Goal: Task Accomplishment & Management: Manage account settings

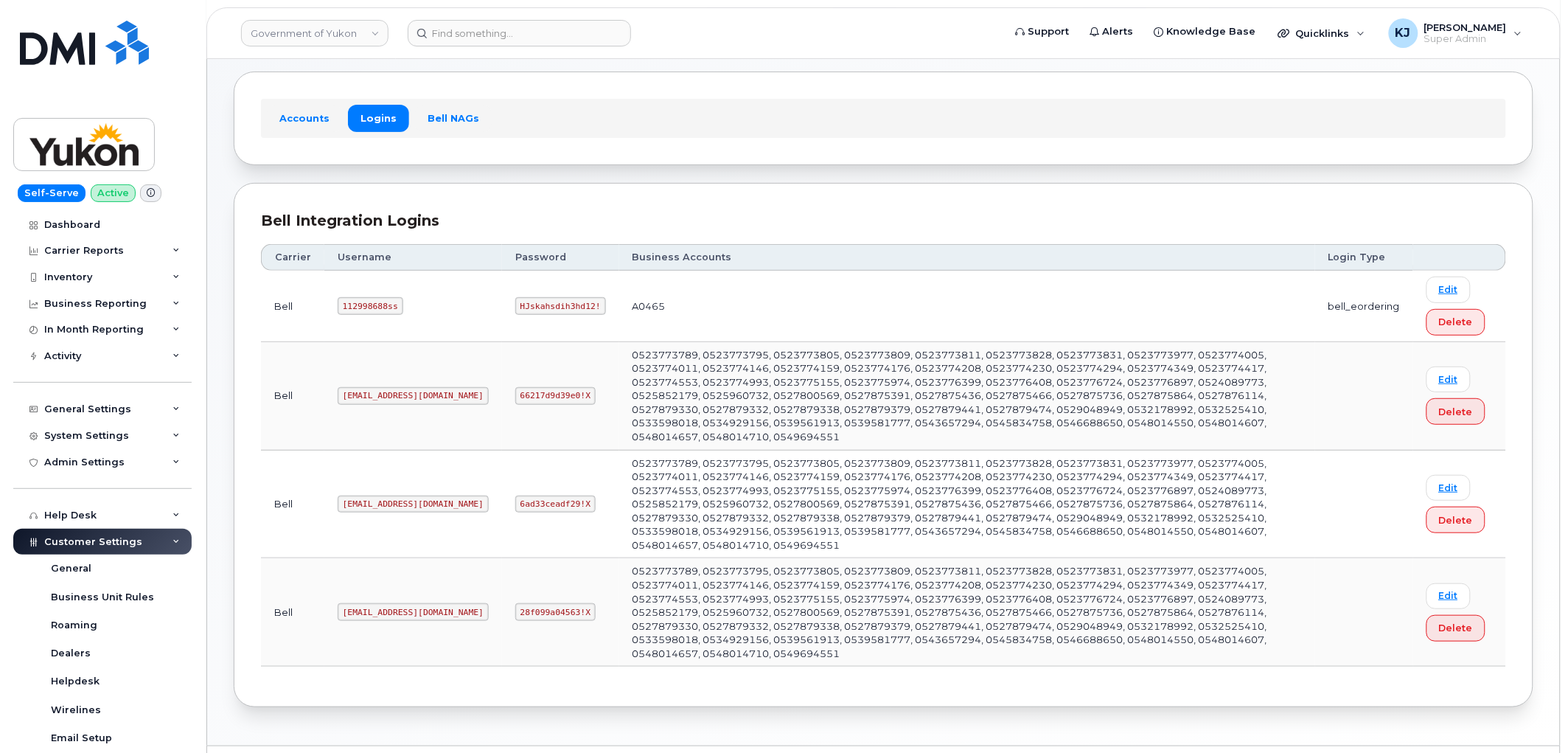
scroll to position [358, 0]
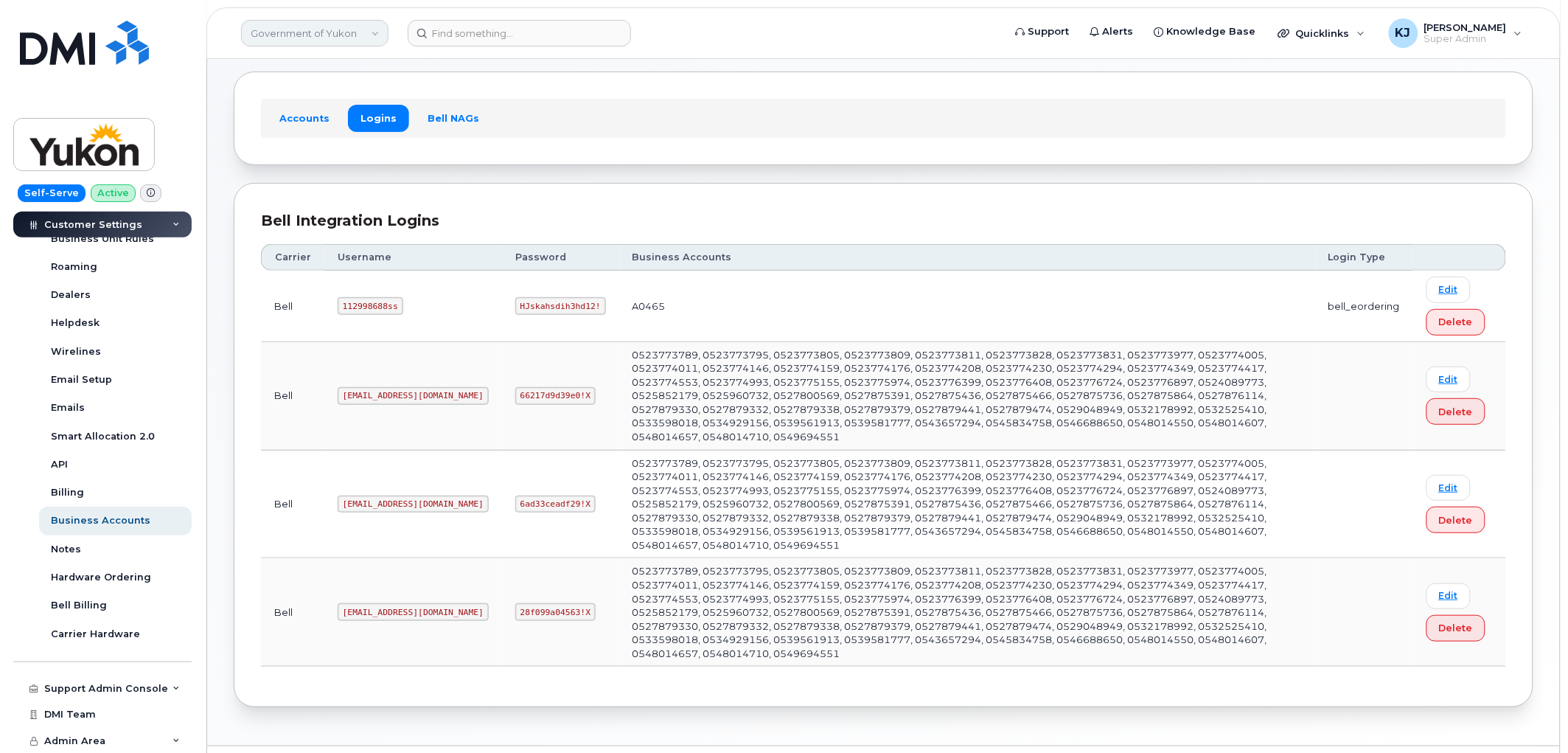
click at [276, 31] on link "Government of Yukon" at bounding box center [314, 33] width 147 height 26
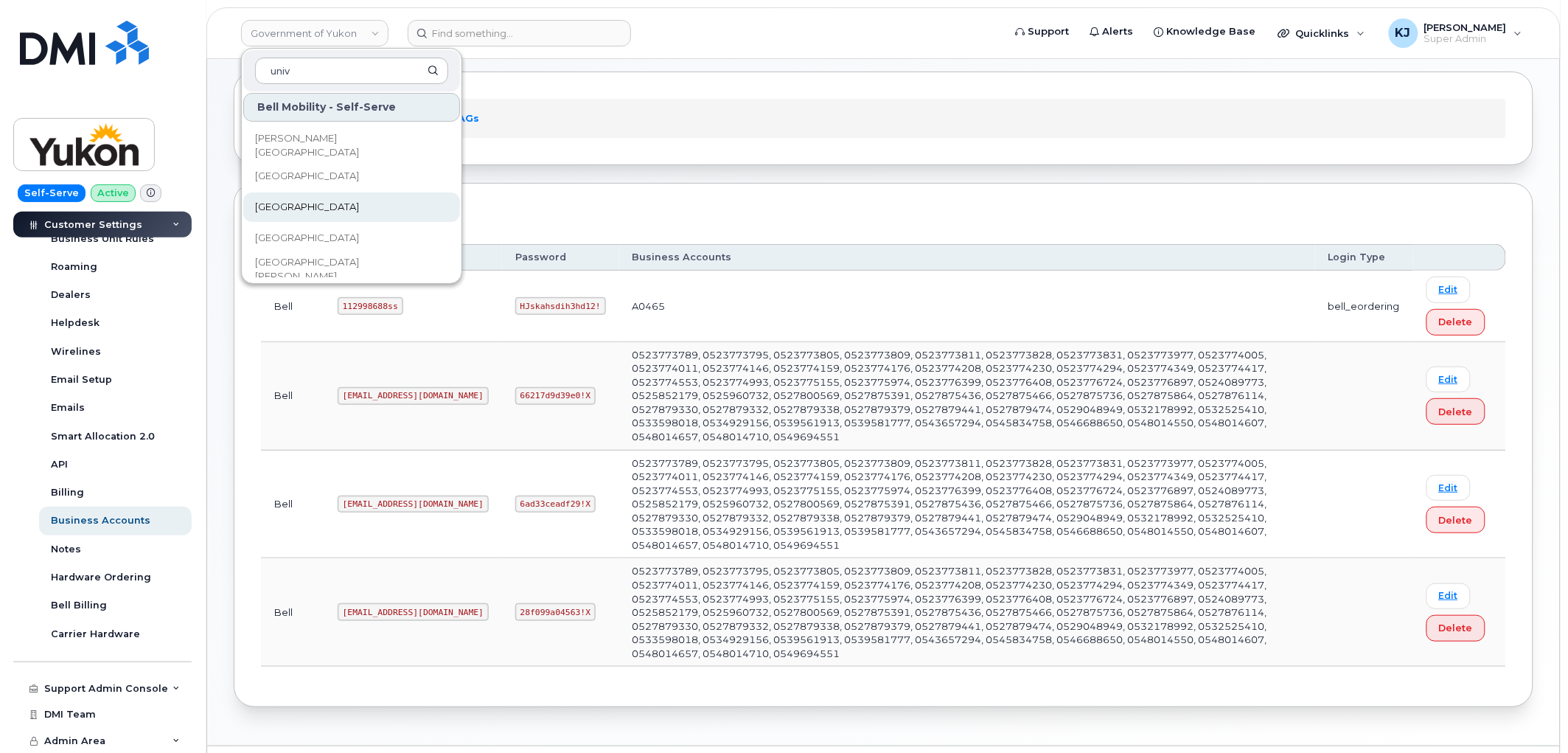
scroll to position [82, 0]
type input "univ"
click at [354, 209] on span "University of Lethbridge" at bounding box center [307, 212] width 104 height 15
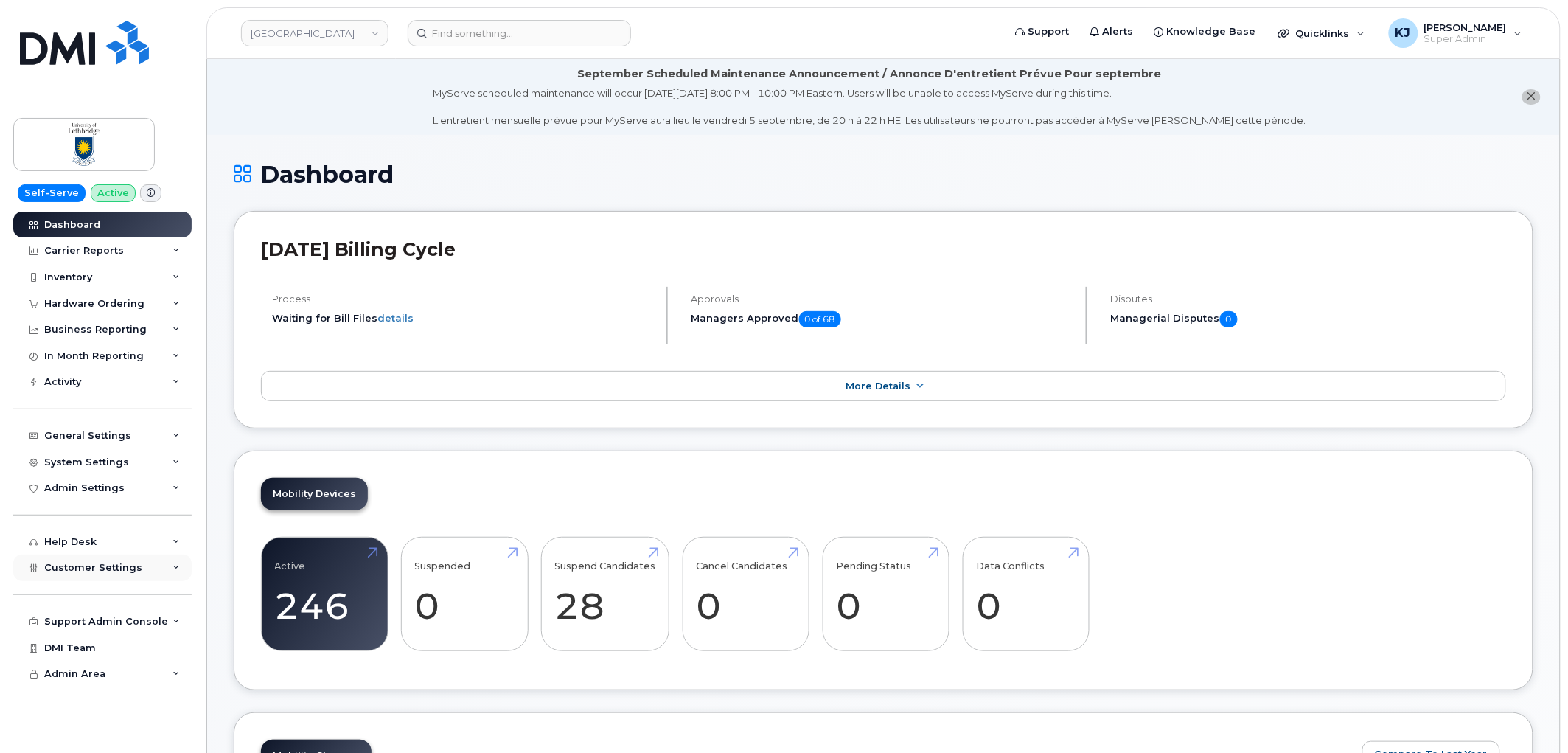
click at [122, 574] on div "Customer Settings" at bounding box center [102, 568] width 178 height 26
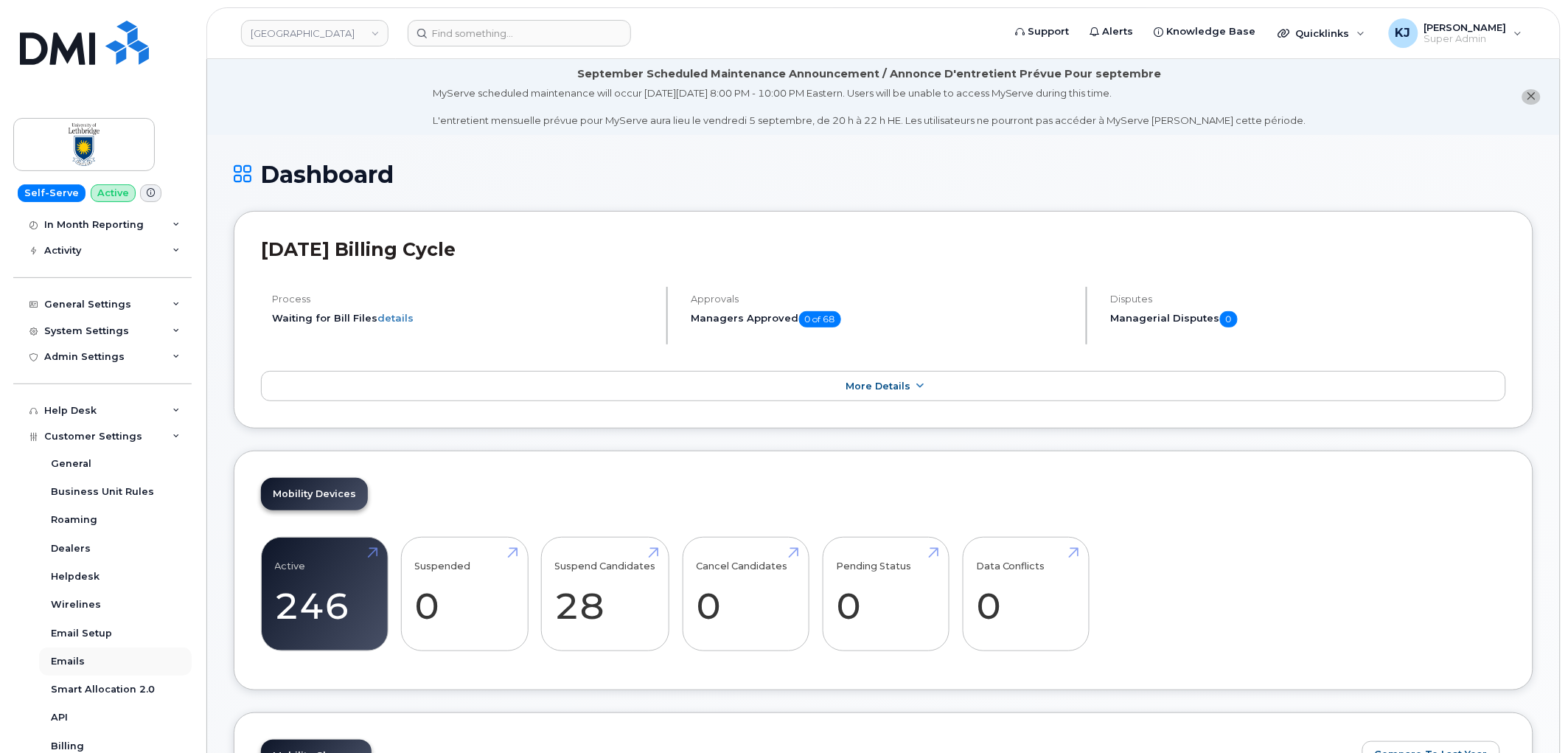
scroll to position [385, 0]
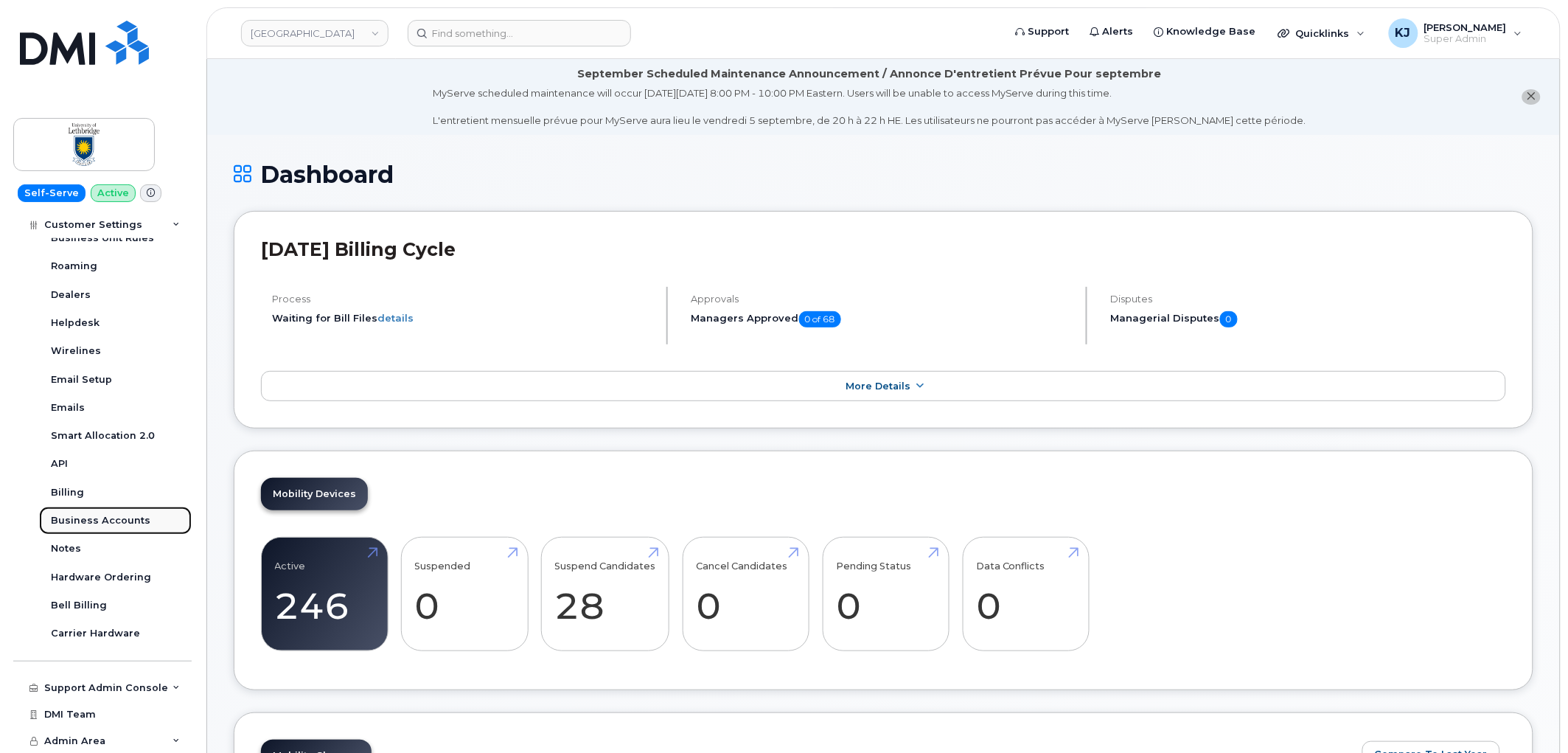
click at [115, 519] on div "Business Accounts" at bounding box center [100, 520] width 99 height 13
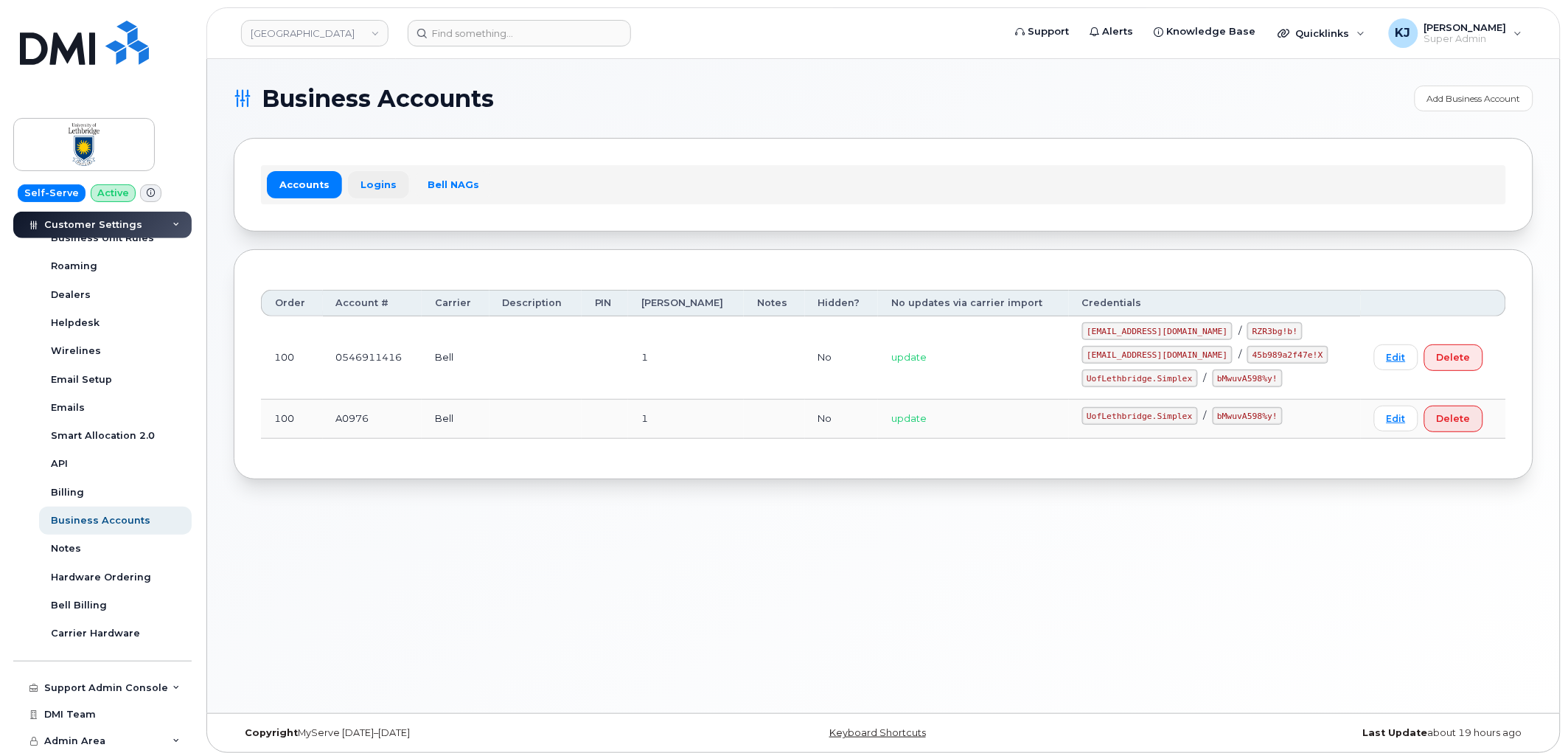
click at [350, 180] on link "Logins" at bounding box center [378, 184] width 61 height 26
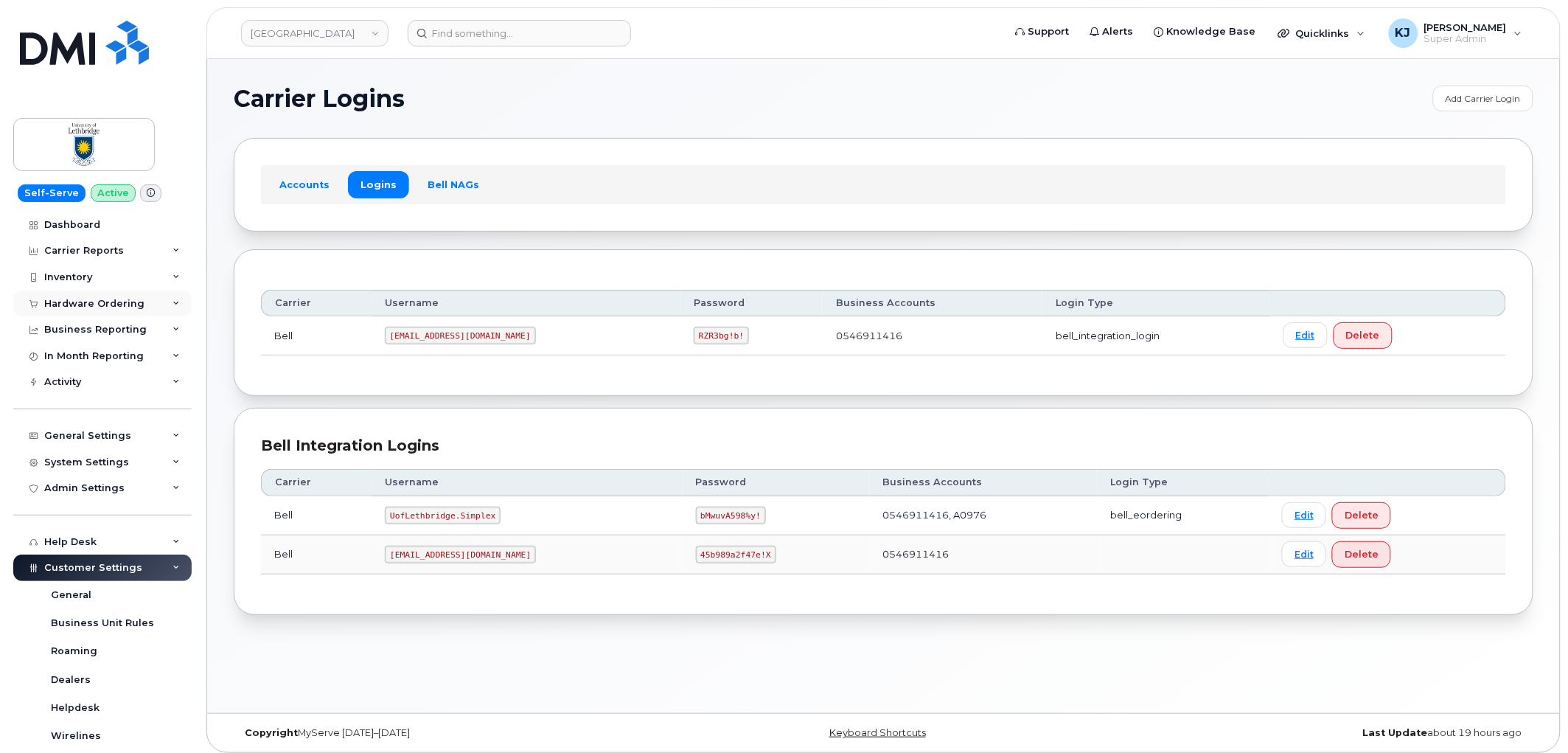
click at [127, 305] on div "Hardware Ordering" at bounding box center [95, 303] width 100 height 12
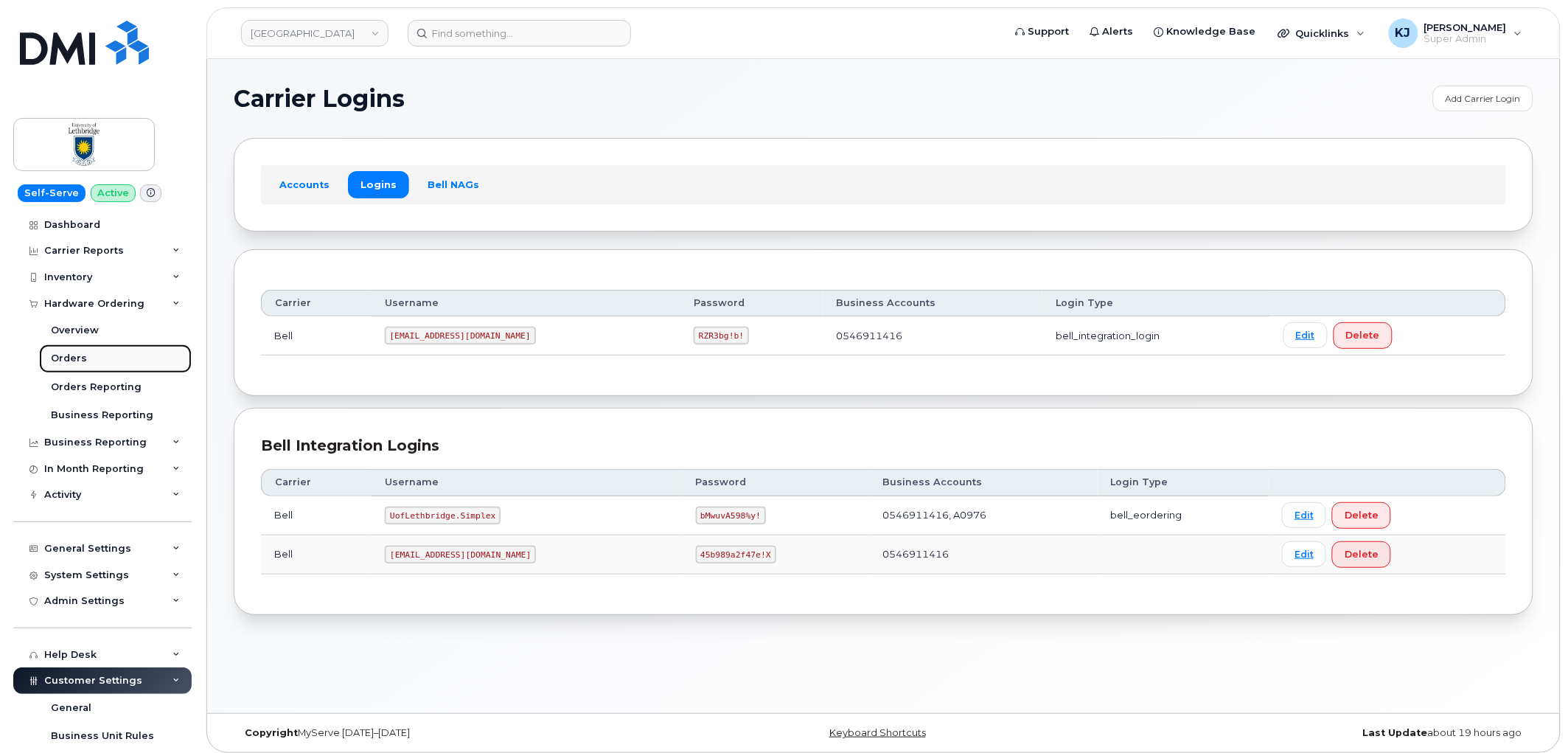
click at [90, 363] on link "Orders" at bounding box center [116, 358] width 153 height 28
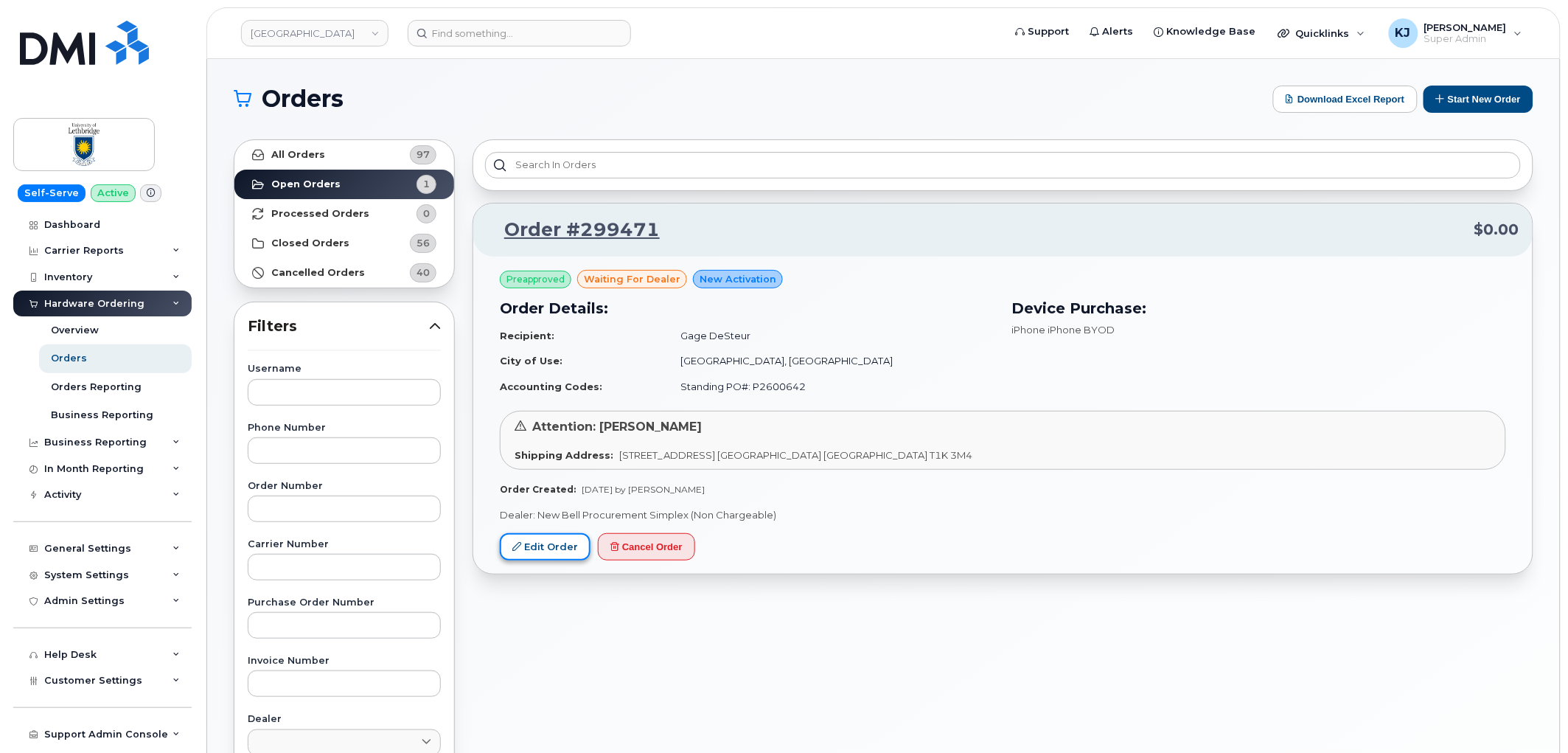
click at [541, 554] on link "Edit Order" at bounding box center [545, 547] width 90 height 27
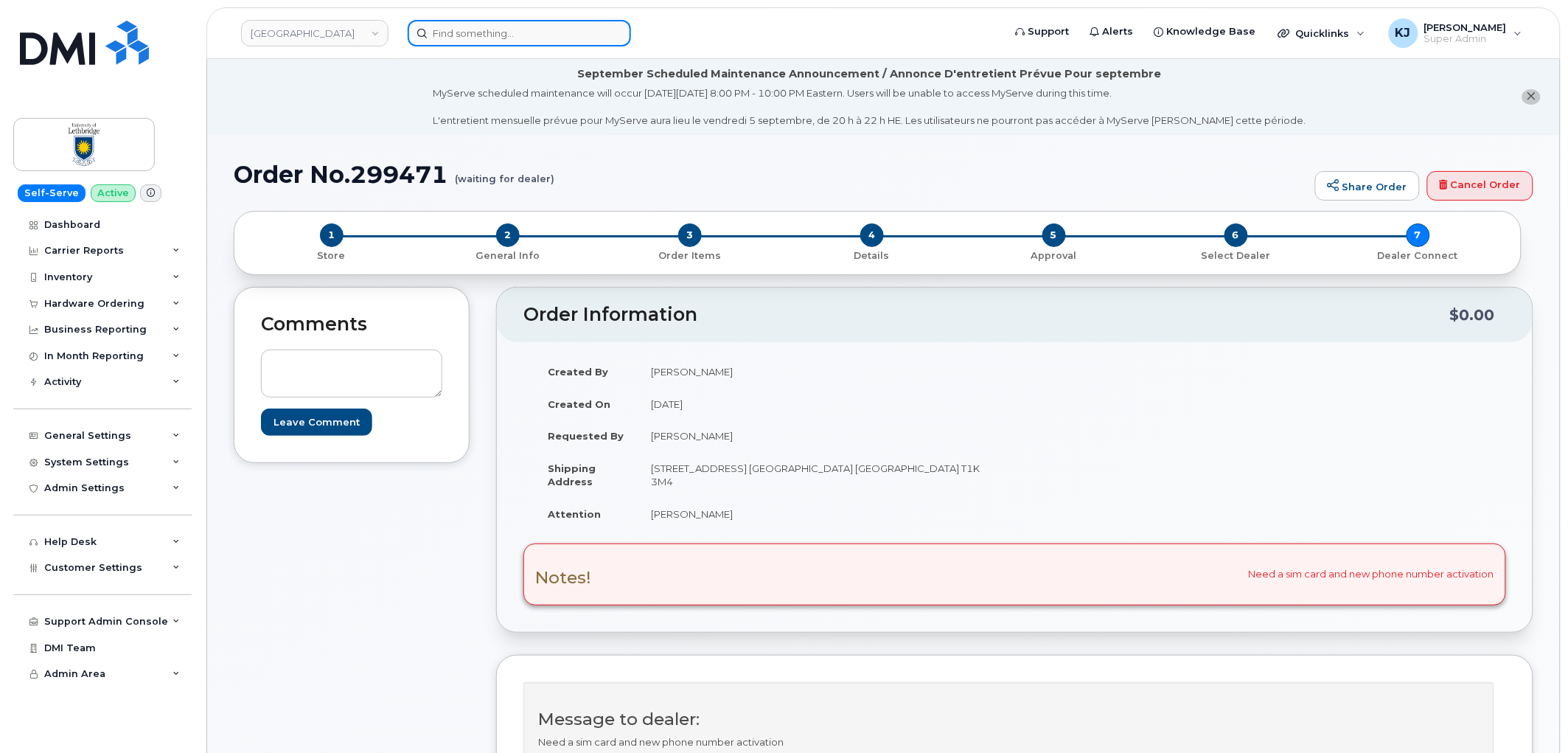
click at [489, 35] on input at bounding box center [519, 33] width 224 height 26
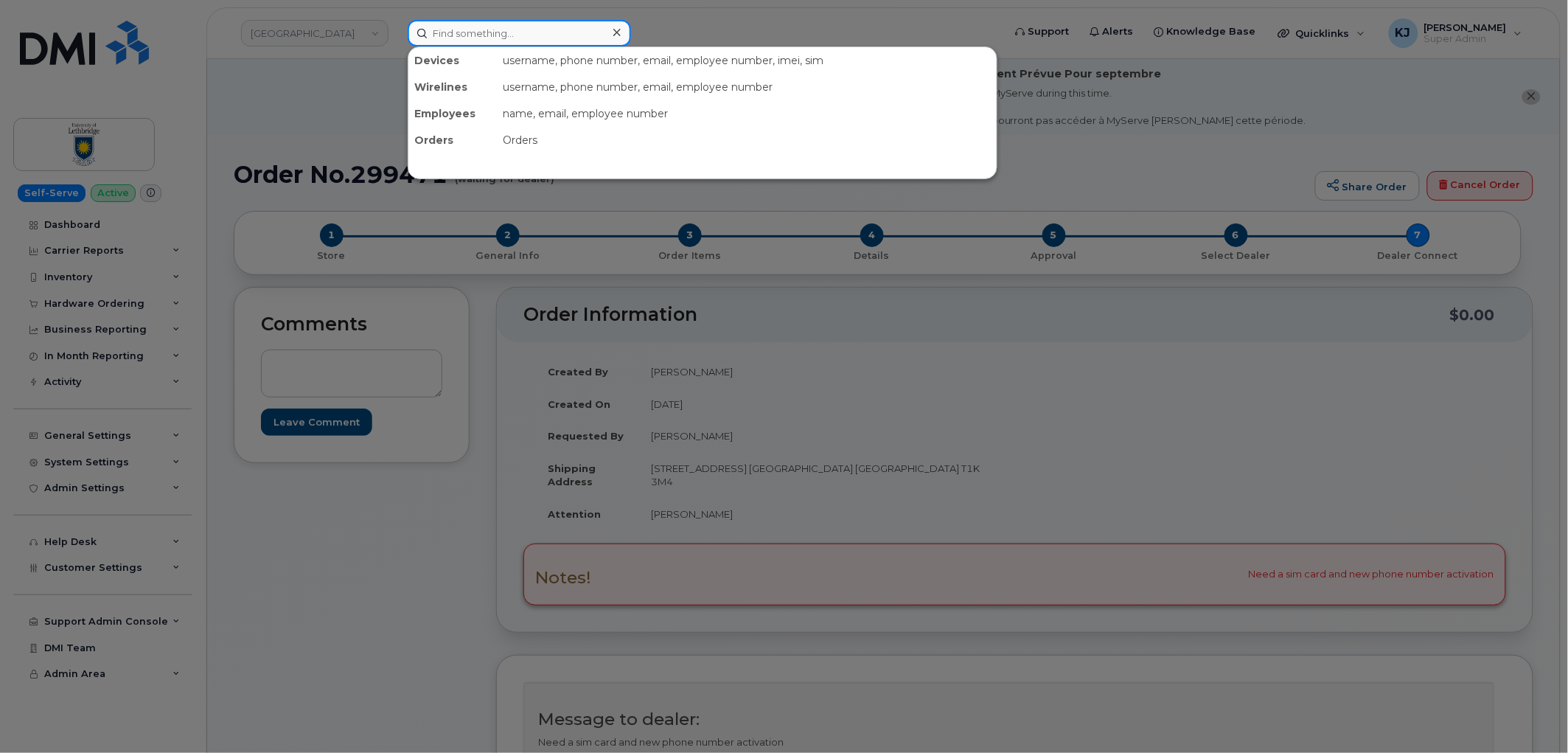
paste input "201-678-8432"
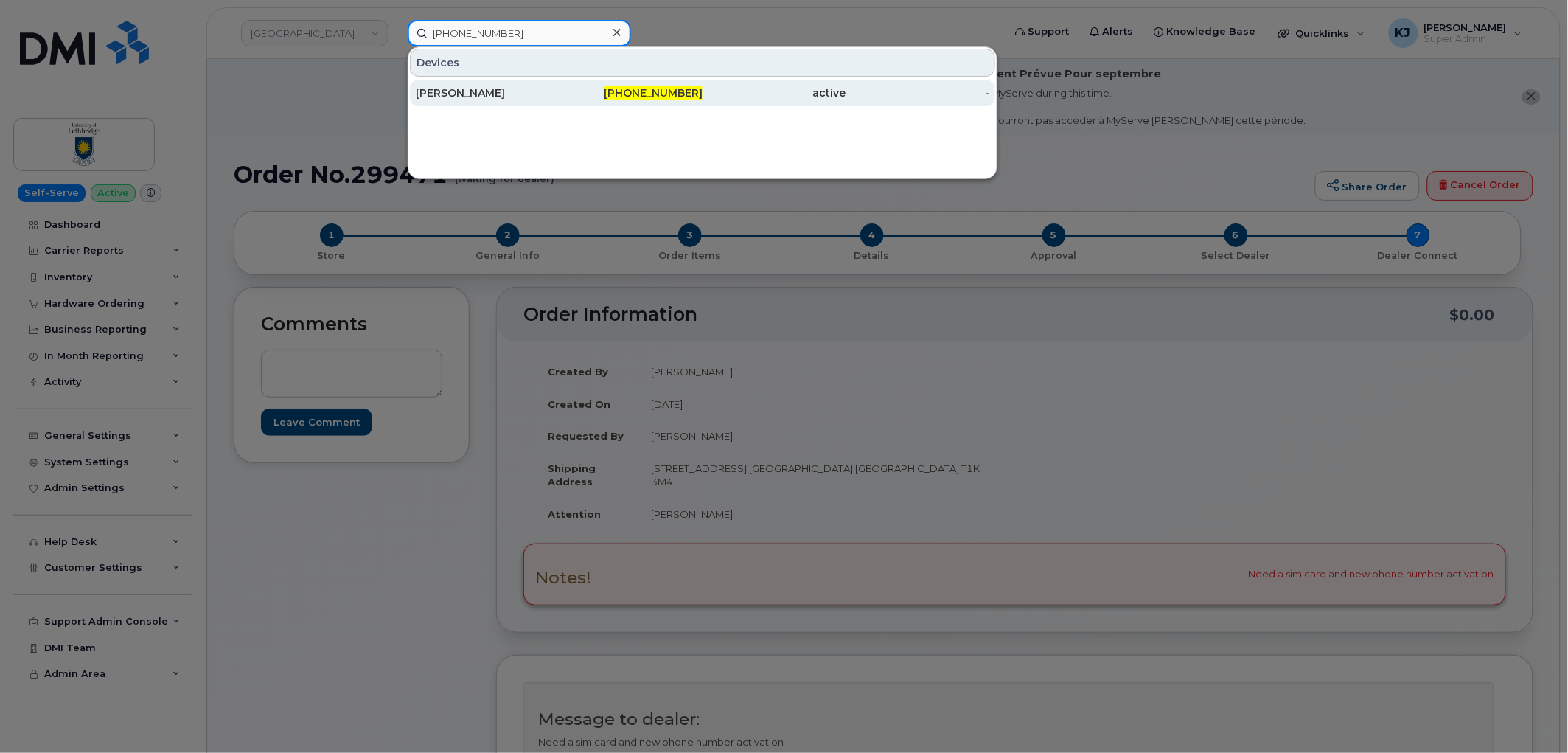
type input "201-678-8432"
click at [528, 87] on div "[PERSON_NAME]" at bounding box center [487, 93] width 144 height 15
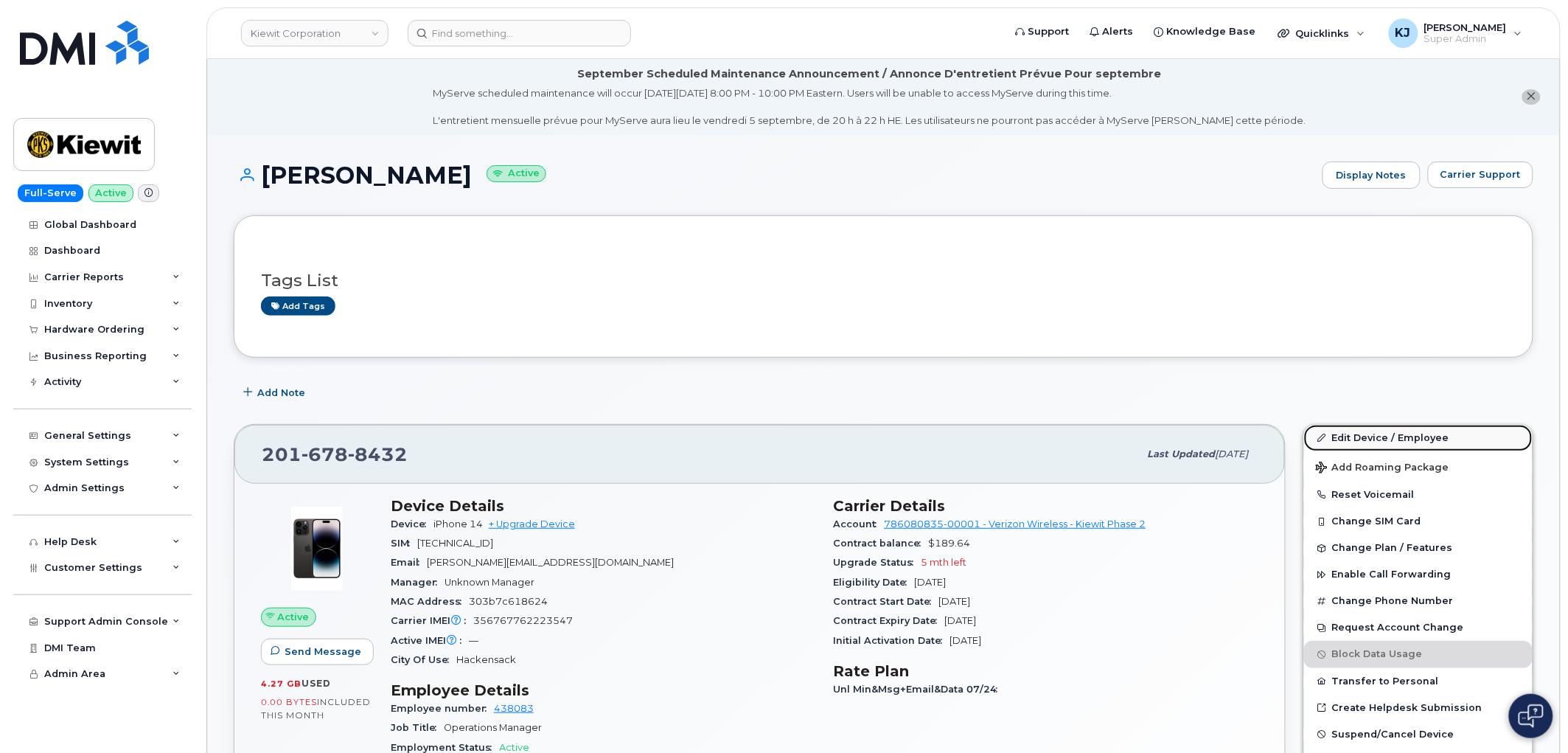
click at [1403, 443] on link "Edit Device / Employee" at bounding box center [1418, 438] width 228 height 26
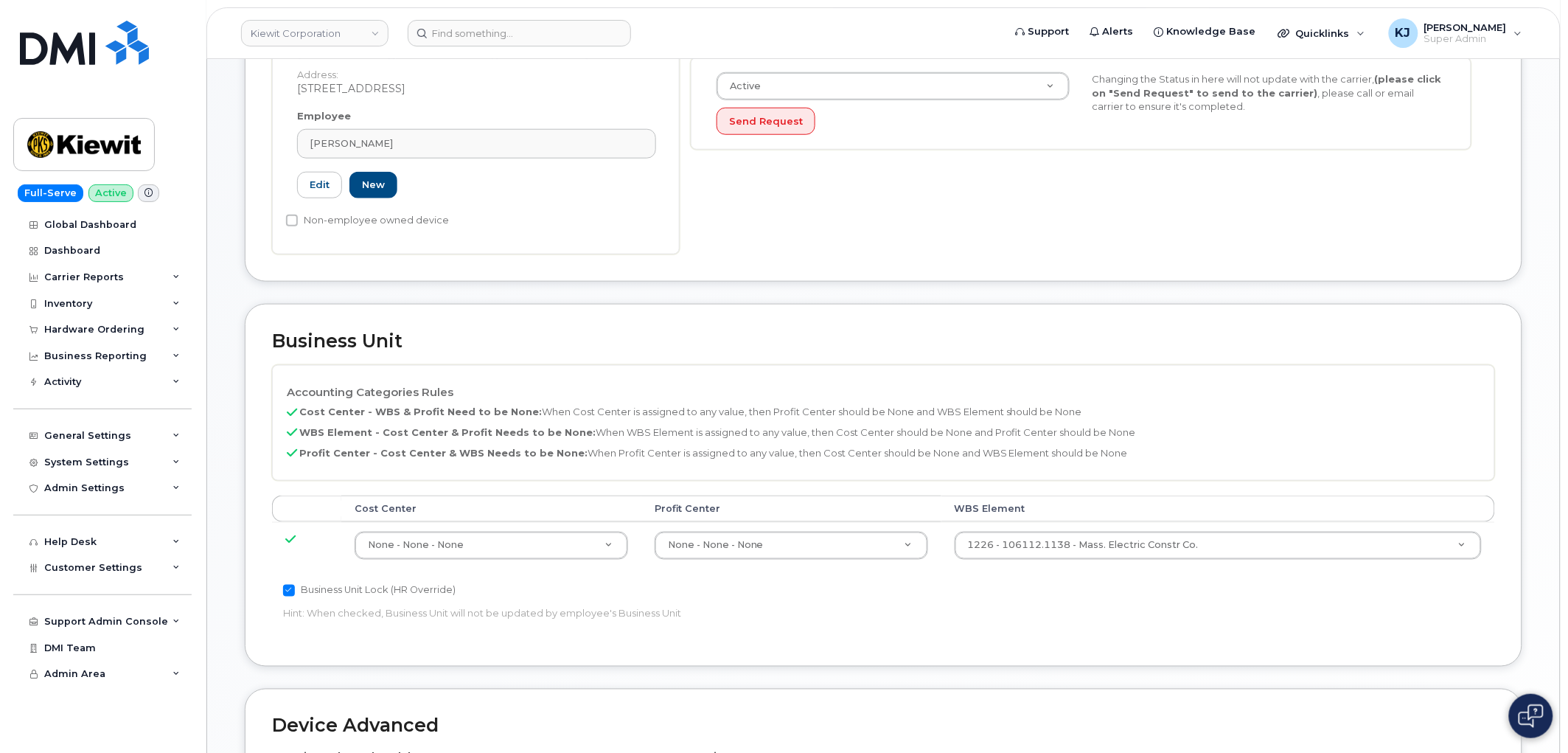
scroll to position [492, 0]
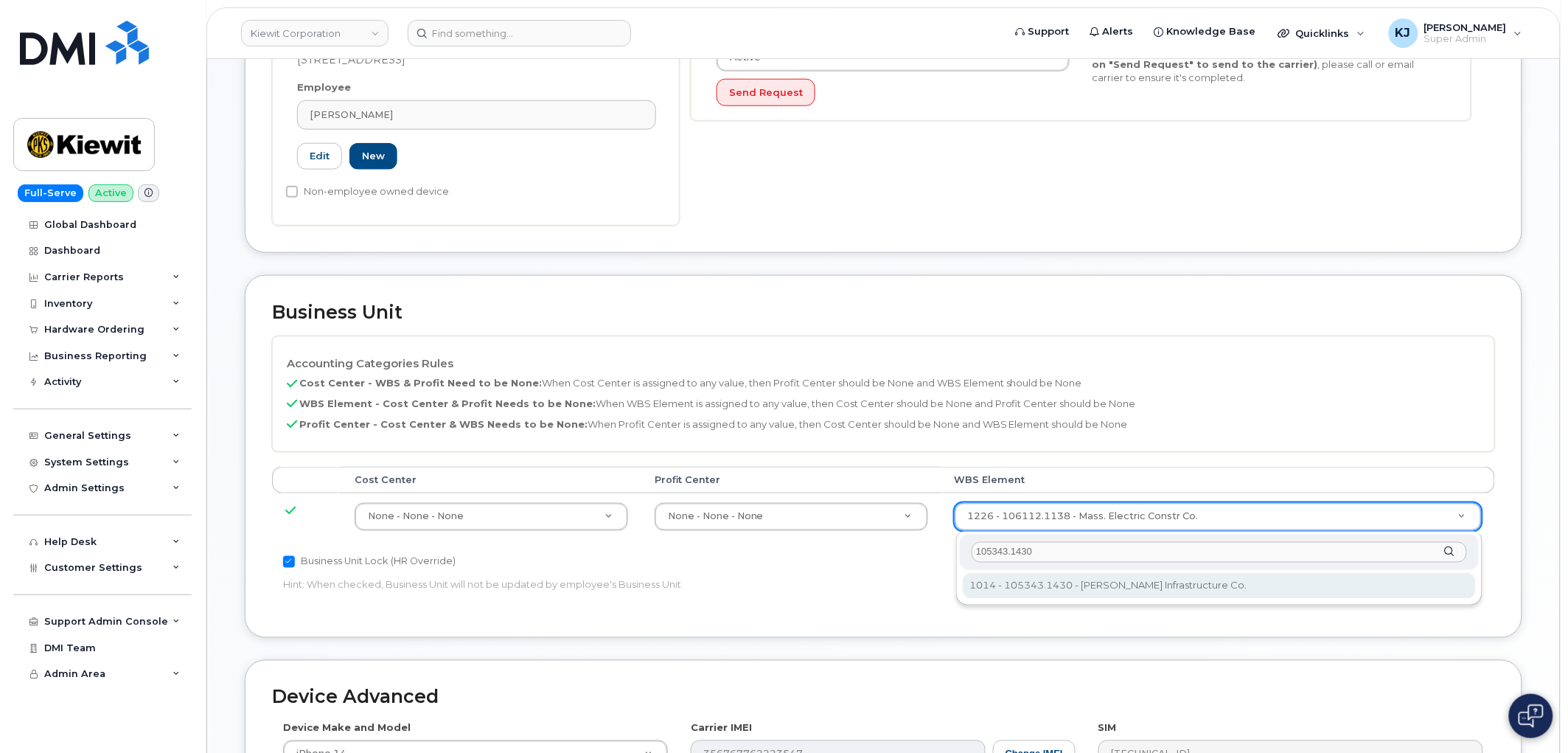
type input "105343.1430"
type input "29780313"
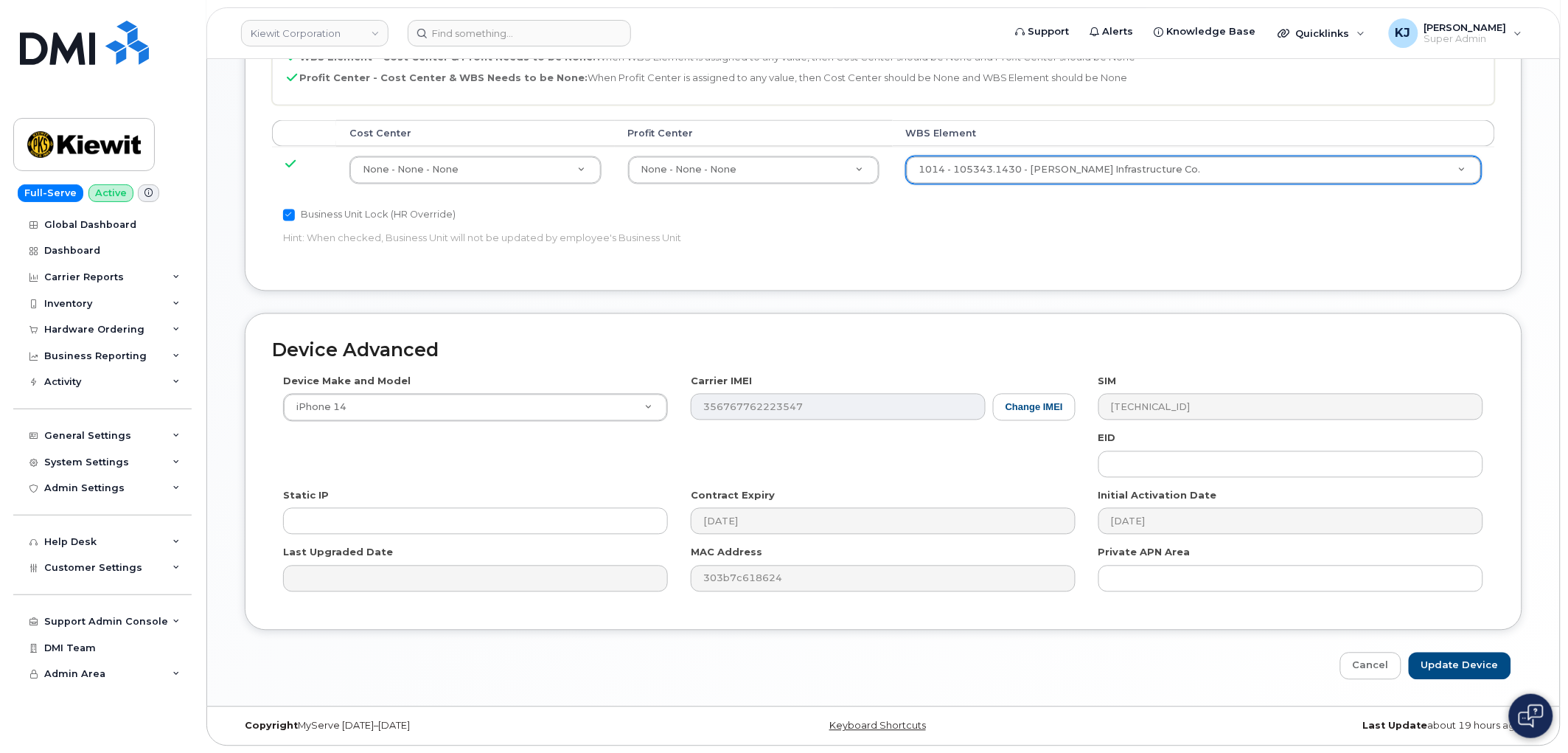
scroll to position [838, 0]
click at [1456, 661] on input "Update Device" at bounding box center [1460, 665] width 103 height 27
type input "Saving..."
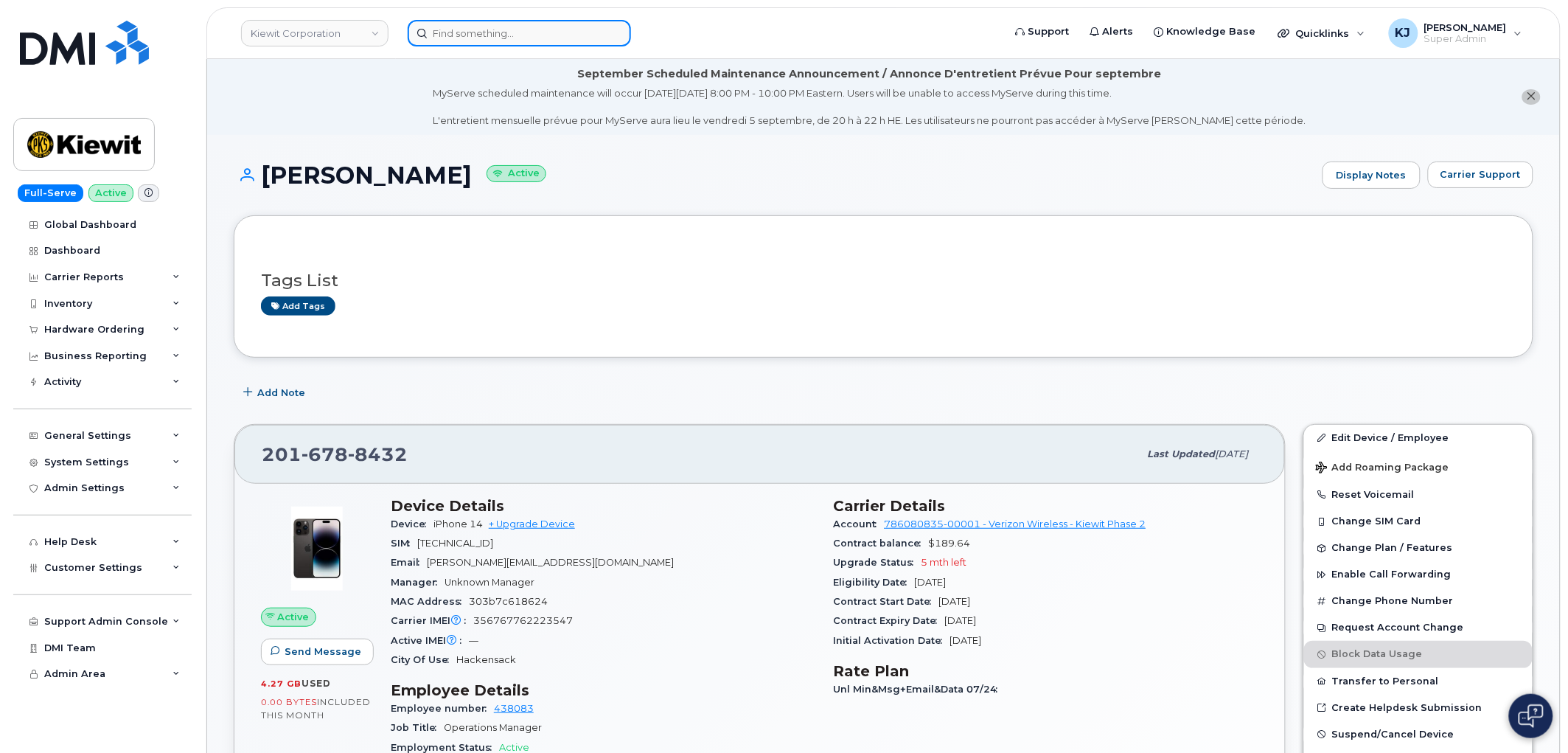
click at [477, 39] on input at bounding box center [519, 33] width 224 height 26
paste input "[PHONE_NUMBER]"
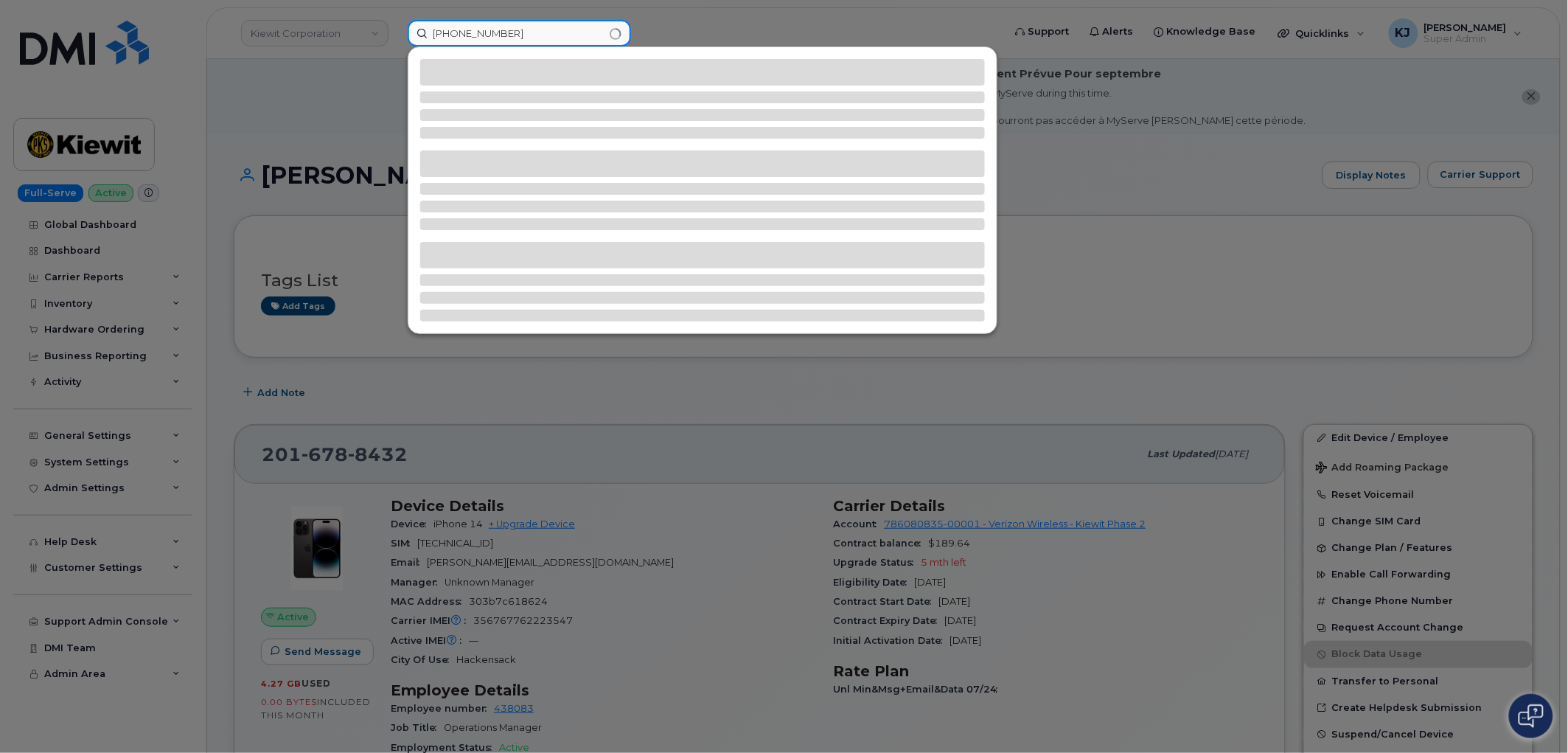
type input "217-909-0484"
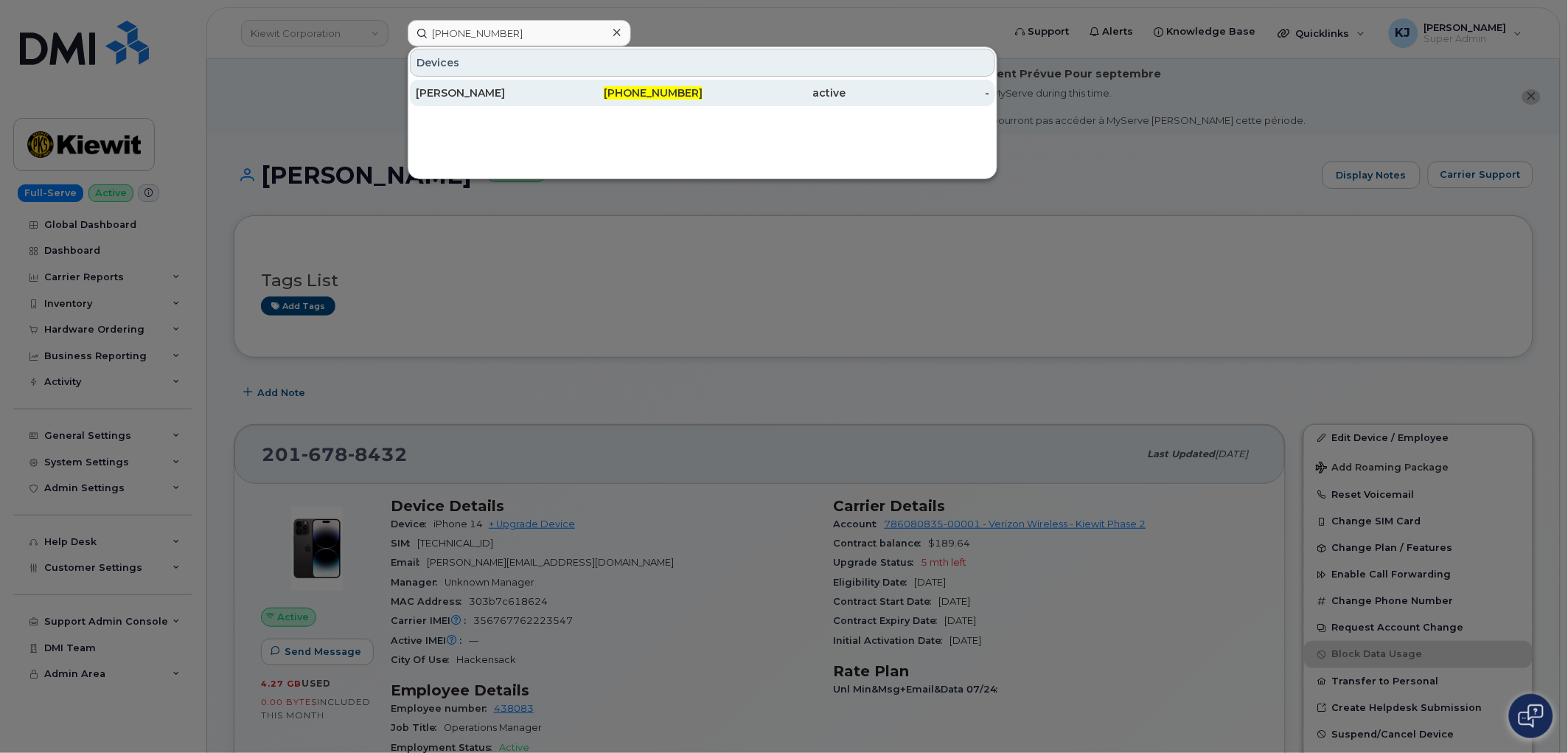
click at [500, 92] on div "[PERSON_NAME]" at bounding box center [487, 93] width 144 height 15
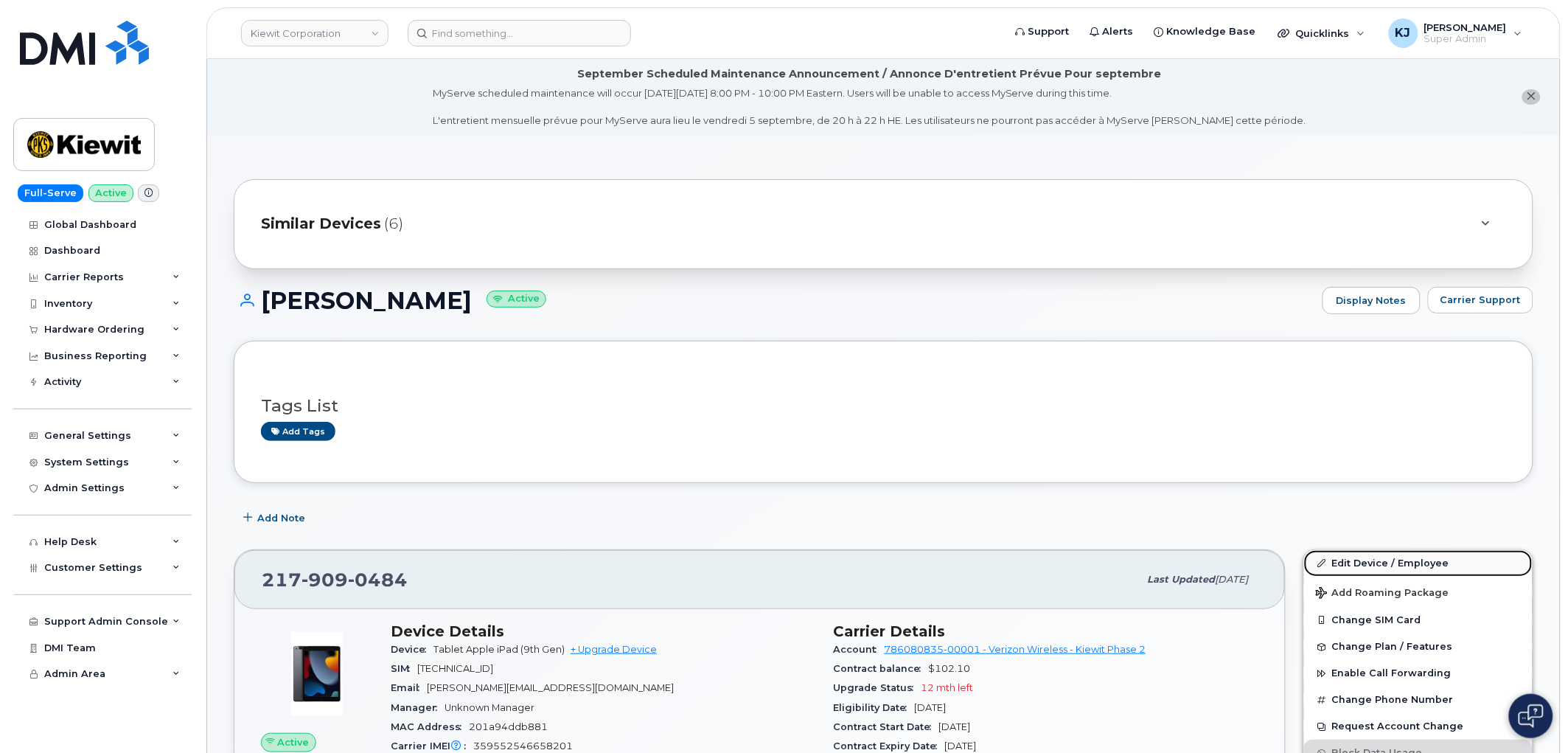
click at [1339, 563] on link "Edit Device / Employee" at bounding box center [1418, 563] width 228 height 26
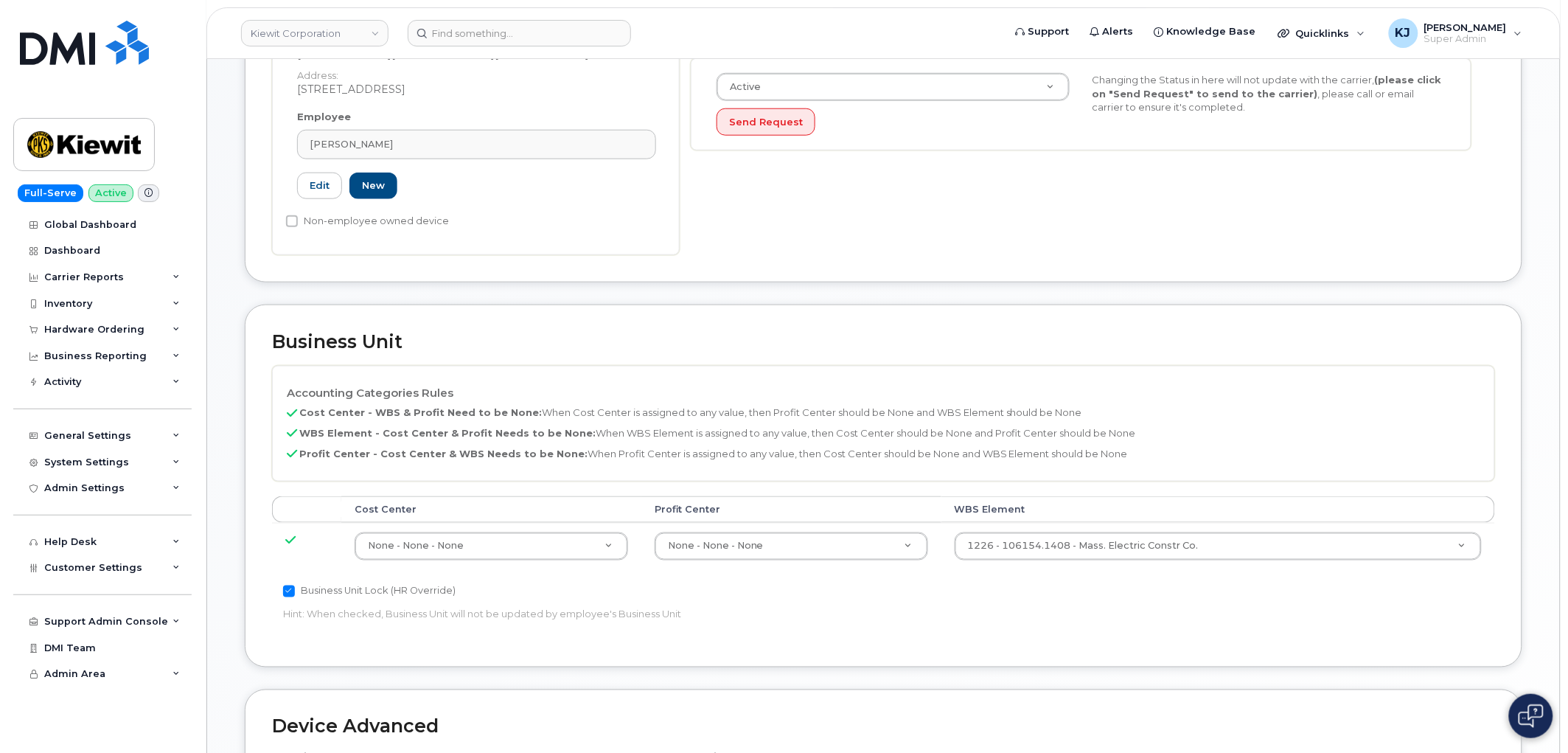
scroll to position [492, 0]
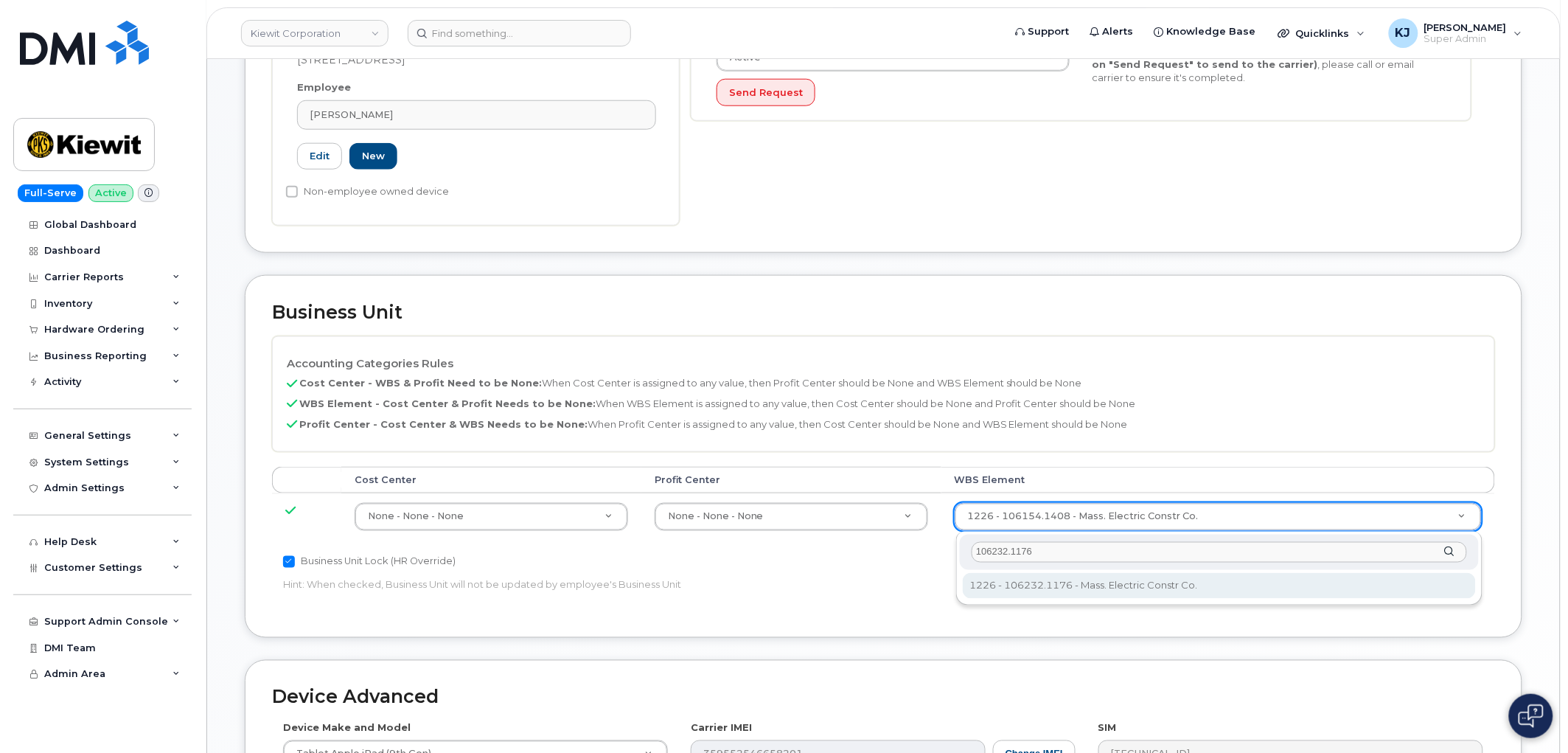
type input "106232.1176"
type input "33743160"
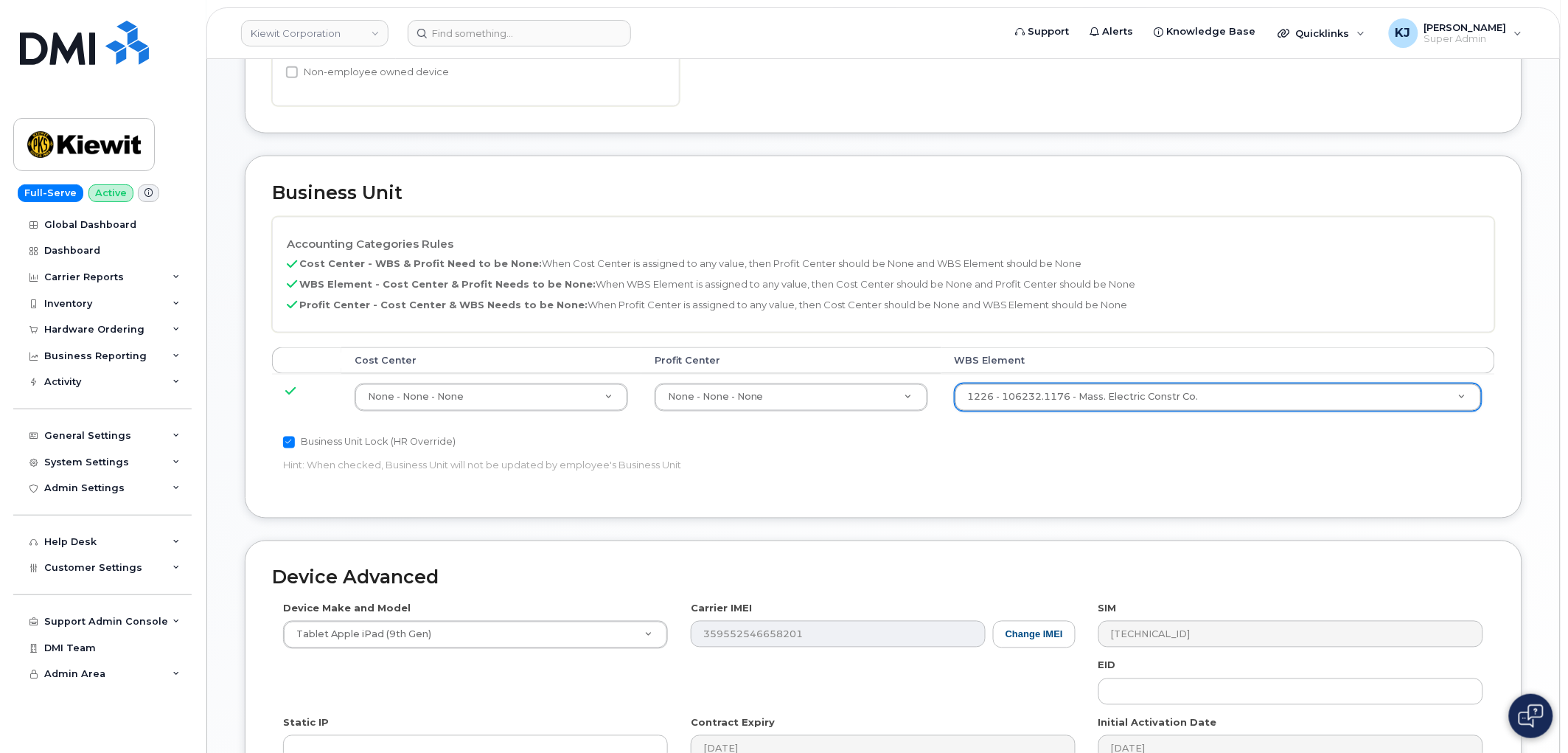
scroll to position [838, 0]
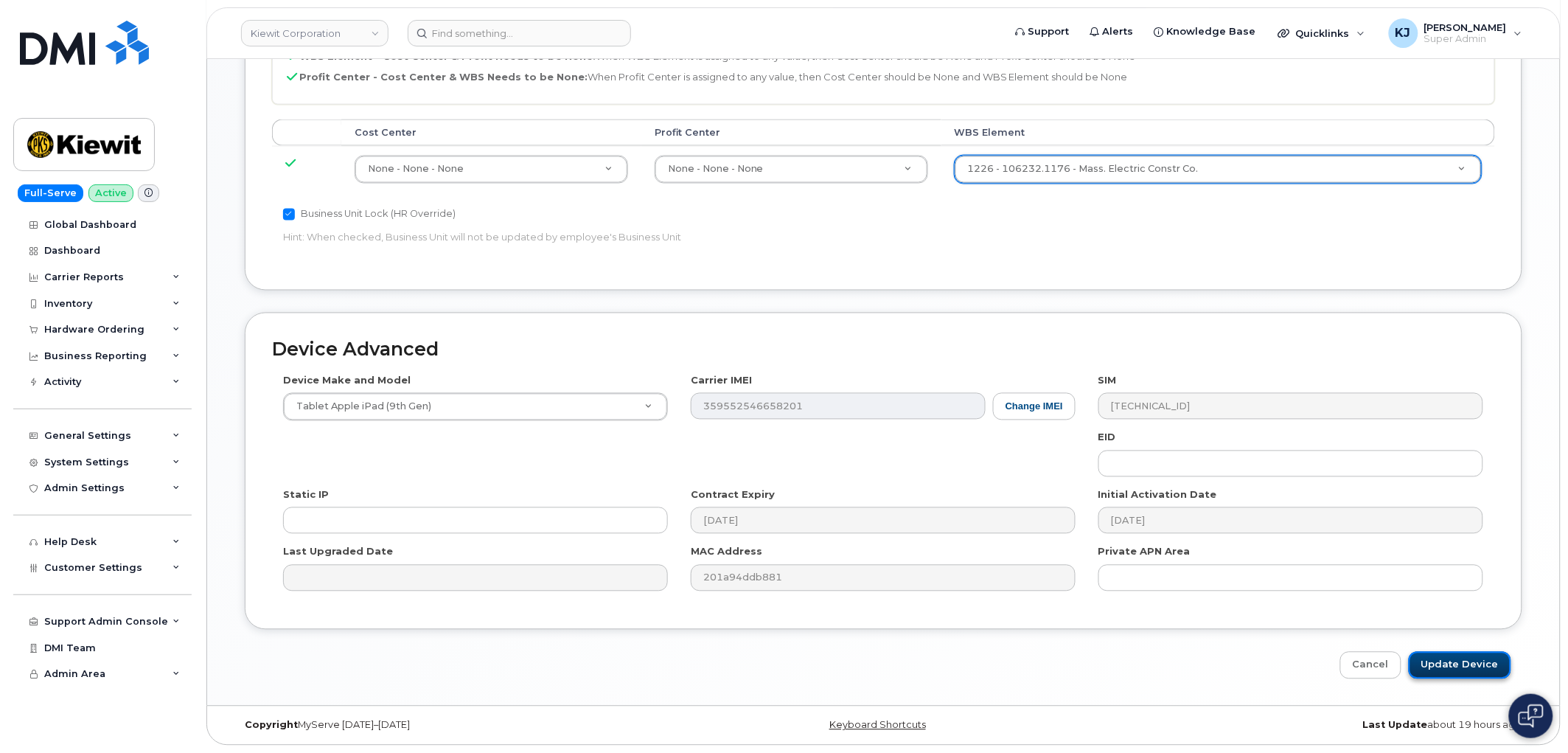
click at [1450, 678] on input "Update Device" at bounding box center [1460, 665] width 103 height 27
type input "Saving..."
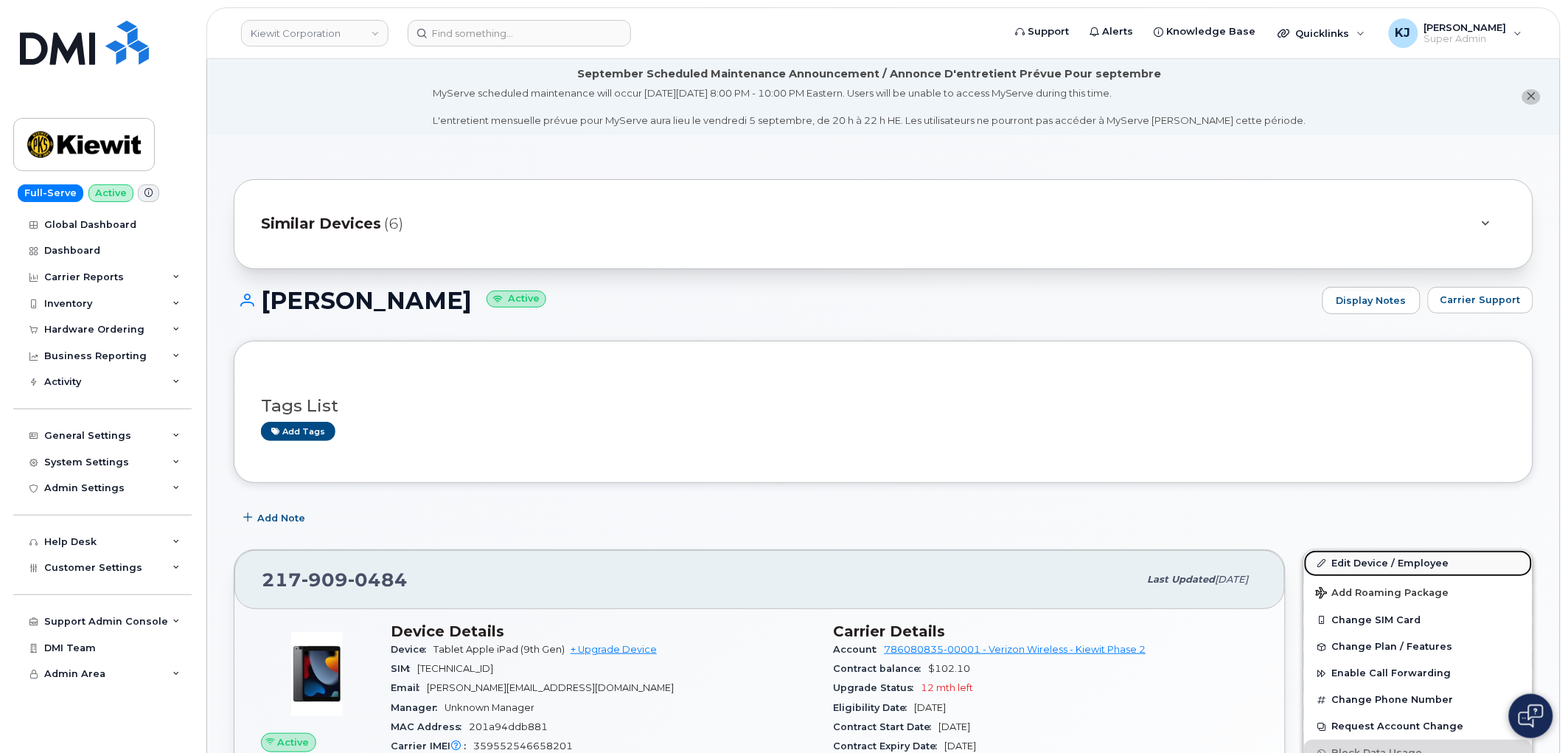
click at [1377, 568] on link "Edit Device / Employee" at bounding box center [1418, 563] width 228 height 26
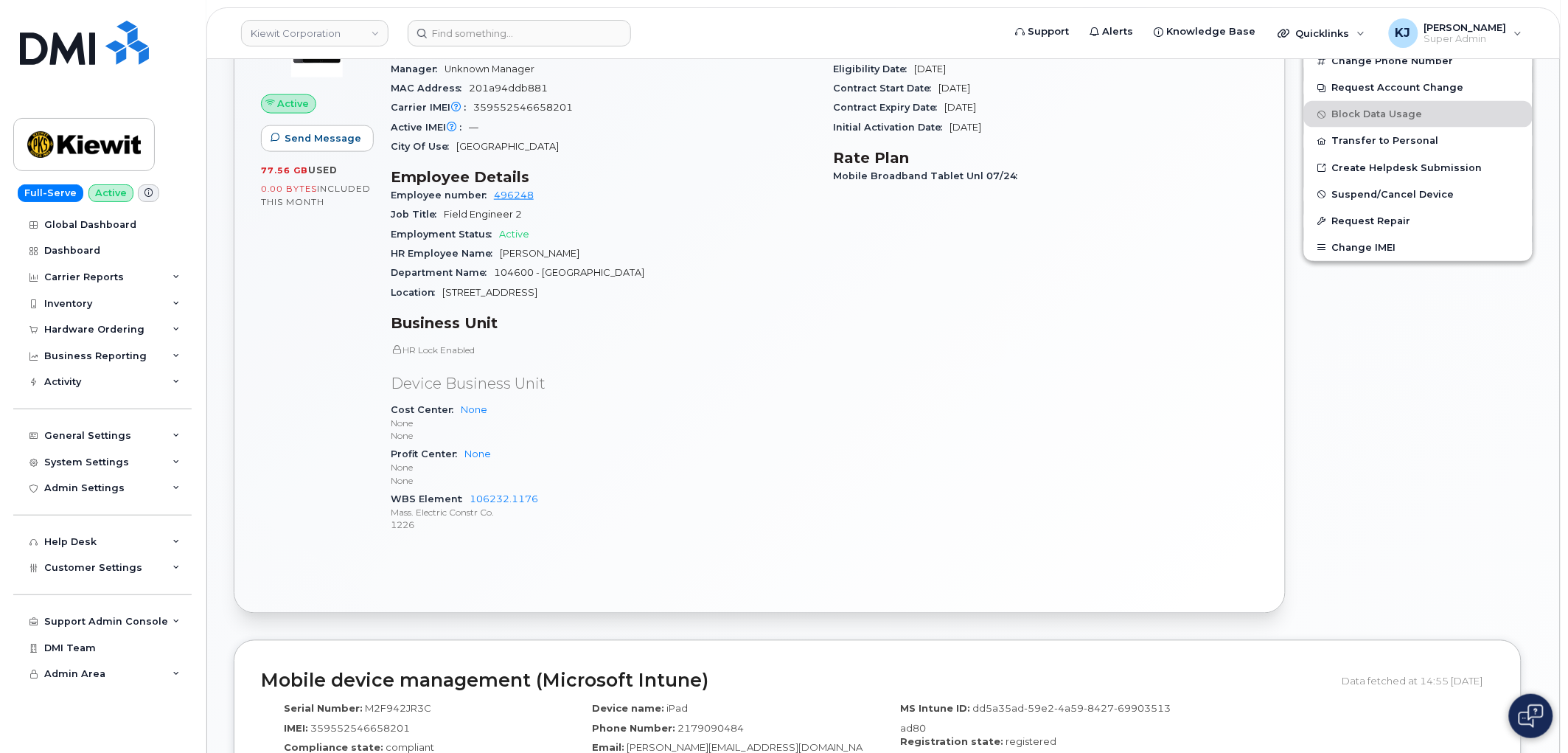
scroll to position [655, 0]
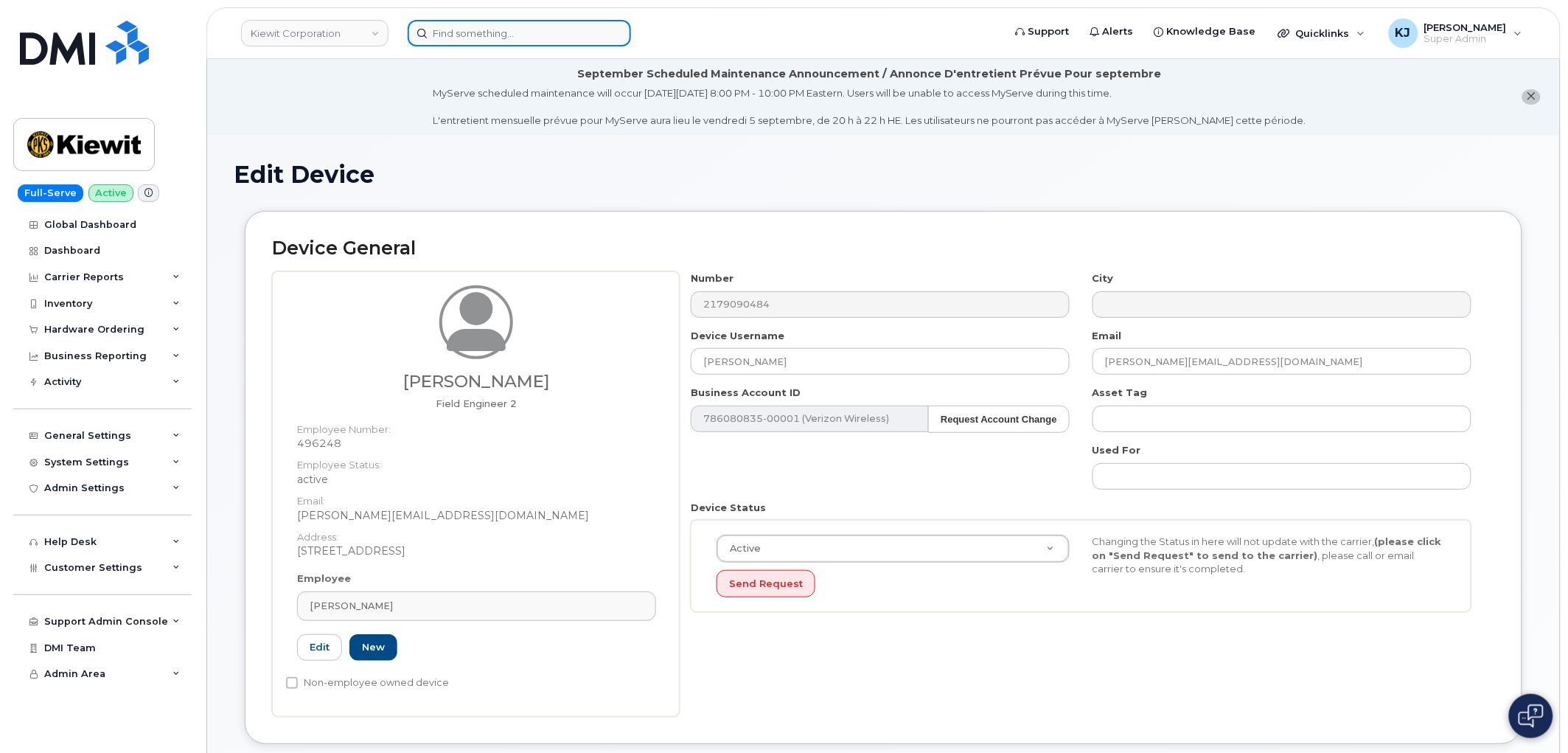
click at [513, 28] on input at bounding box center [519, 33] width 224 height 26
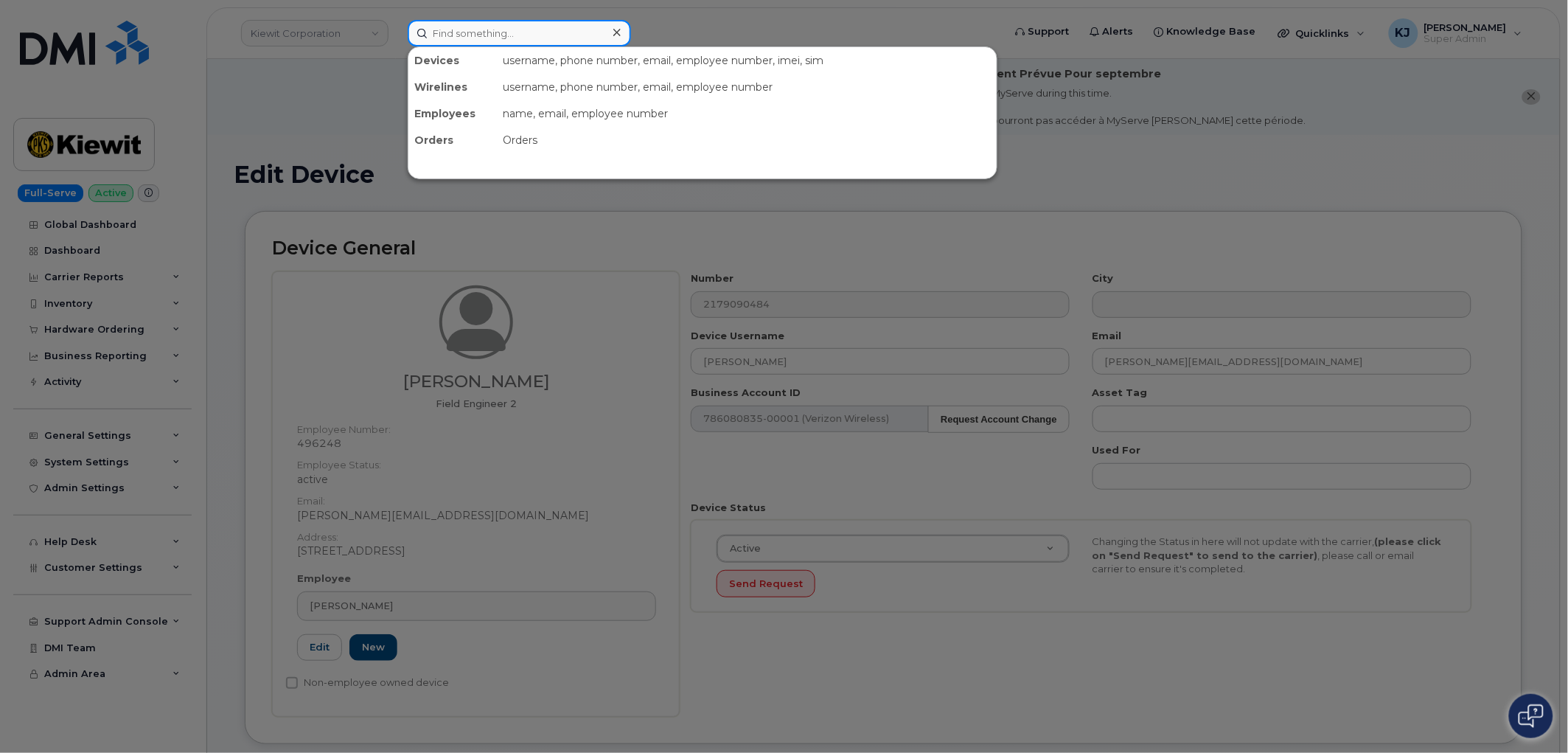
paste input "524-608-1819"
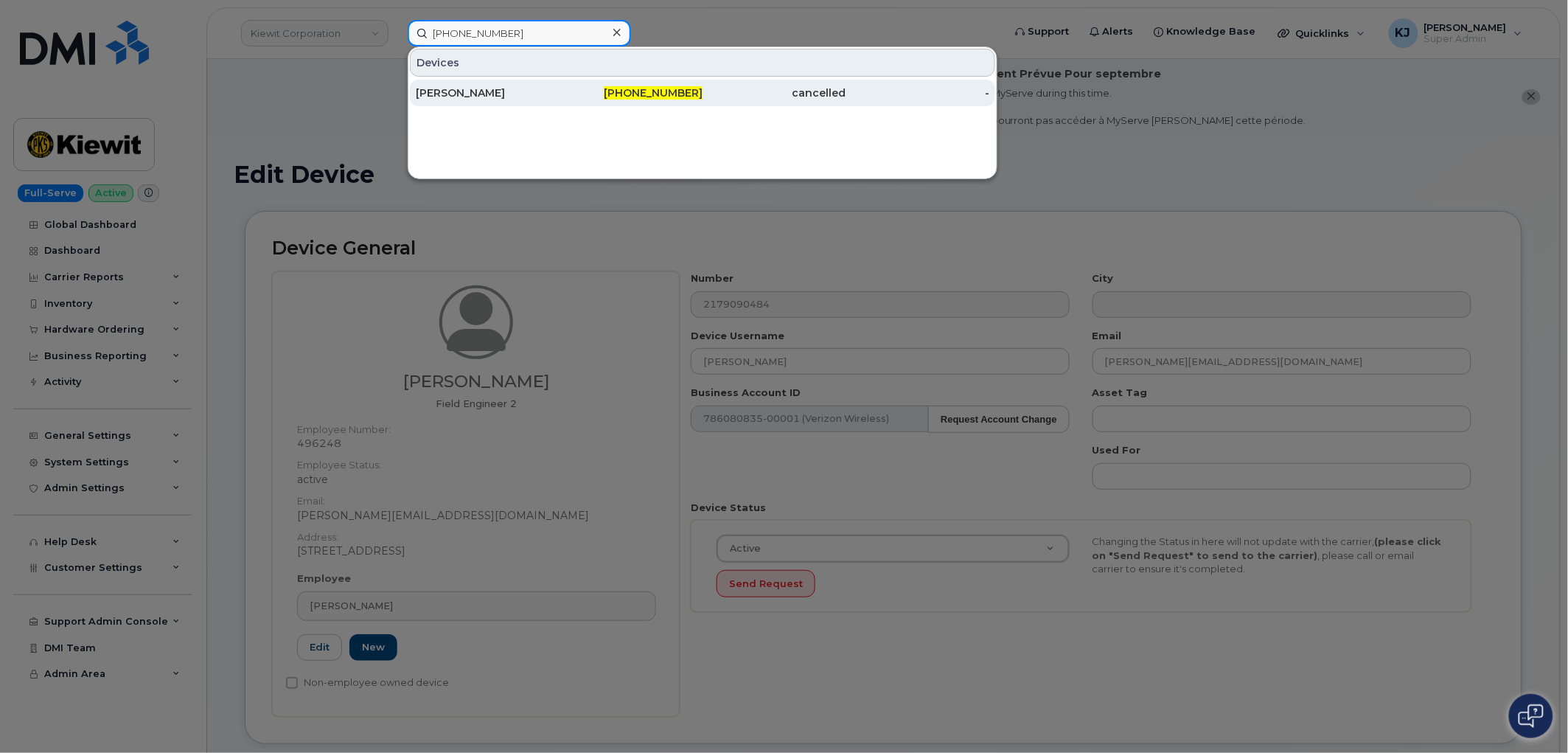
type input "524-608-1819"
click at [593, 97] on div "524-608-1819" at bounding box center [631, 93] width 144 height 15
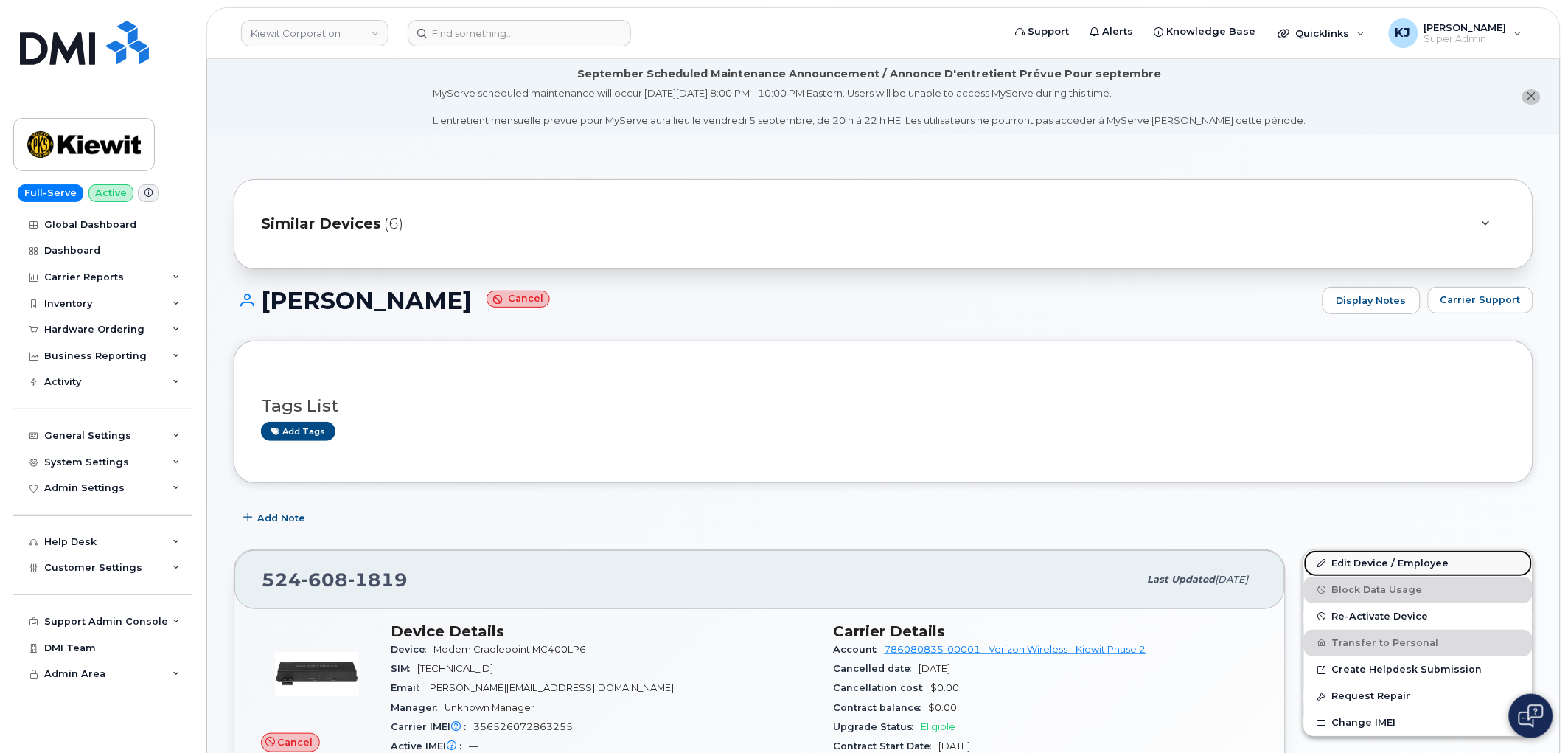
click at [1367, 573] on link "Edit Device / Employee" at bounding box center [1418, 563] width 228 height 26
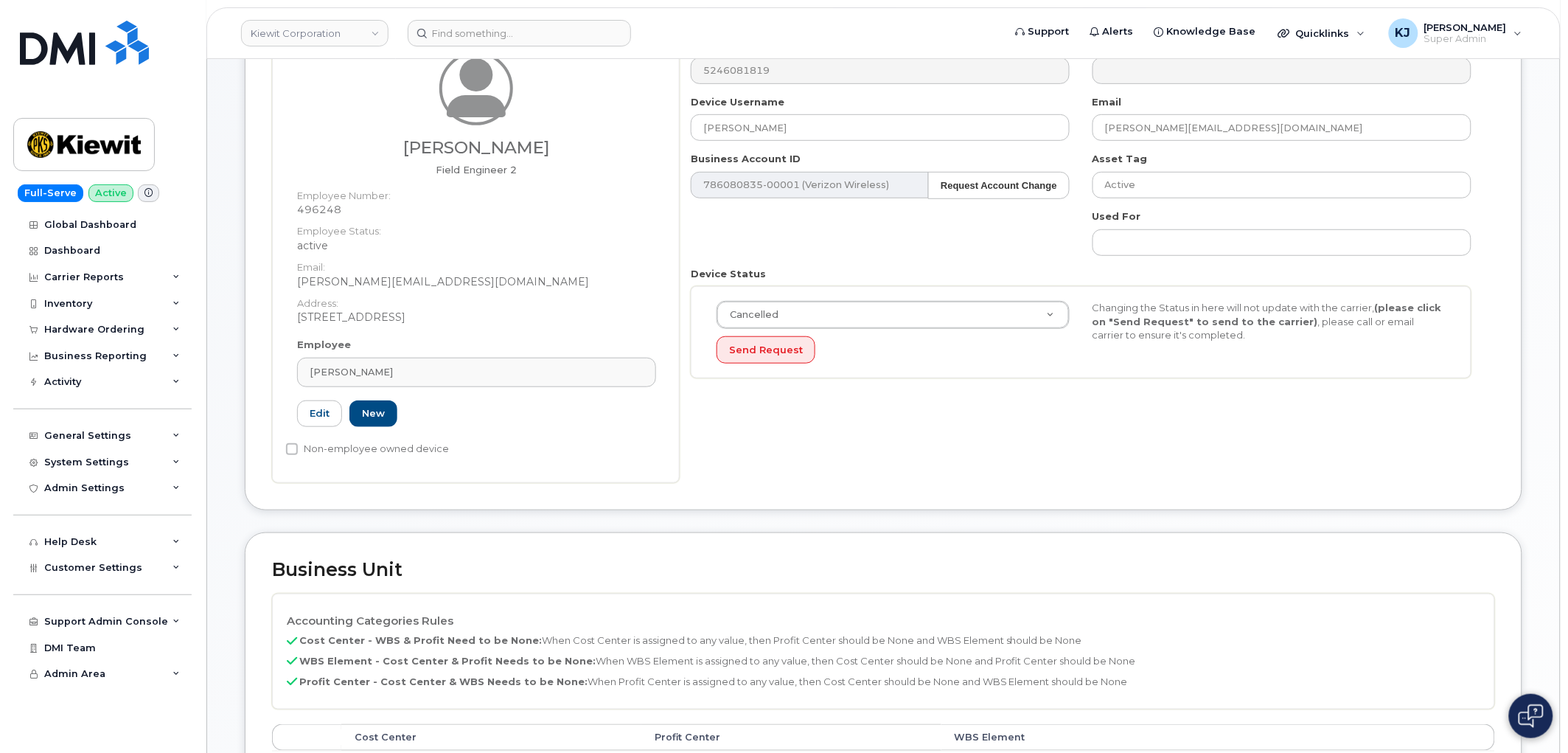
scroll to position [573, 0]
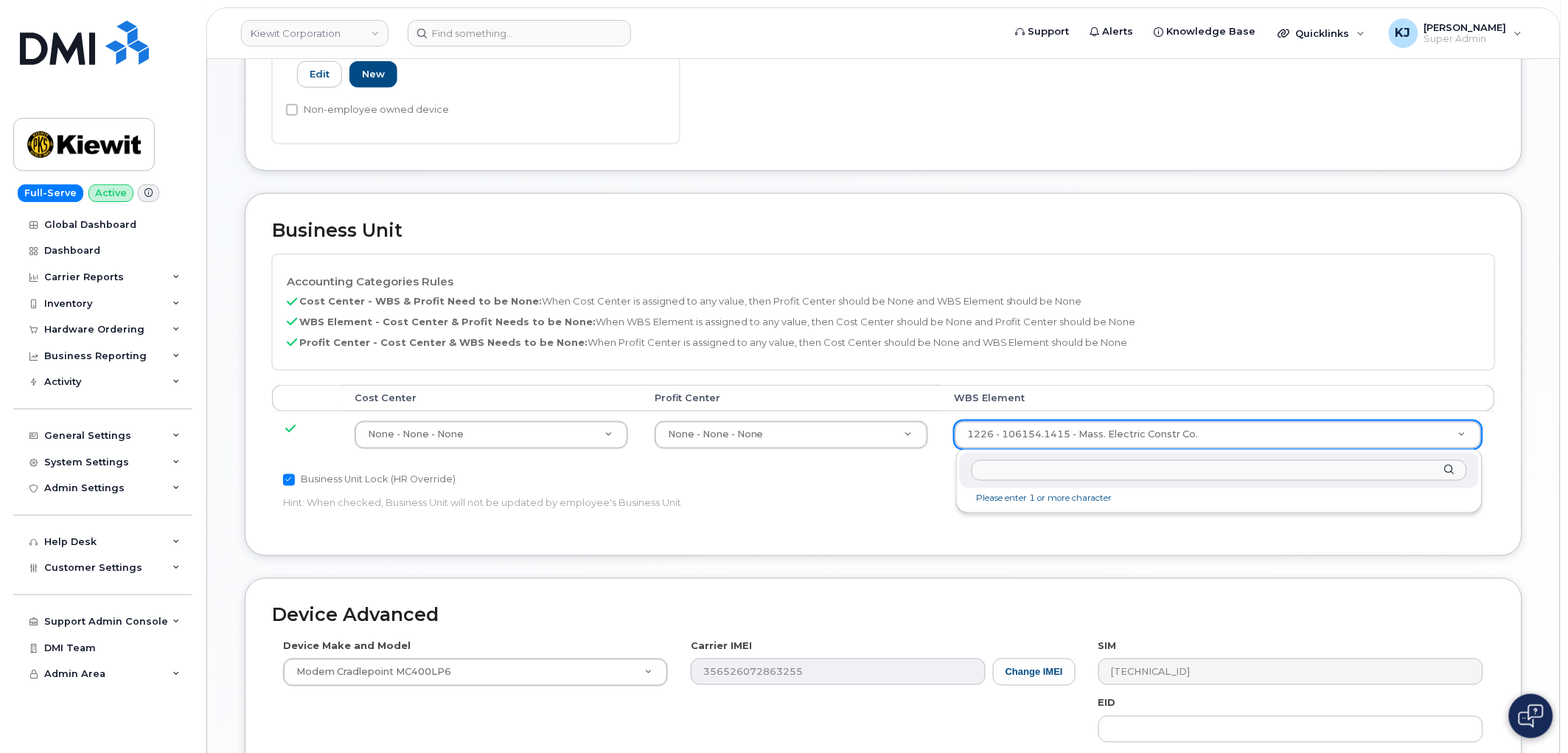
click at [1111, 469] on input "text" at bounding box center [1220, 471] width 495 height 21
type input "106232.1176"
type input "33743160"
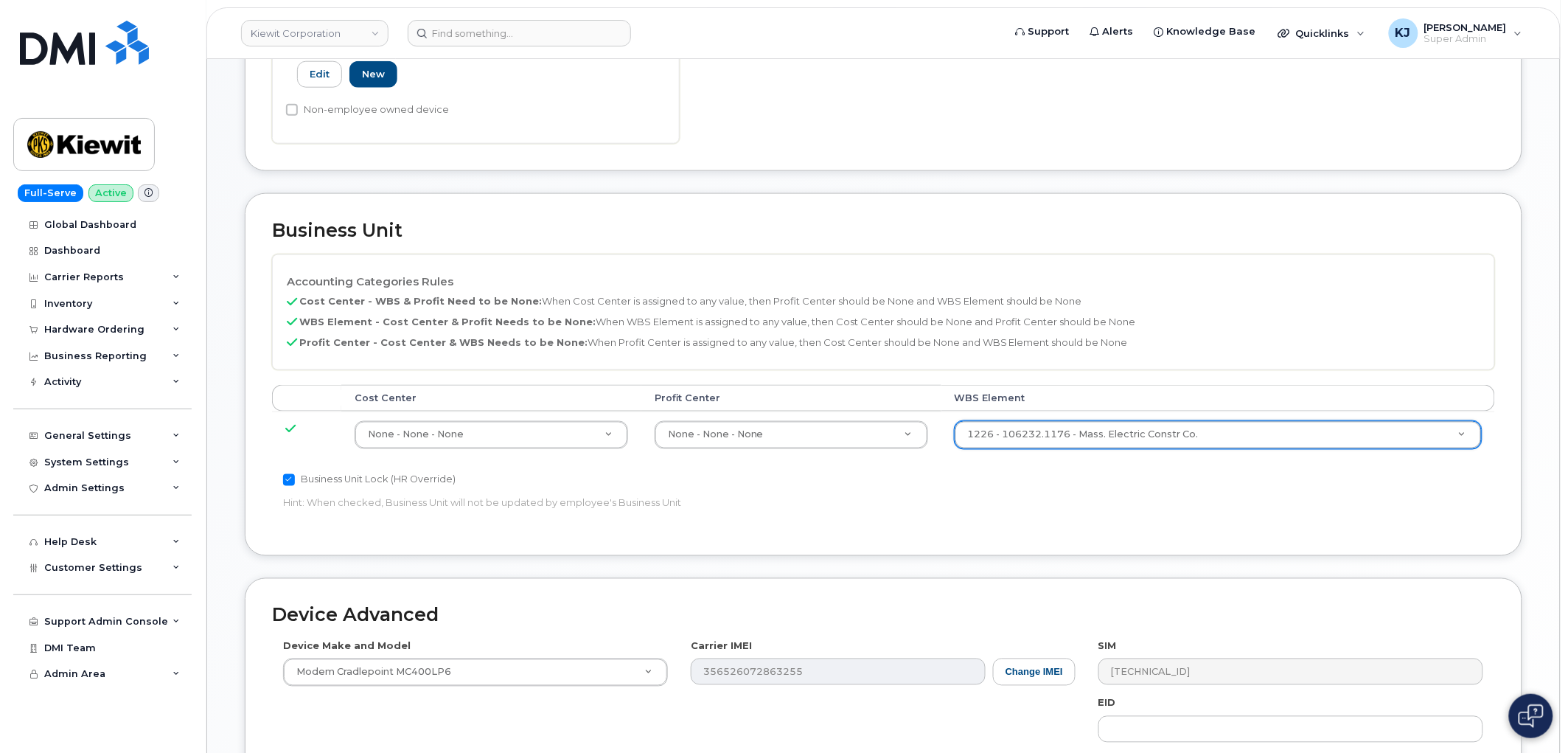
scroll to position [838, 0]
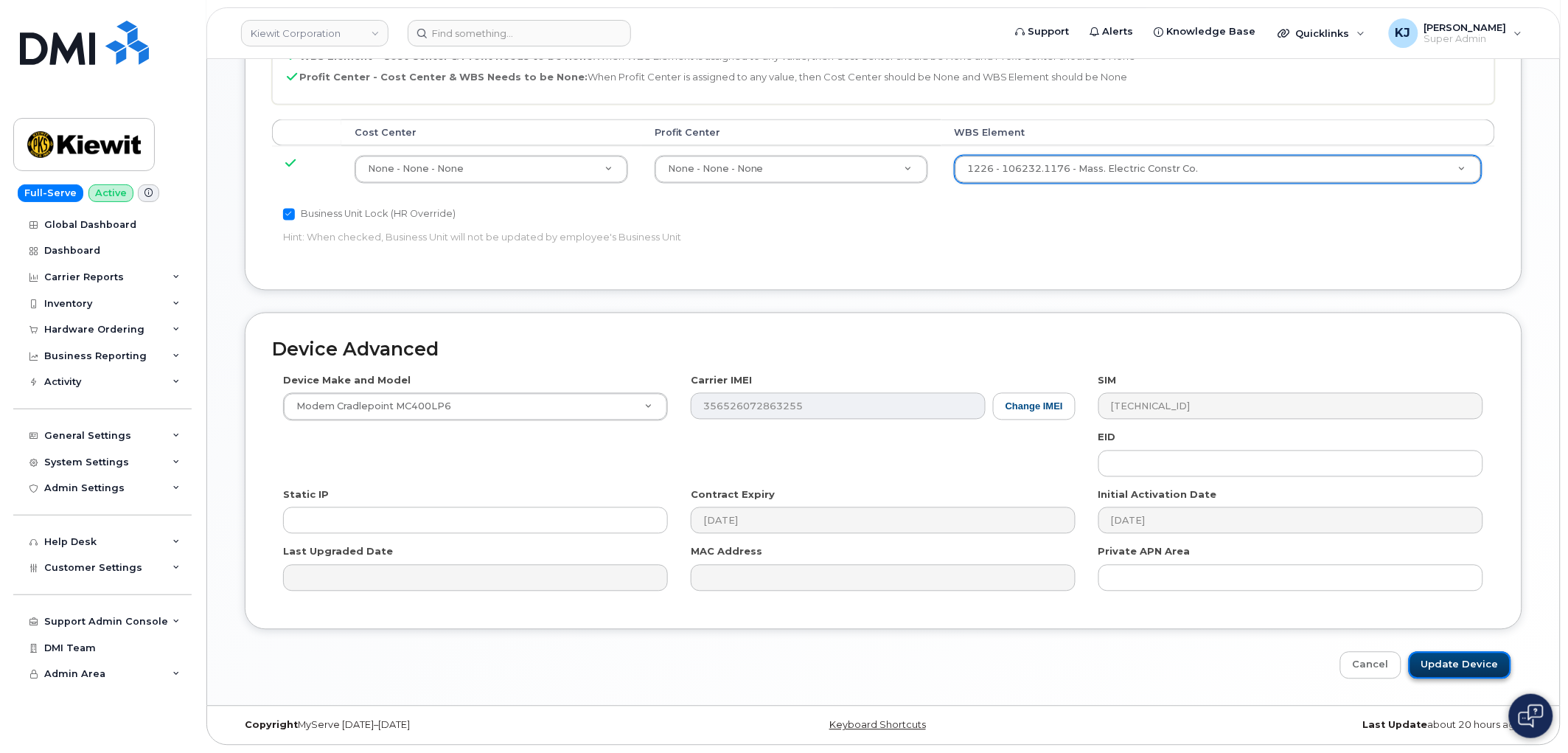
click at [1479, 660] on input "Update Device" at bounding box center [1460, 665] width 103 height 27
type input "Saving..."
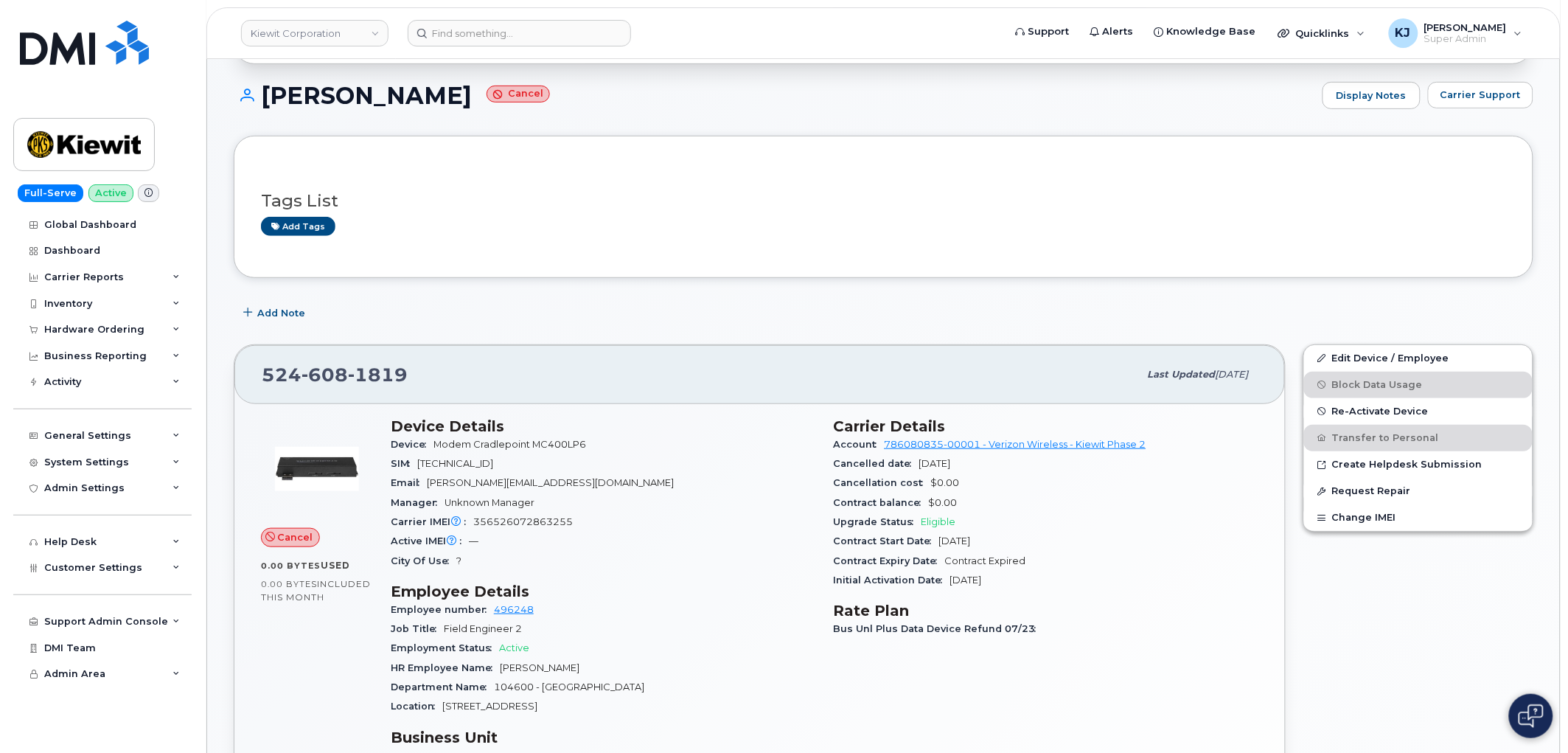
scroll to position [164, 0]
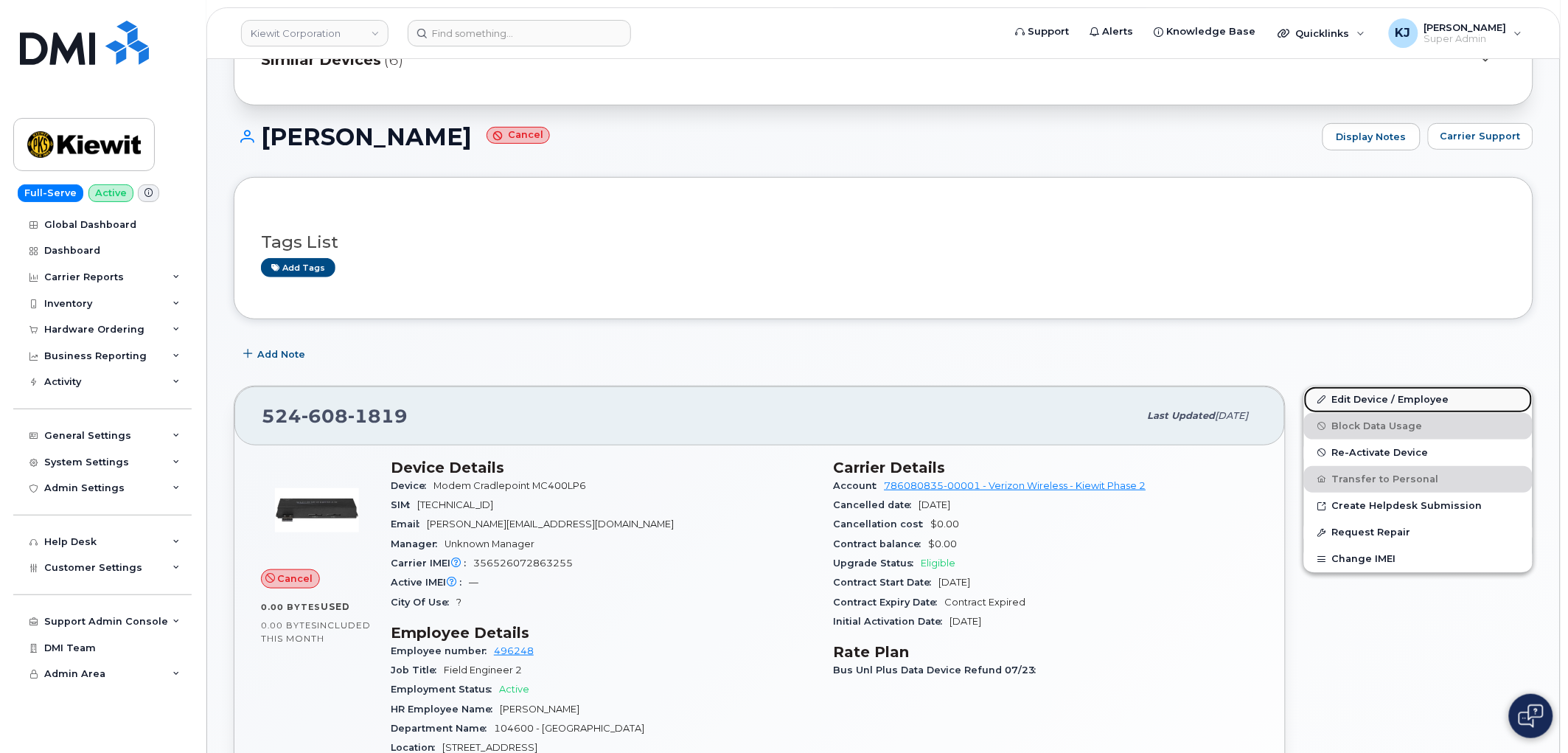
click at [1419, 395] on link "Edit Device / Employee" at bounding box center [1418, 400] width 228 height 26
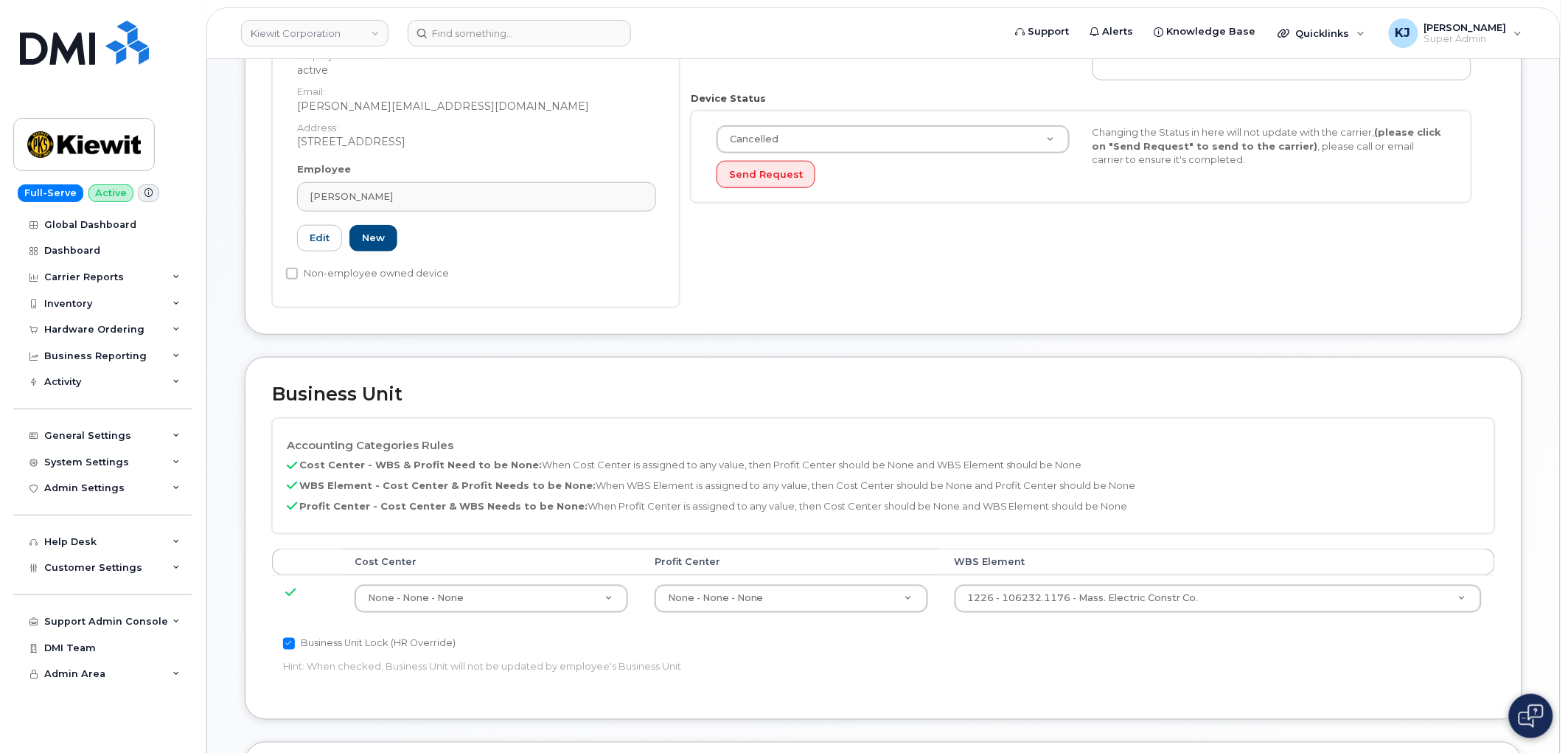
scroll to position [409, 0]
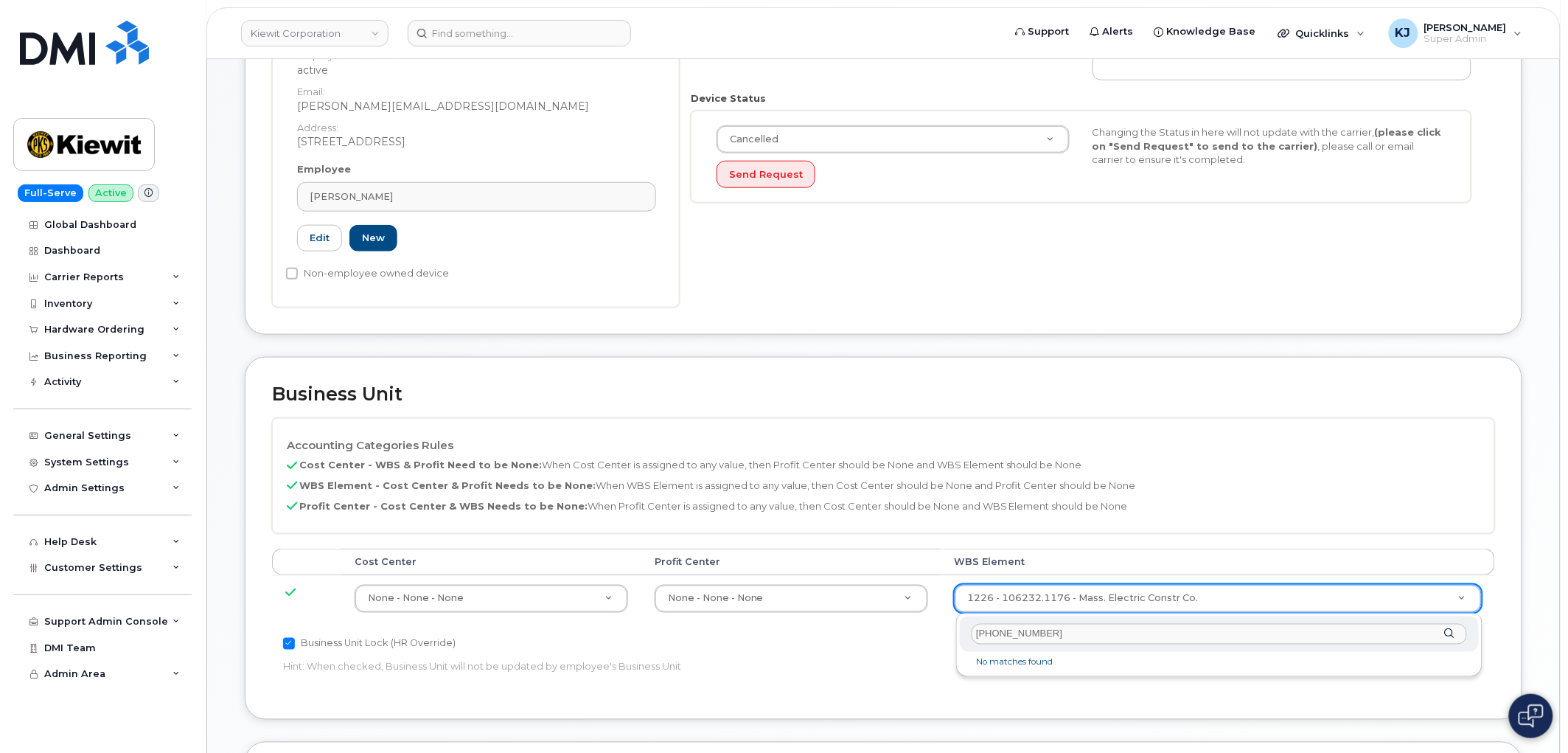
drag, startPoint x: 1124, startPoint y: 642, endPoint x: 254, endPoint y: 613, distance: 870.5
click at [254, 613] on body "Kiewit Corporation Support Alerts Knowledge Base Quicklinks Suspend / Cancel De…" at bounding box center [784, 386] width 1568 height 1591
paste input "106232.1176"
type input "106232.1176"
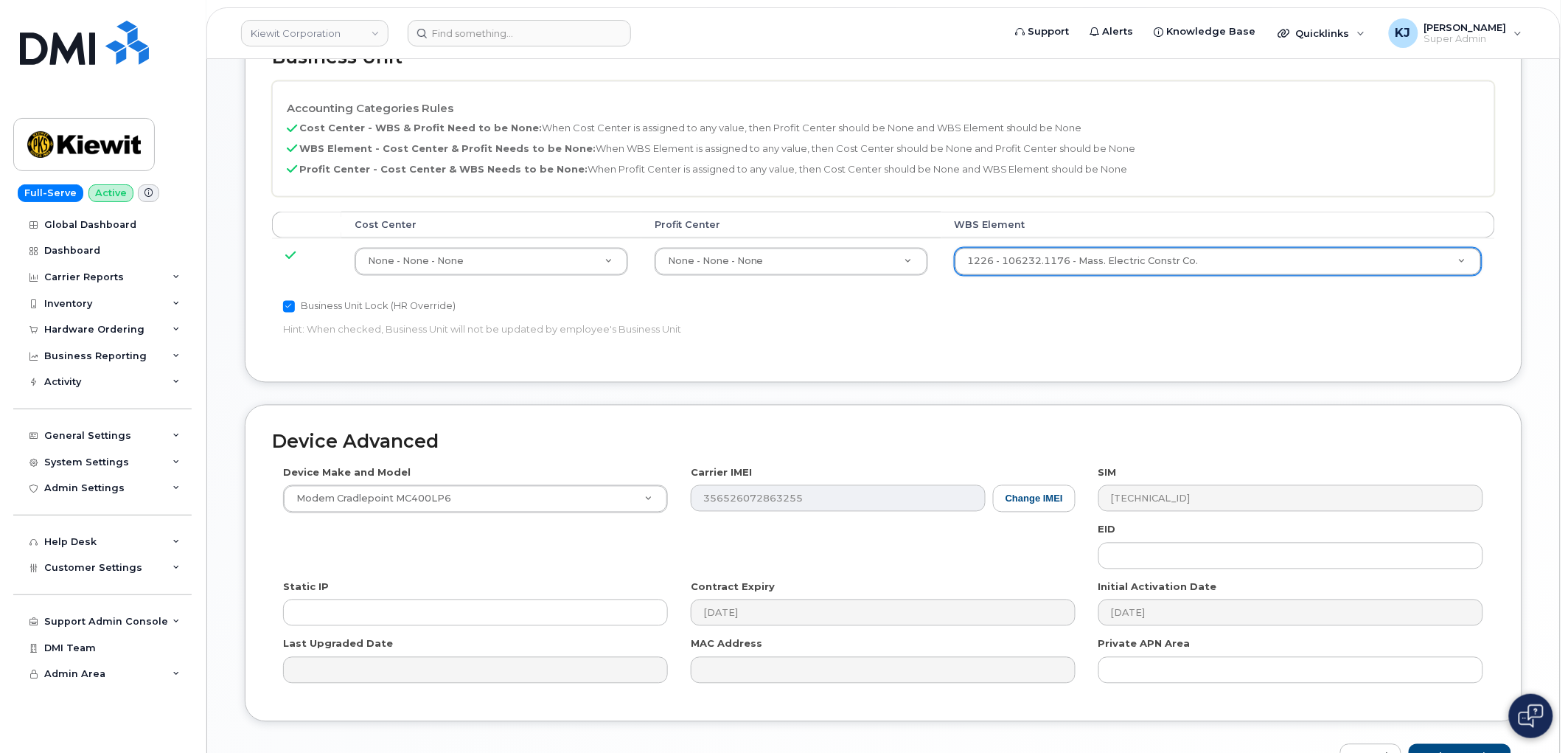
scroll to position [838, 0]
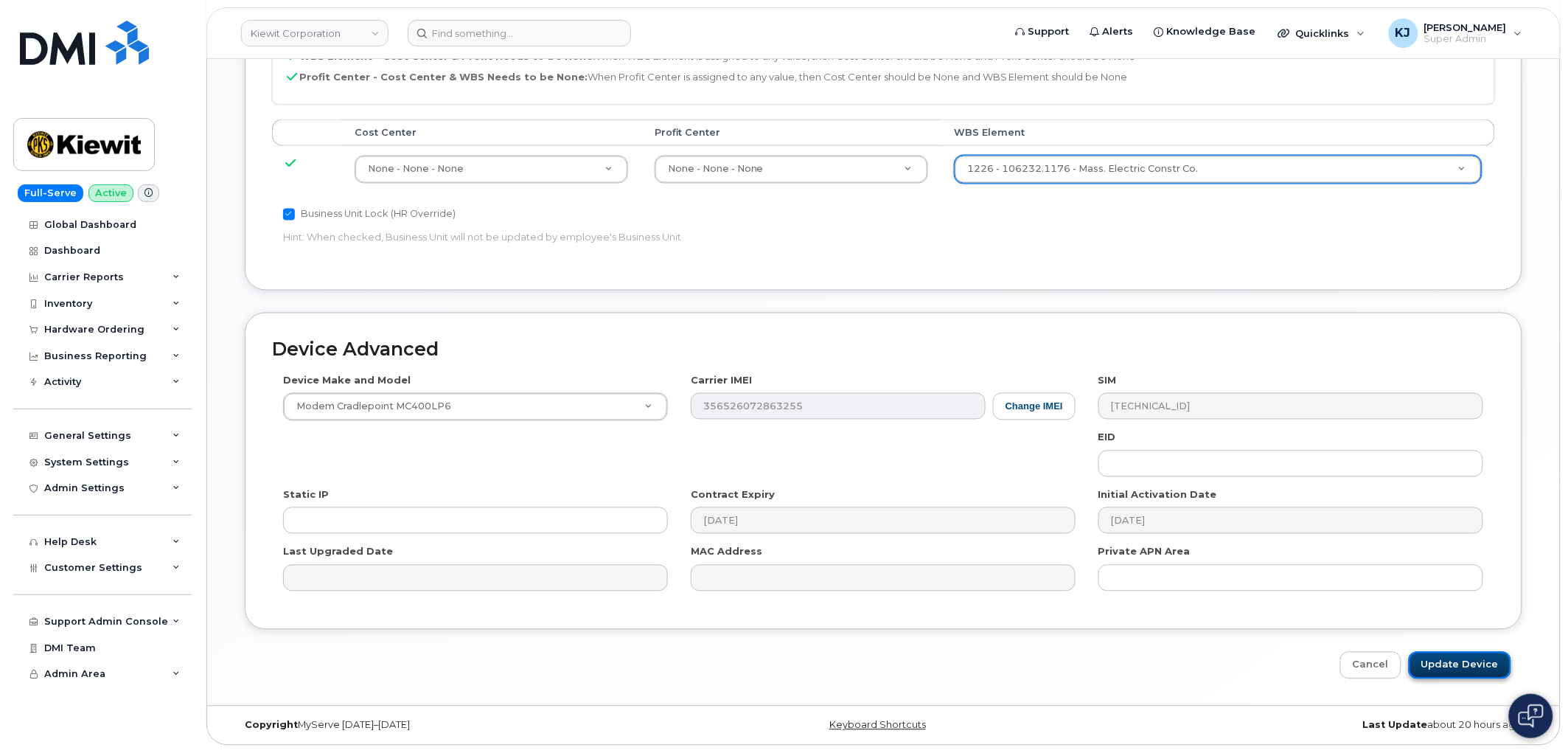
click at [1474, 666] on input "Update Device" at bounding box center [1460, 665] width 103 height 27
type input "Saving..."
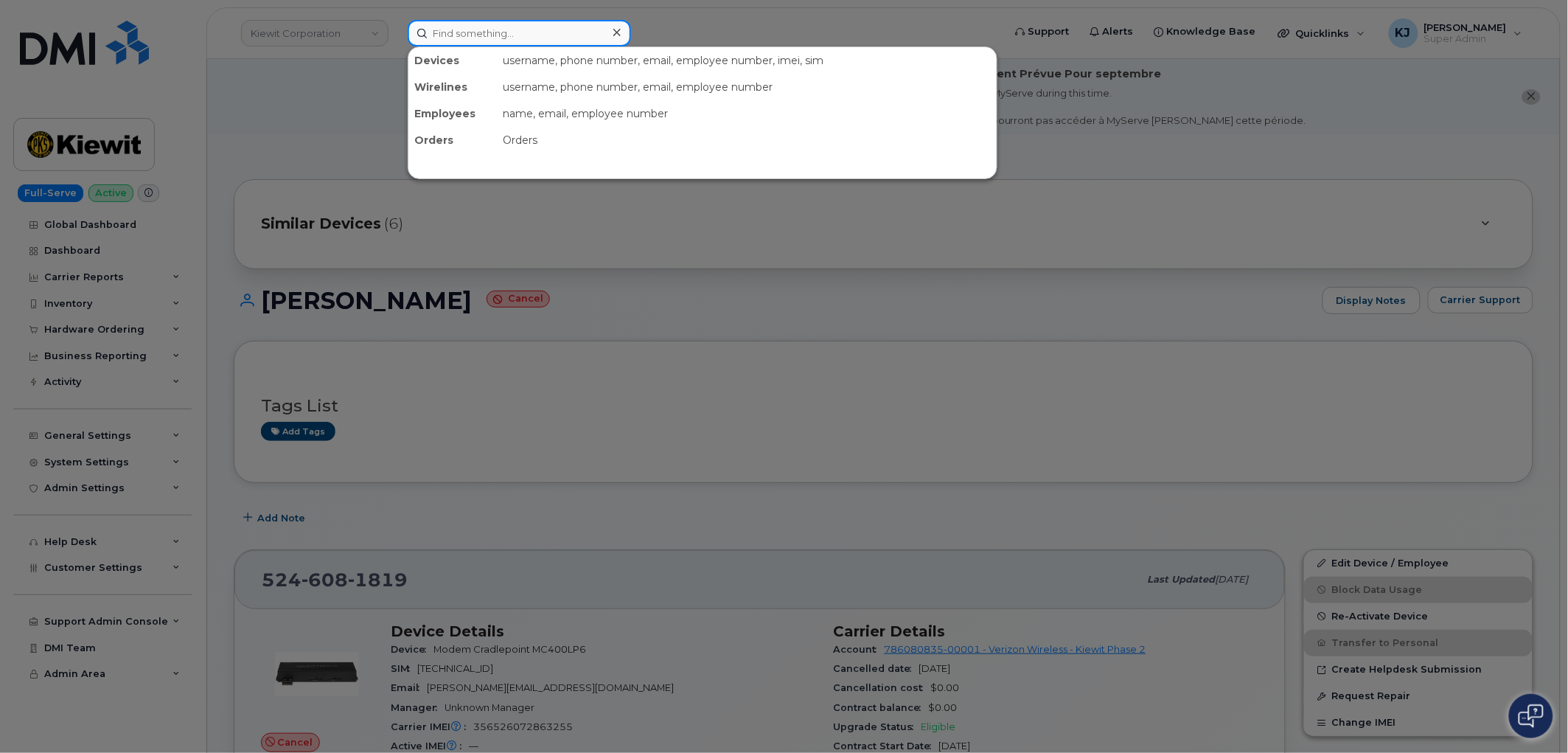
click at [485, 44] on input at bounding box center [519, 33] width 224 height 26
paste input "229-299-3831"
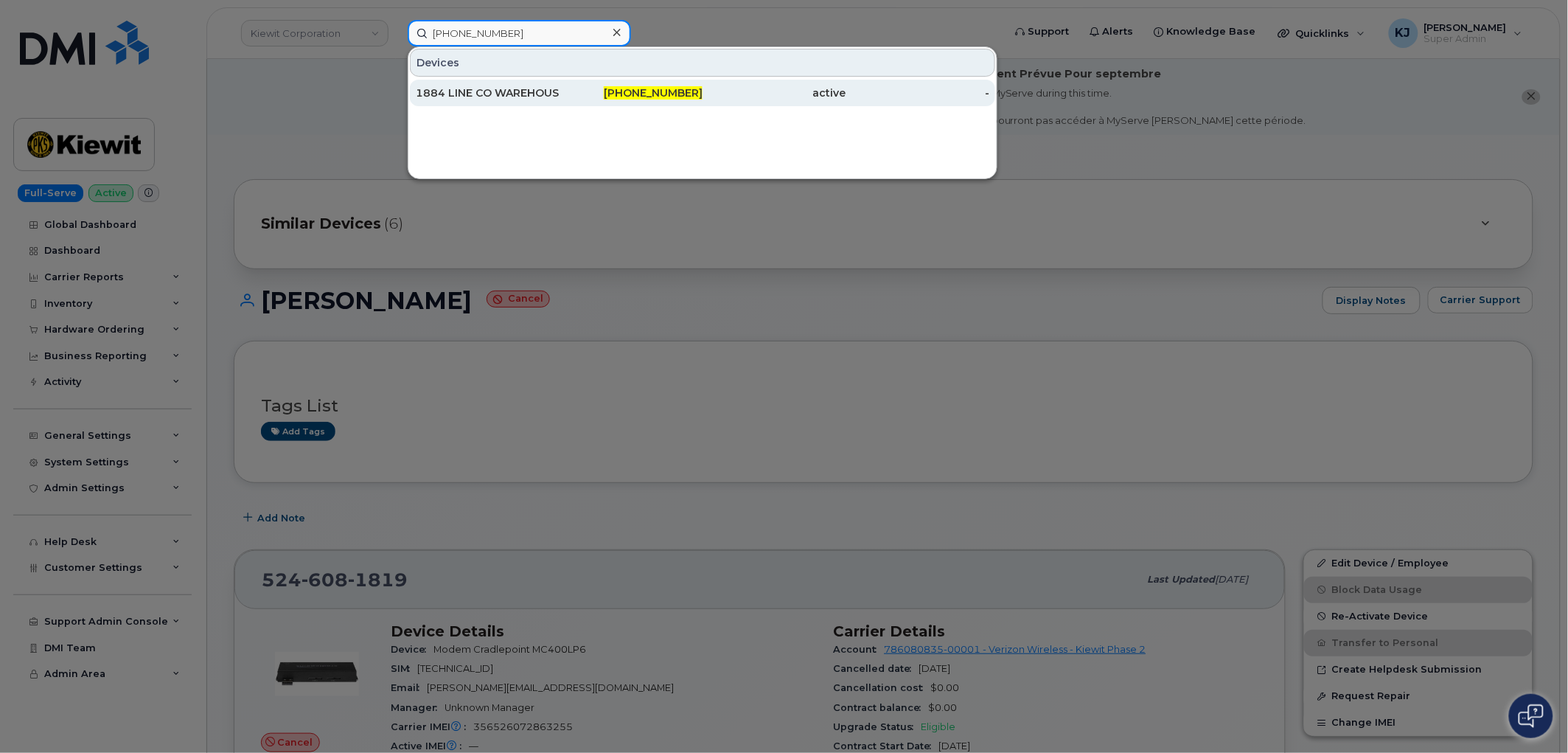
type input "229-299-3831"
click at [593, 93] on div "229-299-3831" at bounding box center [631, 93] width 144 height 15
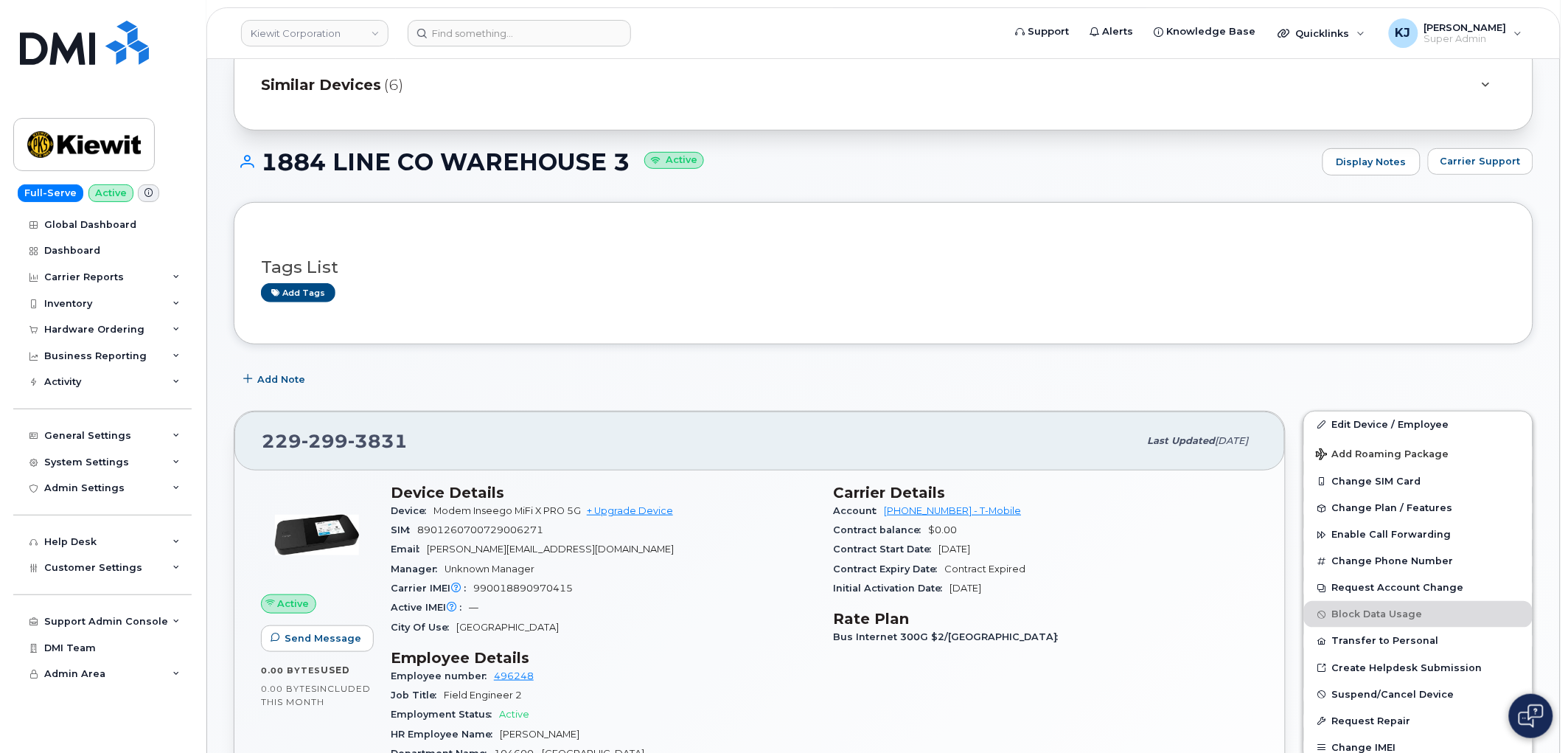
scroll to position [164, 0]
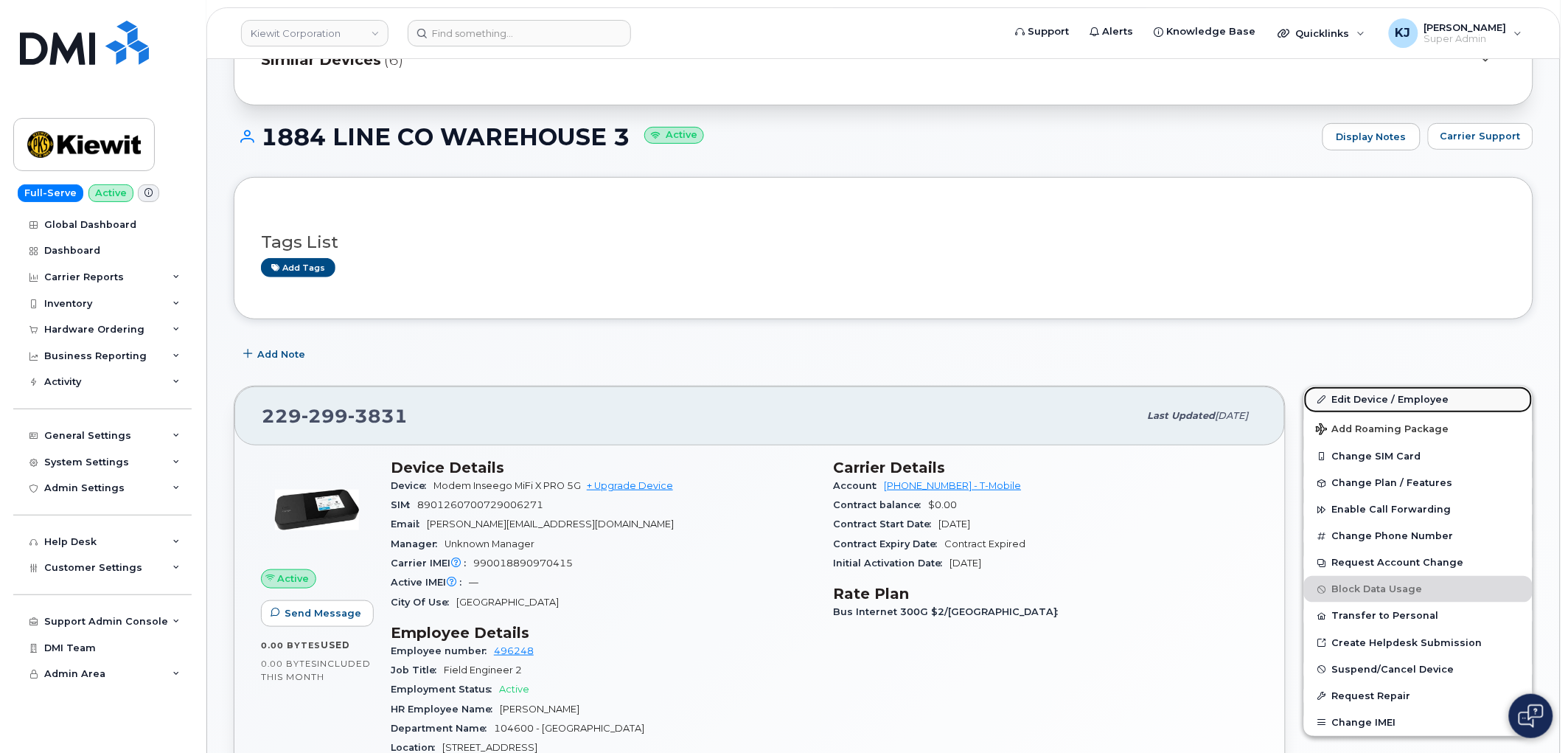
drag, startPoint x: 1387, startPoint y: 404, endPoint x: 1377, endPoint y: 409, distance: 11.2
click at [1387, 404] on link "Edit Device / Employee" at bounding box center [1418, 400] width 228 height 26
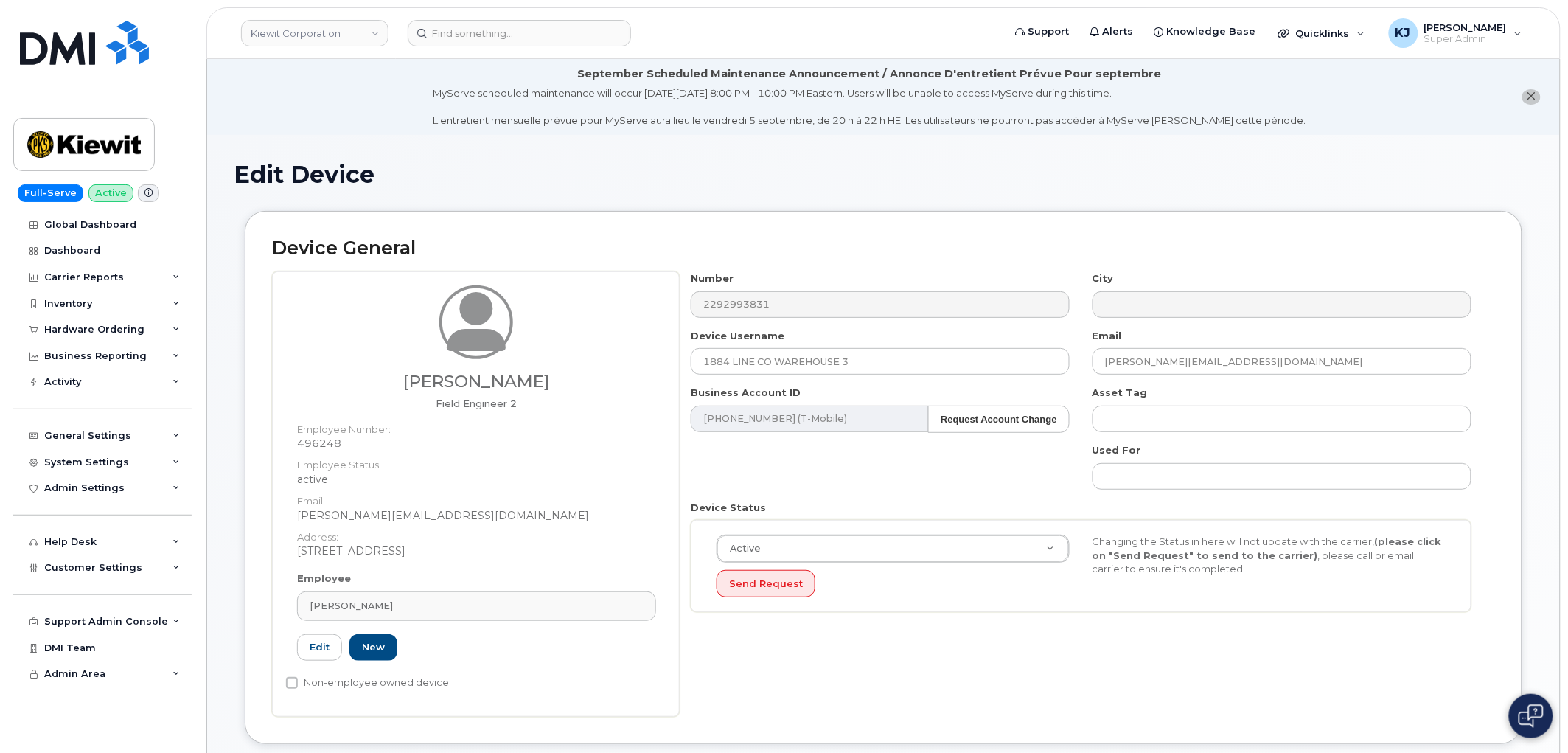
scroll to position [492, 0]
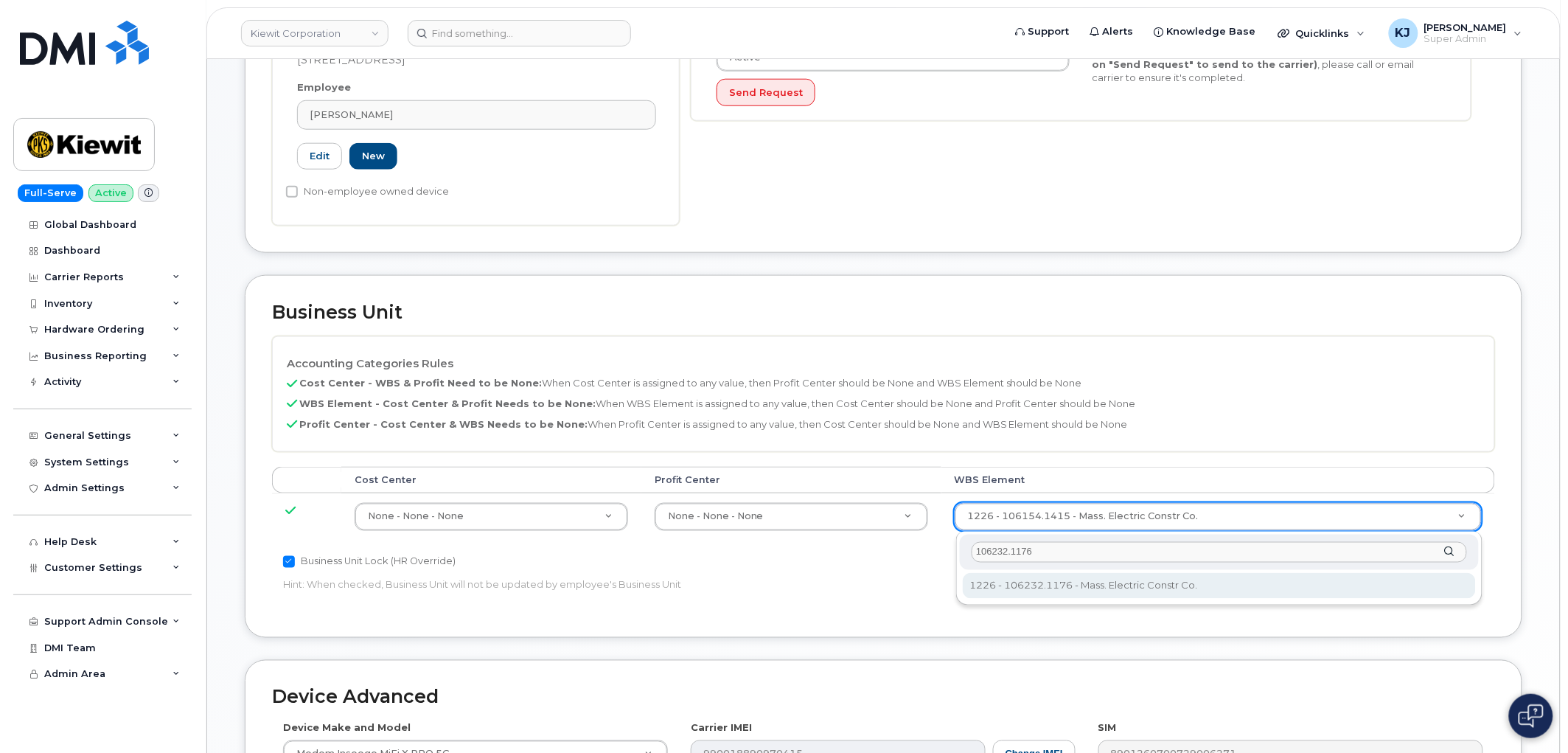
type input "106232.1176"
drag, startPoint x: 1052, startPoint y: 586, endPoint x: 1058, endPoint y: 594, distance: 10.0
type input "33743160"
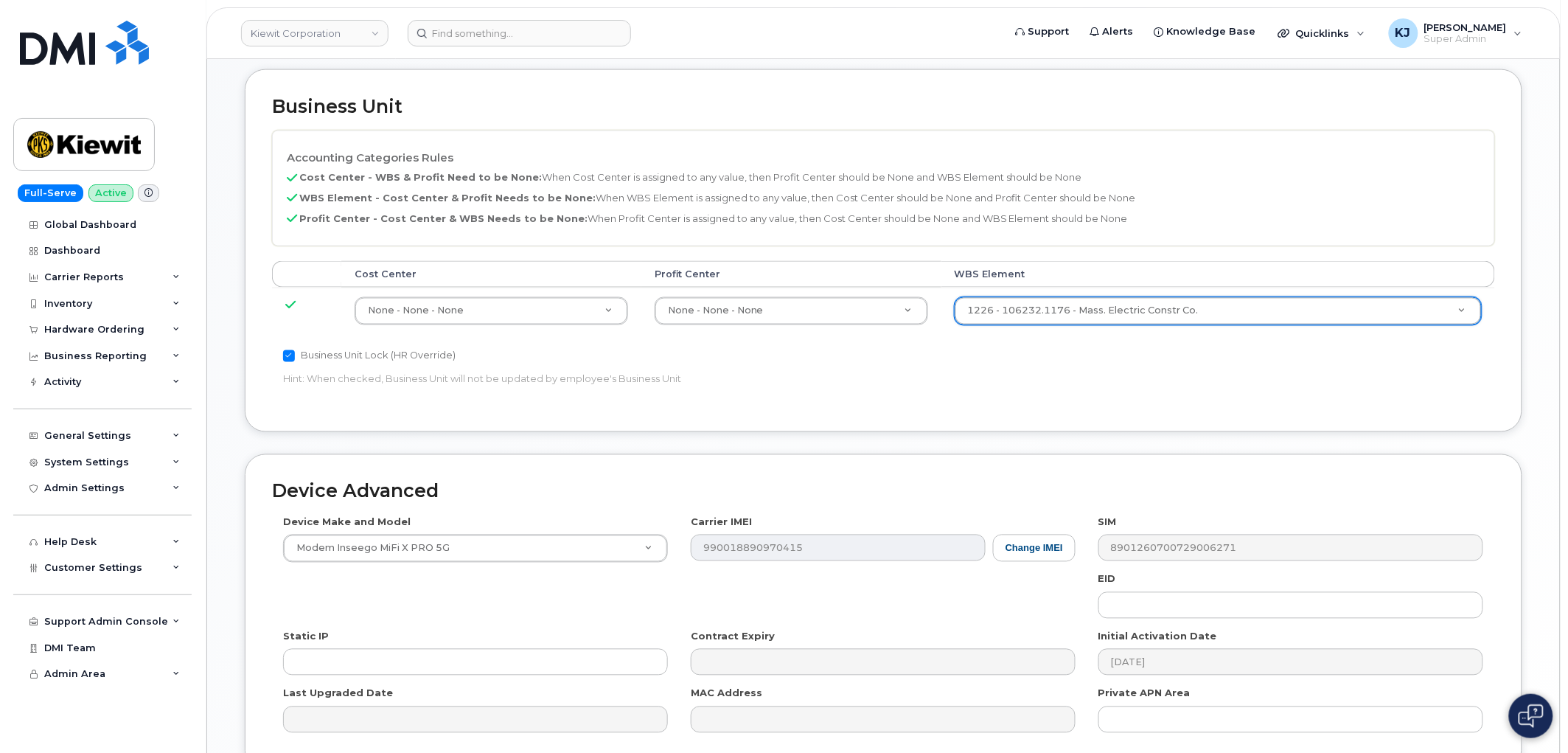
scroll to position [838, 0]
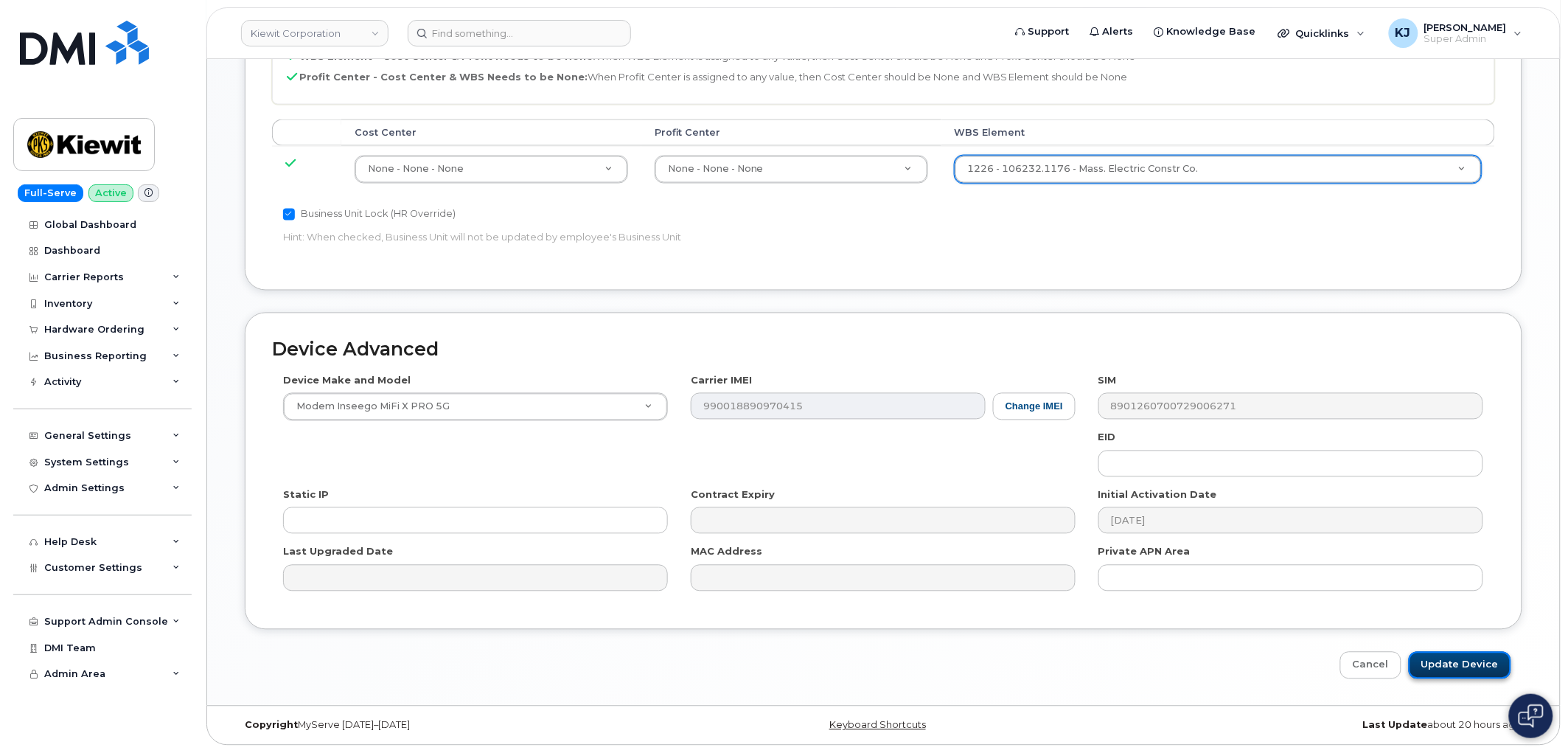
click at [1455, 657] on input "Update Device" at bounding box center [1460, 665] width 103 height 27
type input "Saving..."
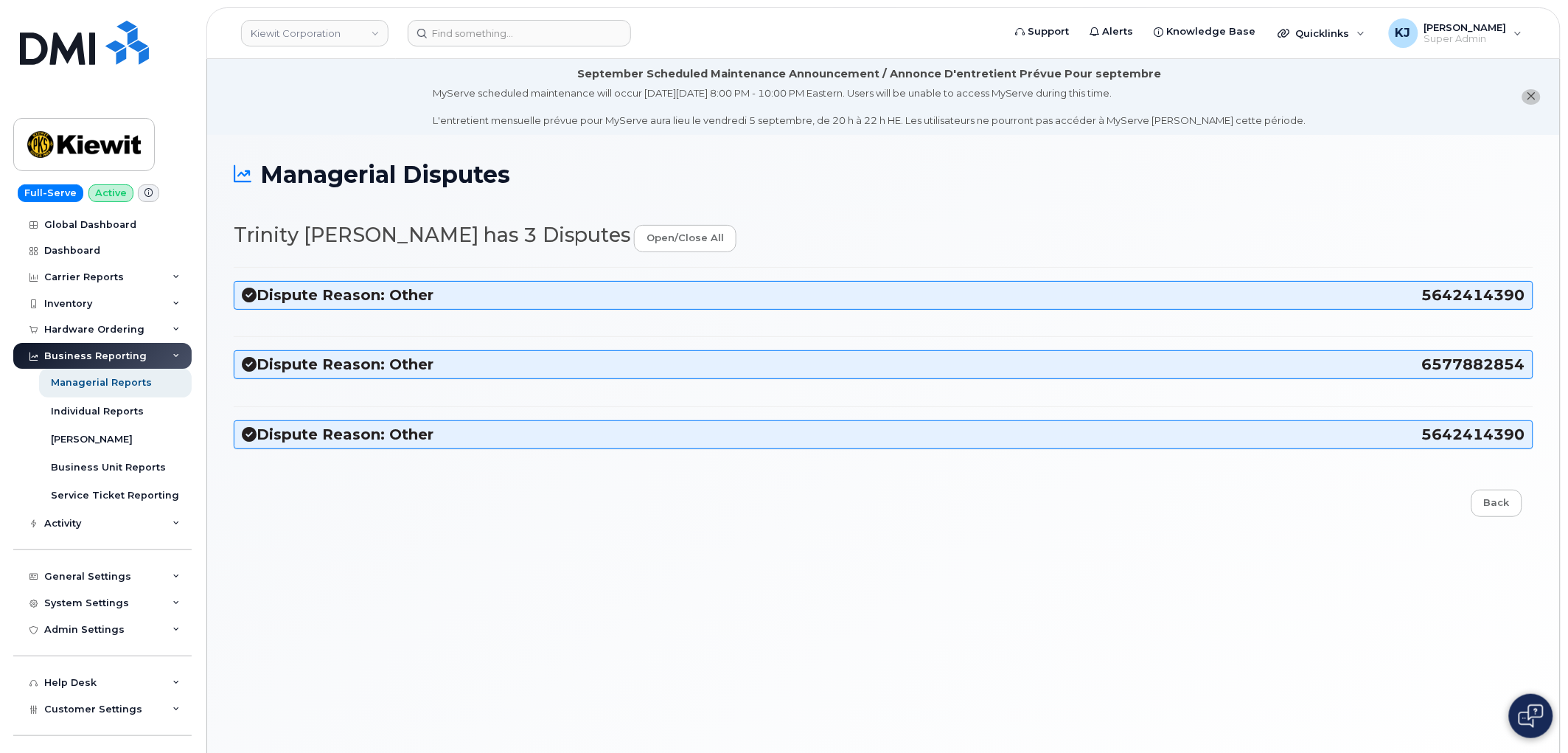
click at [649, 298] on h3 "Dispute Reason: Other 5642414390" at bounding box center [883, 295] width 1284 height 20
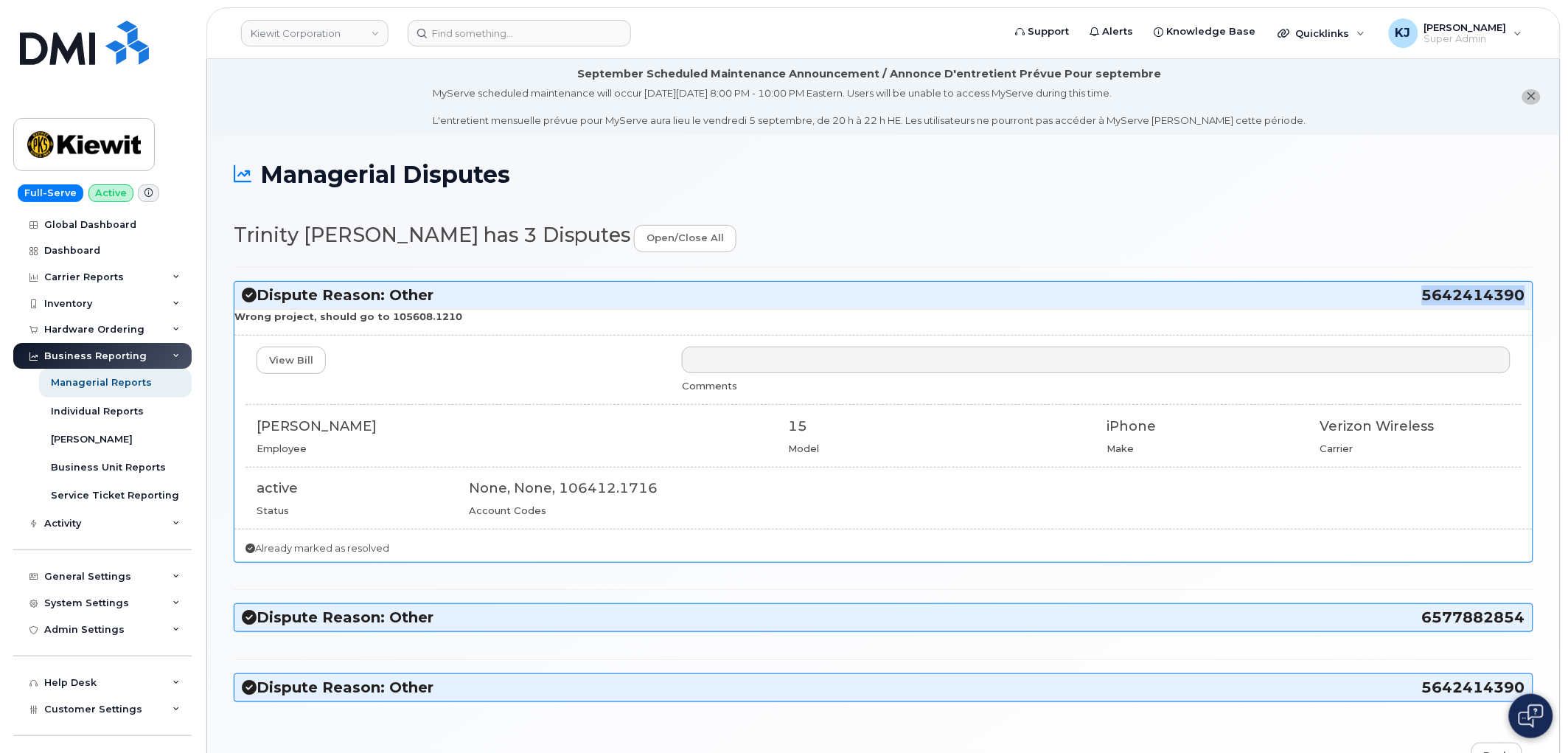
drag, startPoint x: 1424, startPoint y: 295, endPoint x: 1522, endPoint y: 298, distance: 98.0
click at [1522, 298] on span "5642414390" at bounding box center [1474, 295] width 104 height 20
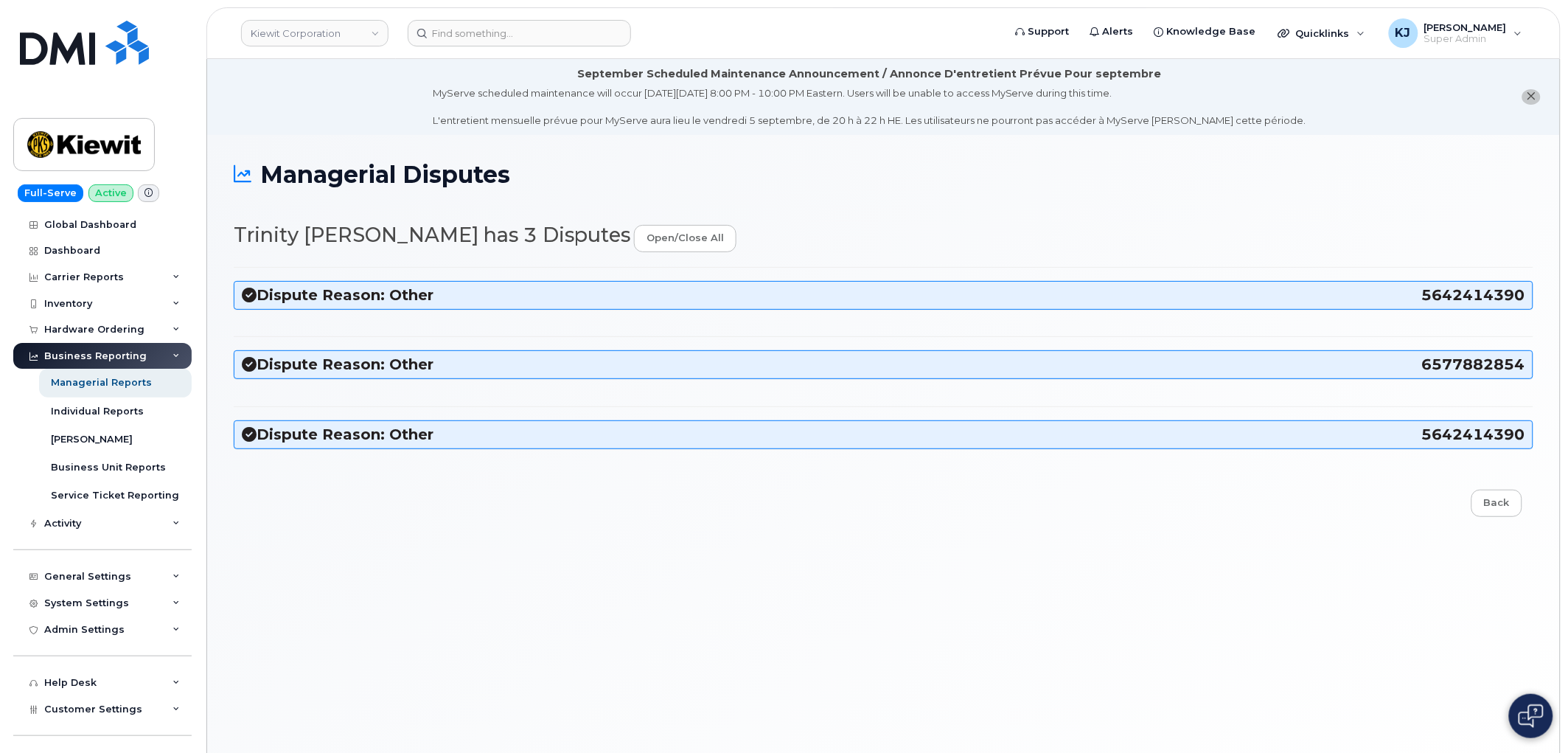
click at [408, 303] on h3 "Dispute Reason: Other 5642414390" at bounding box center [883, 295] width 1284 height 20
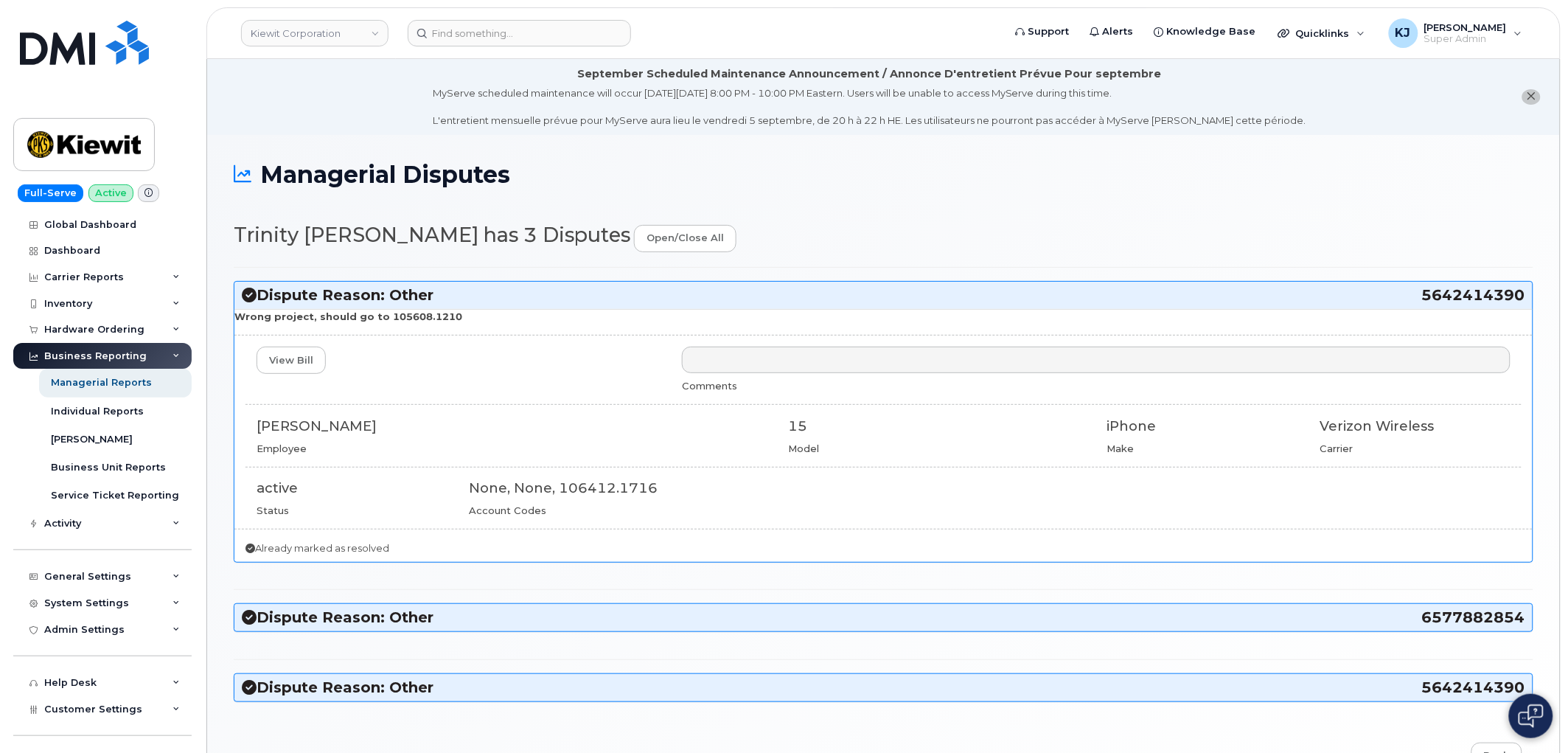
drag, startPoint x: 1418, startPoint y: 290, endPoint x: 1524, endPoint y: 293, distance: 106.0
click at [1524, 293] on h3 "Dispute Reason: Other 5642414390" at bounding box center [883, 295] width 1284 height 20
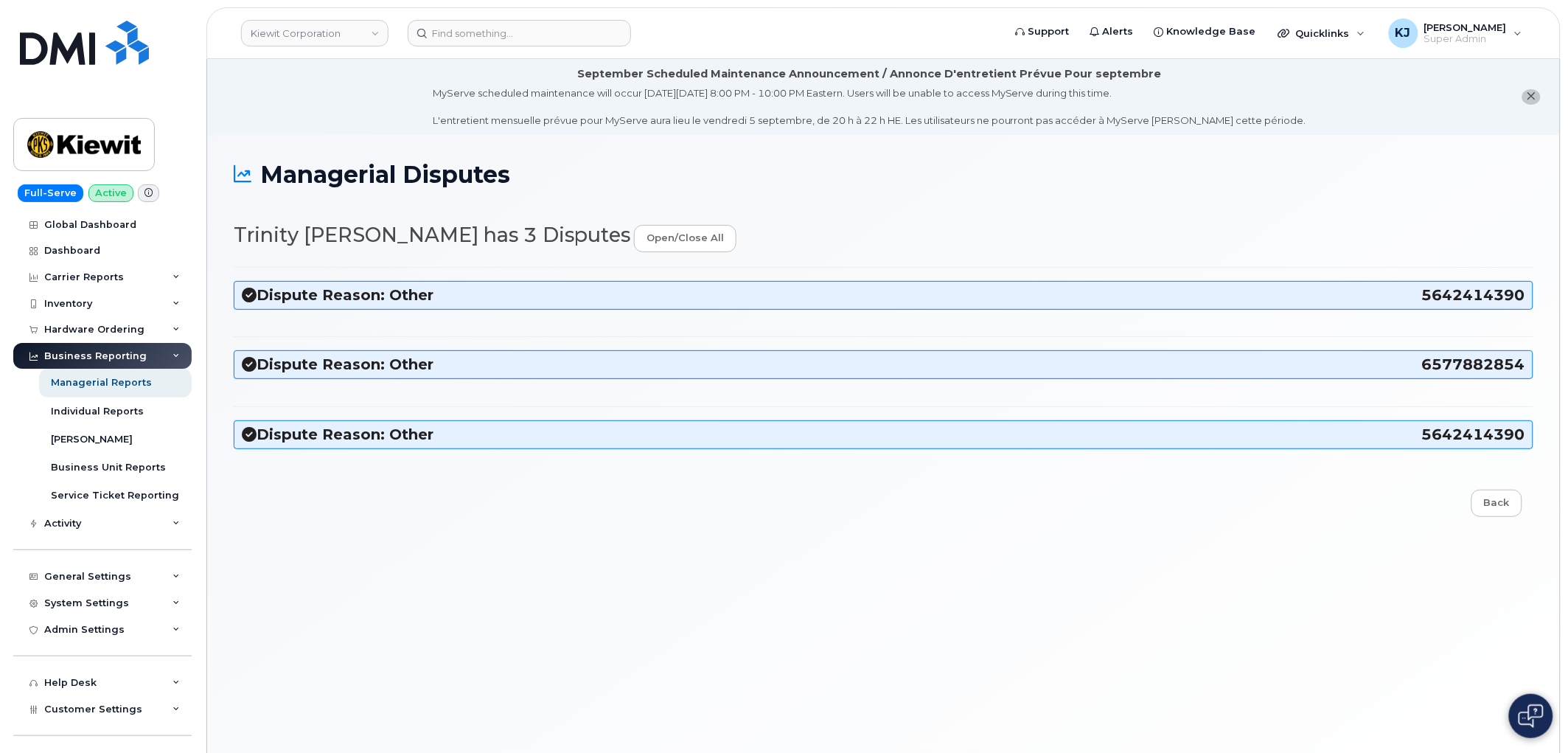
copy h3 "5642414390"
click at [1070, 297] on h3 "Dispute Reason: Other 5642414390" at bounding box center [883, 295] width 1284 height 20
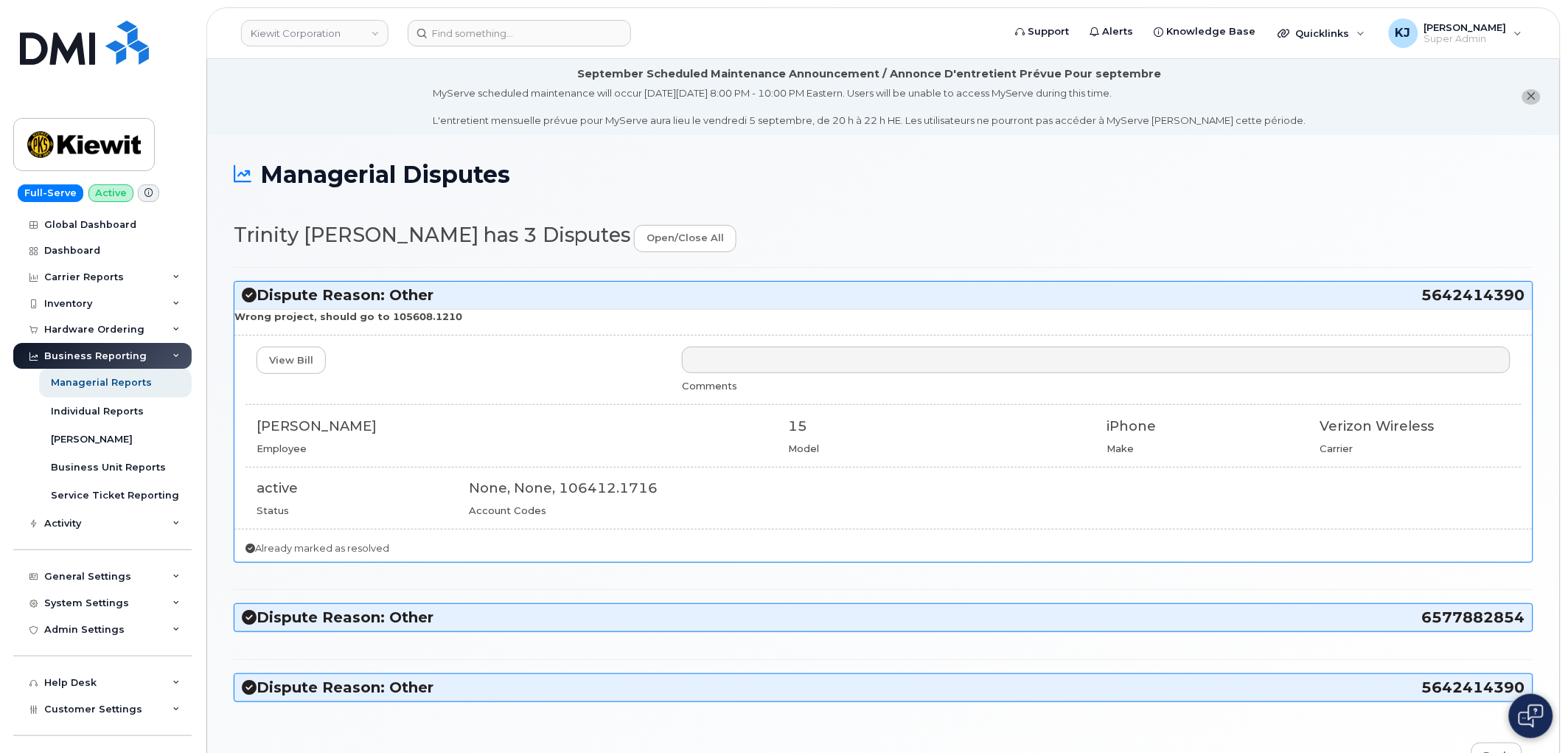
drag, startPoint x: 449, startPoint y: 320, endPoint x: 377, endPoint y: 312, distance: 72.4
click at [377, 312] on p "Wrong project, should go to 105608.1210" at bounding box center [883, 316] width 1298 height 14
copy strong "105608.1210"
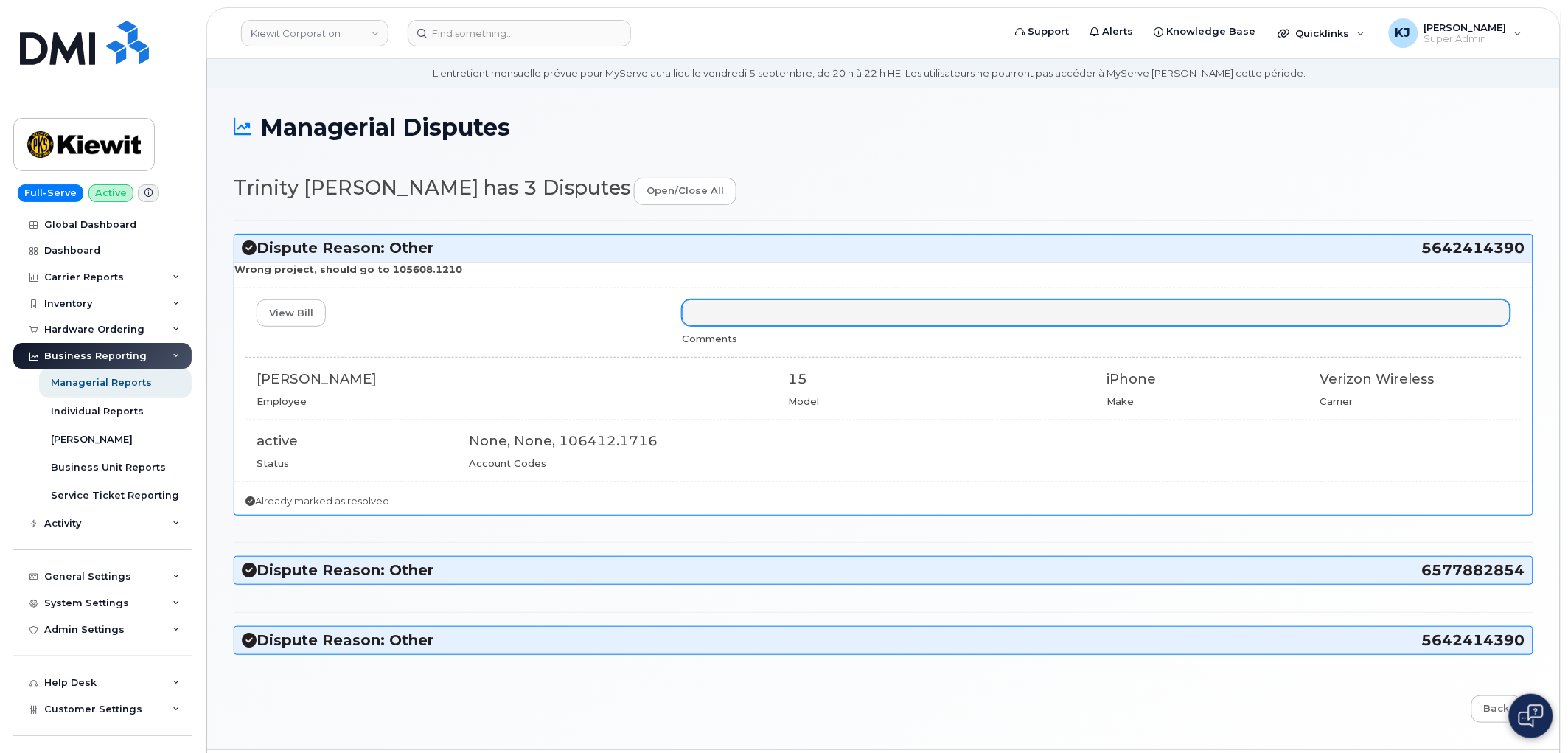
scroll to position [92, 0]
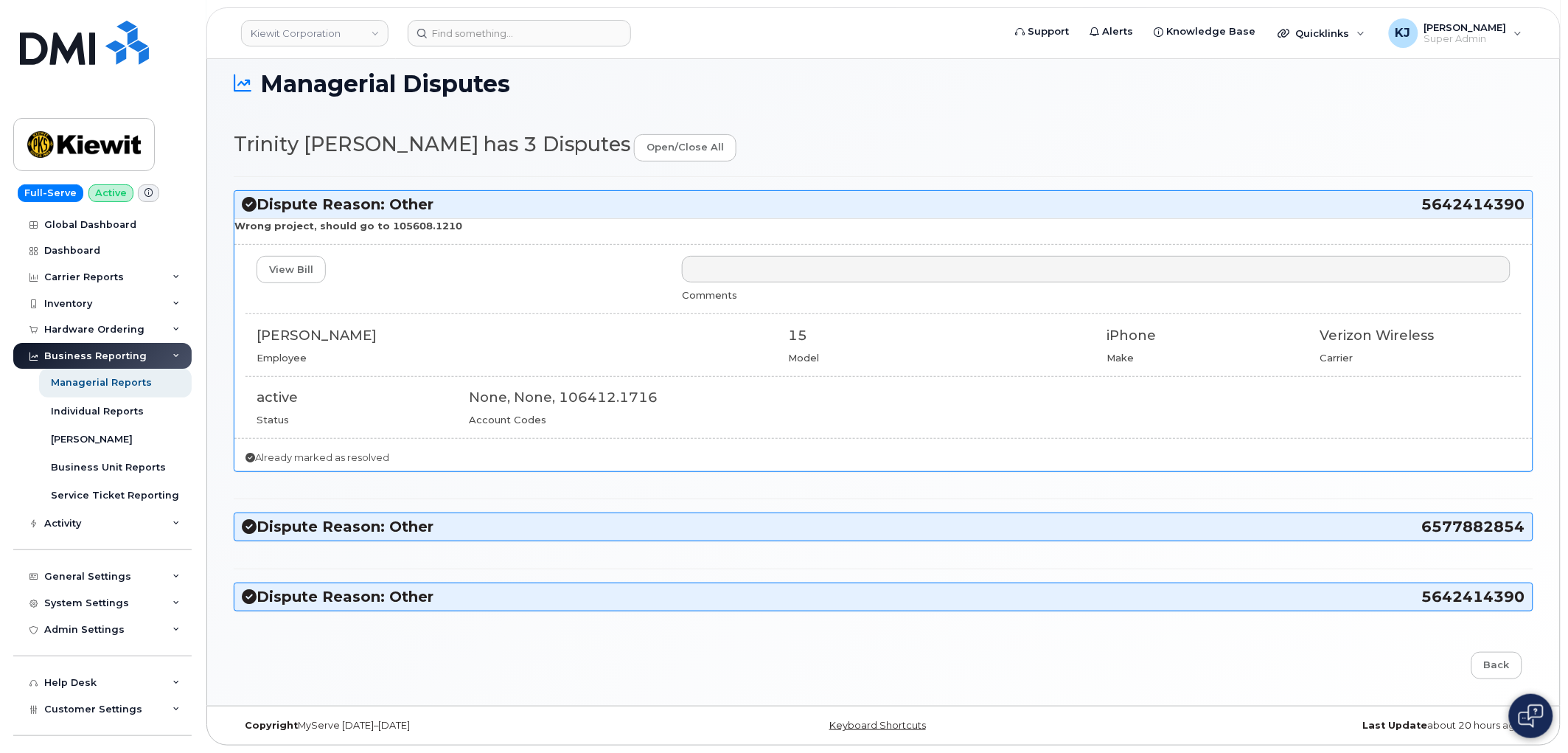
click at [393, 526] on h3 "Dispute Reason: Other 6577882854" at bounding box center [883, 527] width 1284 height 20
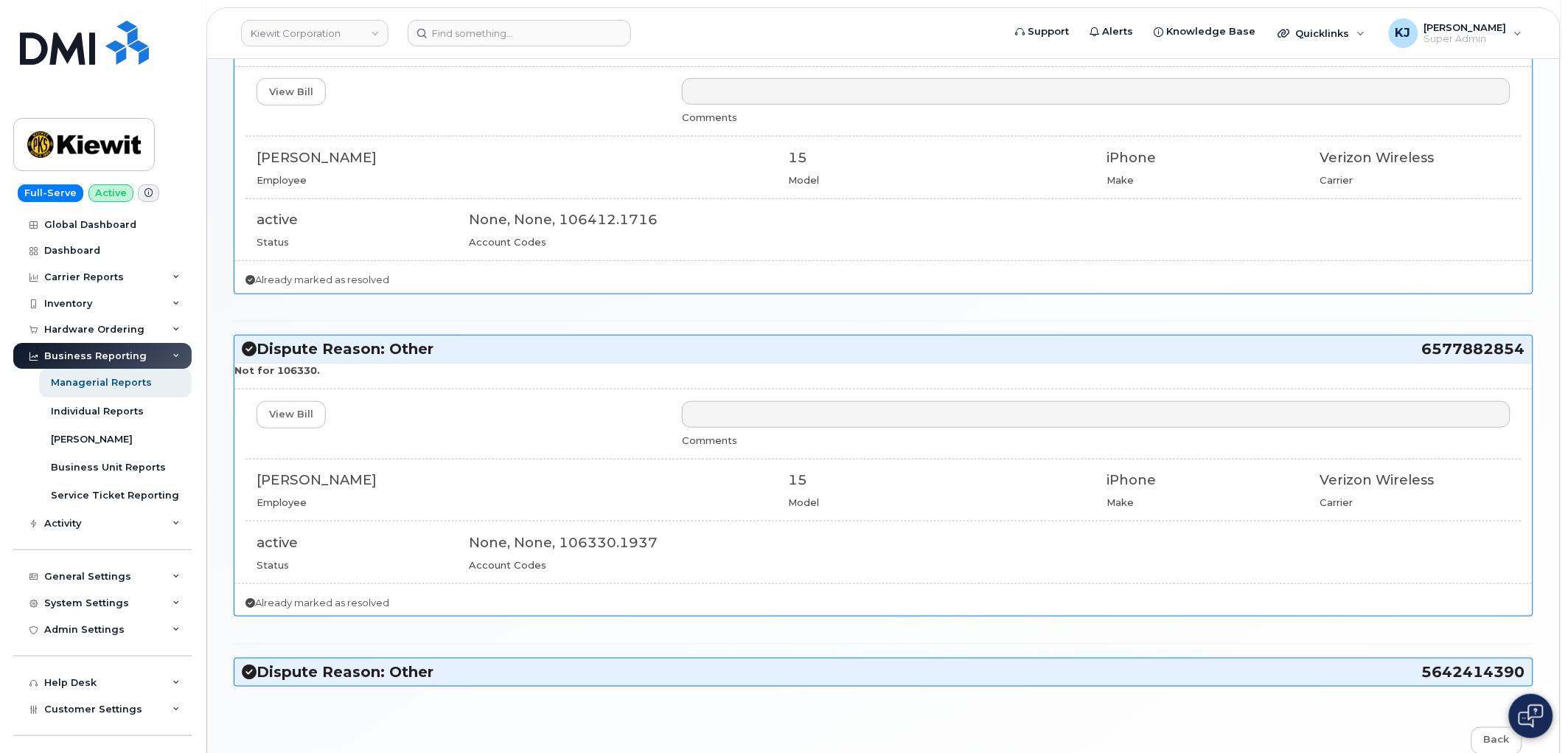
scroll to position [338, 0]
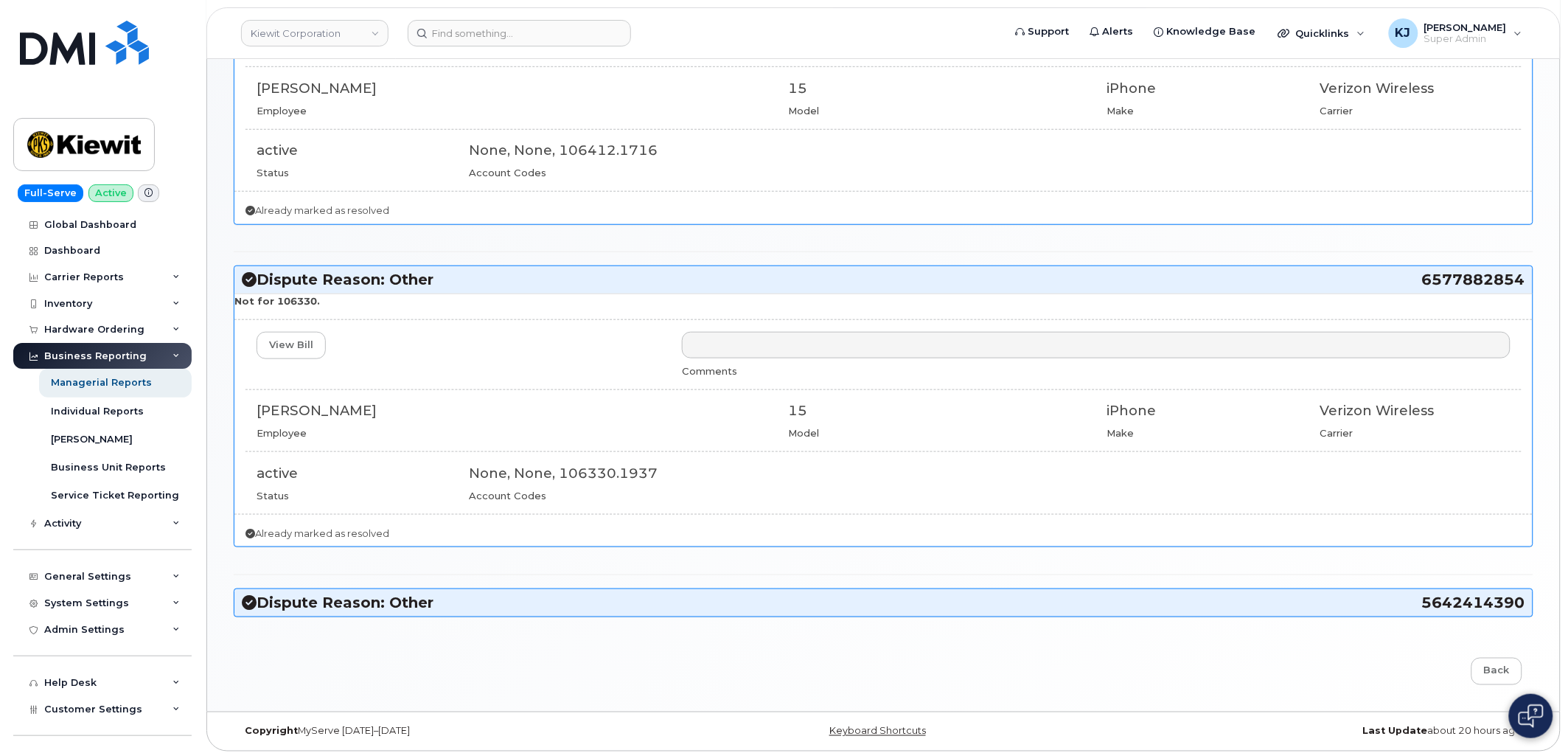
click at [380, 599] on h3 "Dispute Reason: Other 5642414390" at bounding box center [883, 603] width 1284 height 20
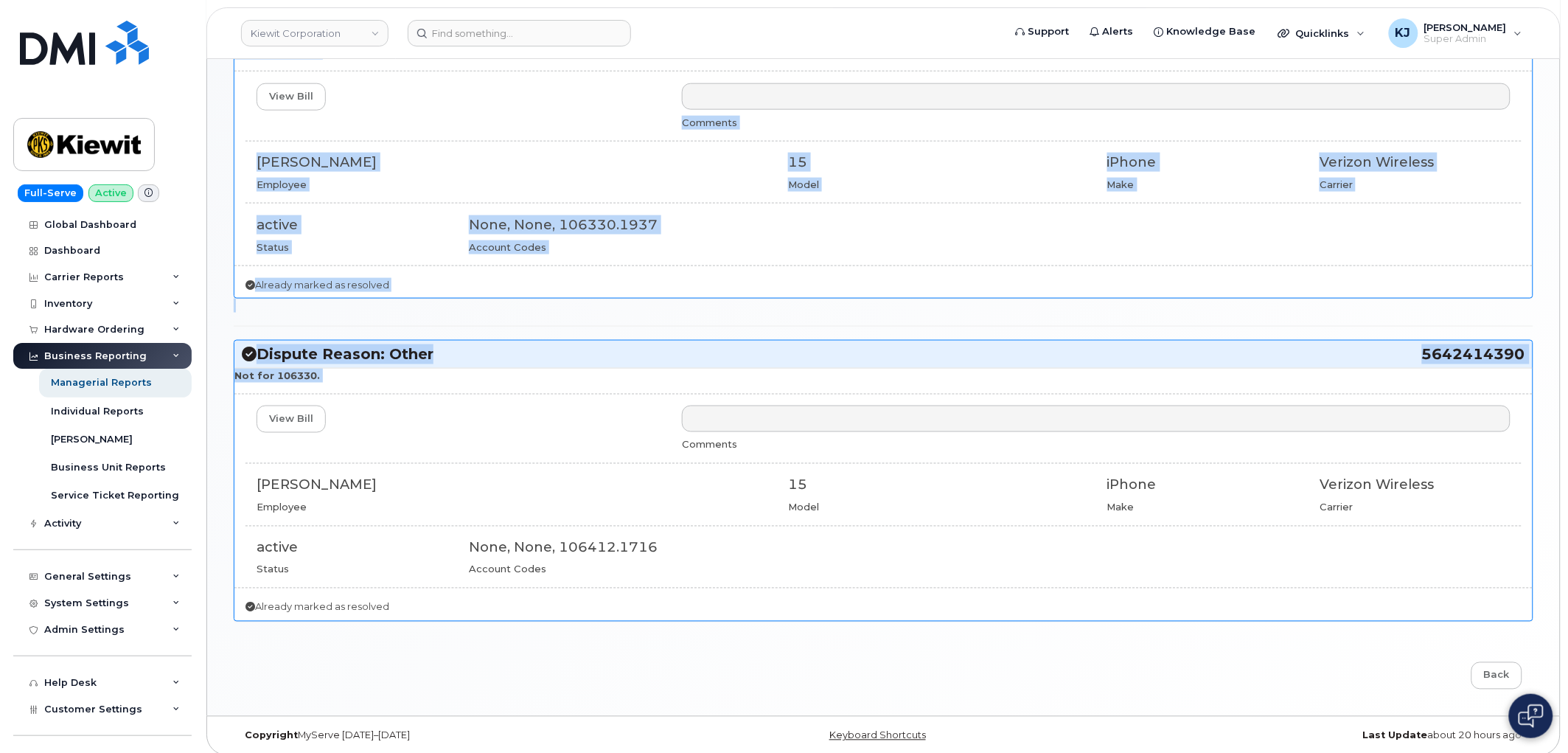
scroll to position [599, 0]
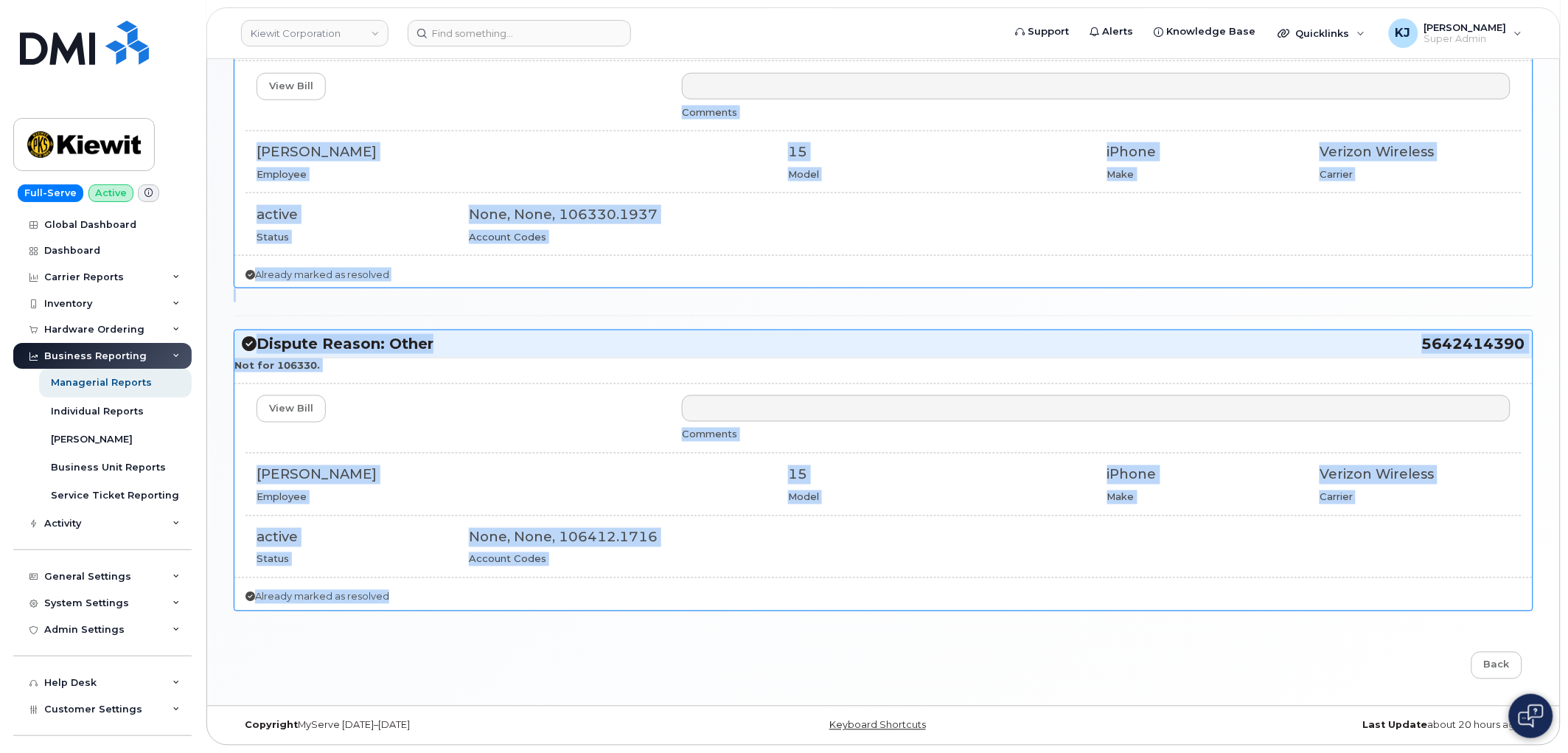
drag, startPoint x: 262, startPoint y: 171, endPoint x: 1559, endPoint y: 621, distance: 1372.8
click at [1559, 621] on div "Managerial Disputes Trinity Corcoran has 3 Disputes open/close all Dispute Reas…" at bounding box center [883, 122] width 1353 height 1167
copy div "Managerial Disputes Trinity Corcoran has 3 Disputes open/close all Dispute Reas…"
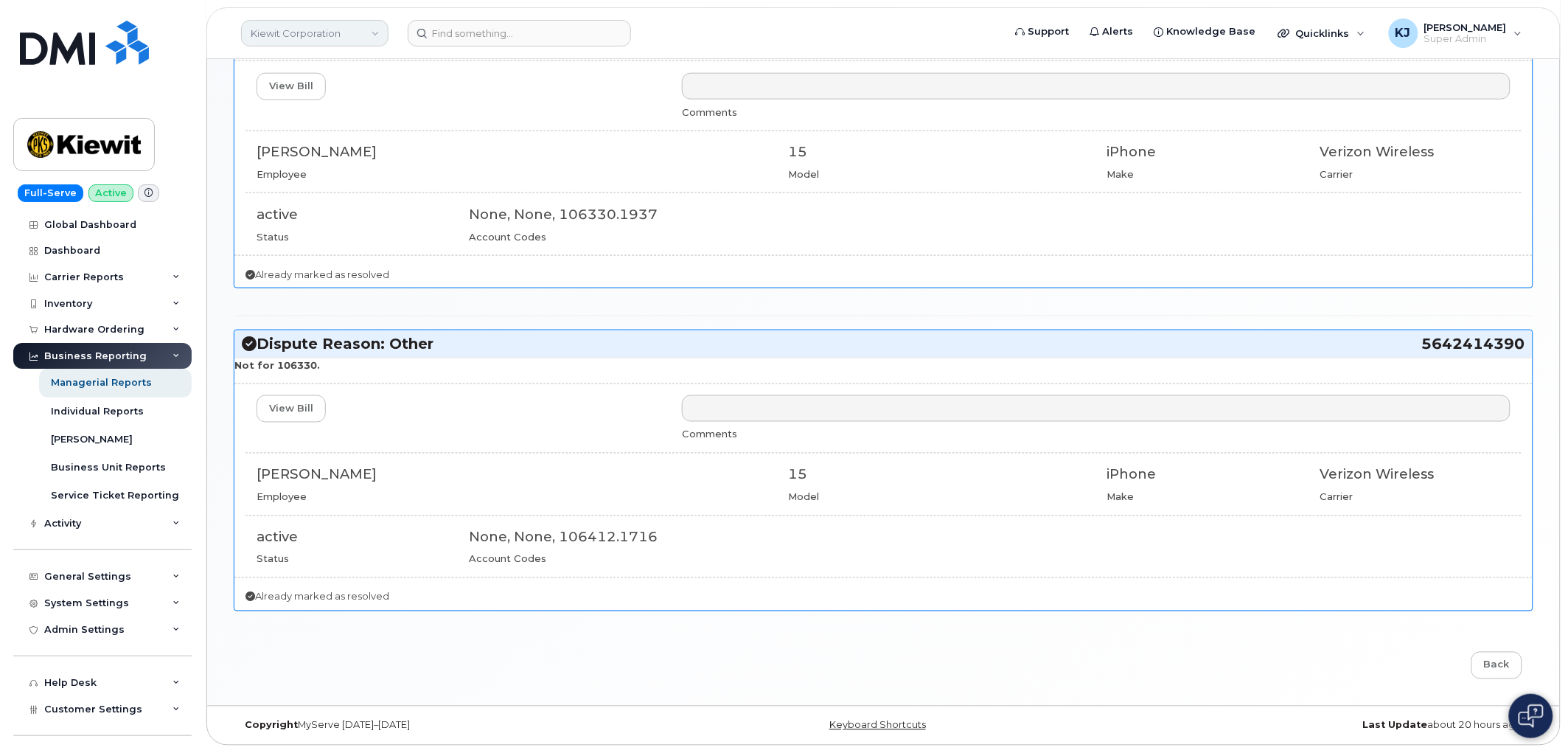
click at [326, 42] on link "Kiewit Corporation" at bounding box center [314, 33] width 147 height 26
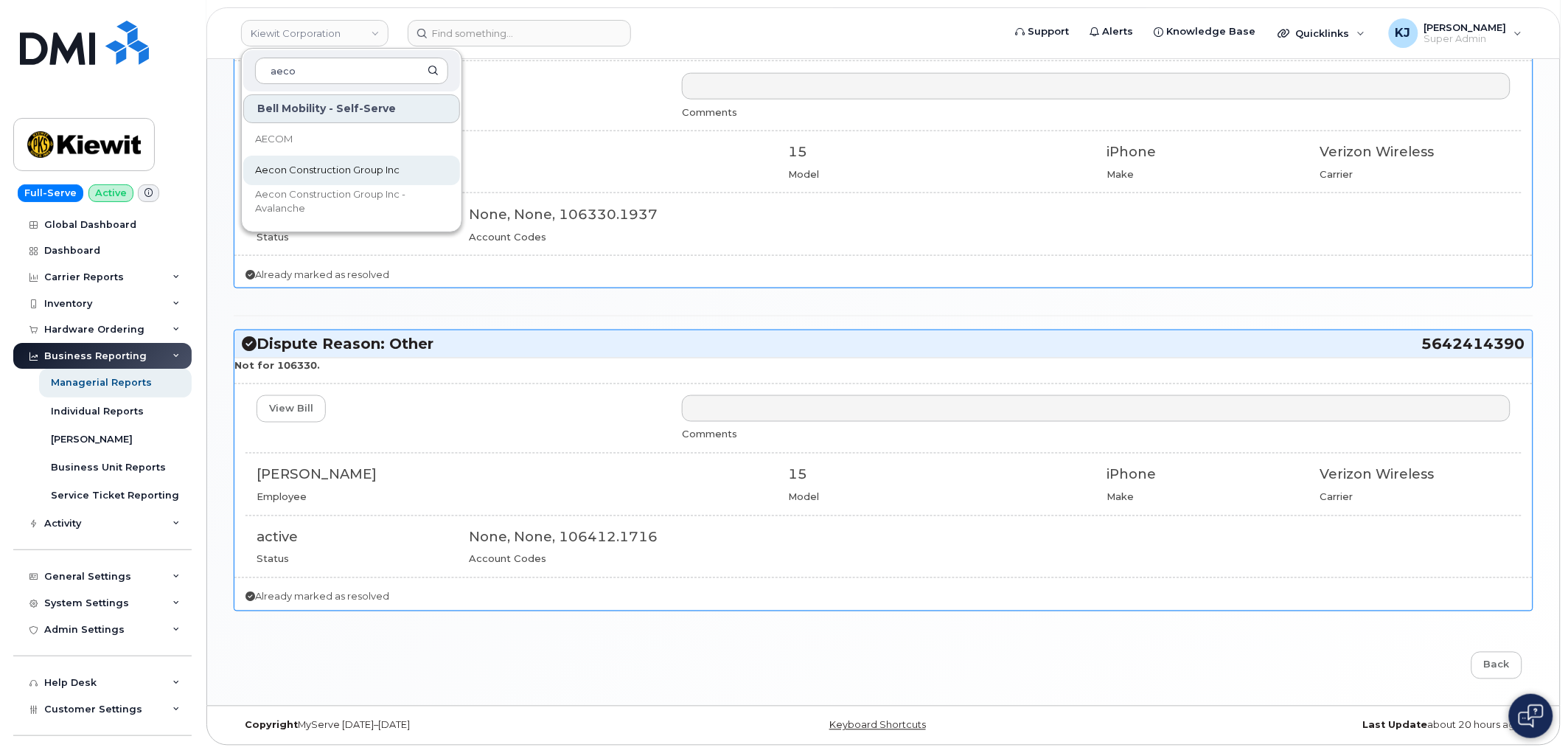
type input "aeco"
click at [317, 168] on span "Aecon Construction Group Inc" at bounding box center [327, 170] width 145 height 15
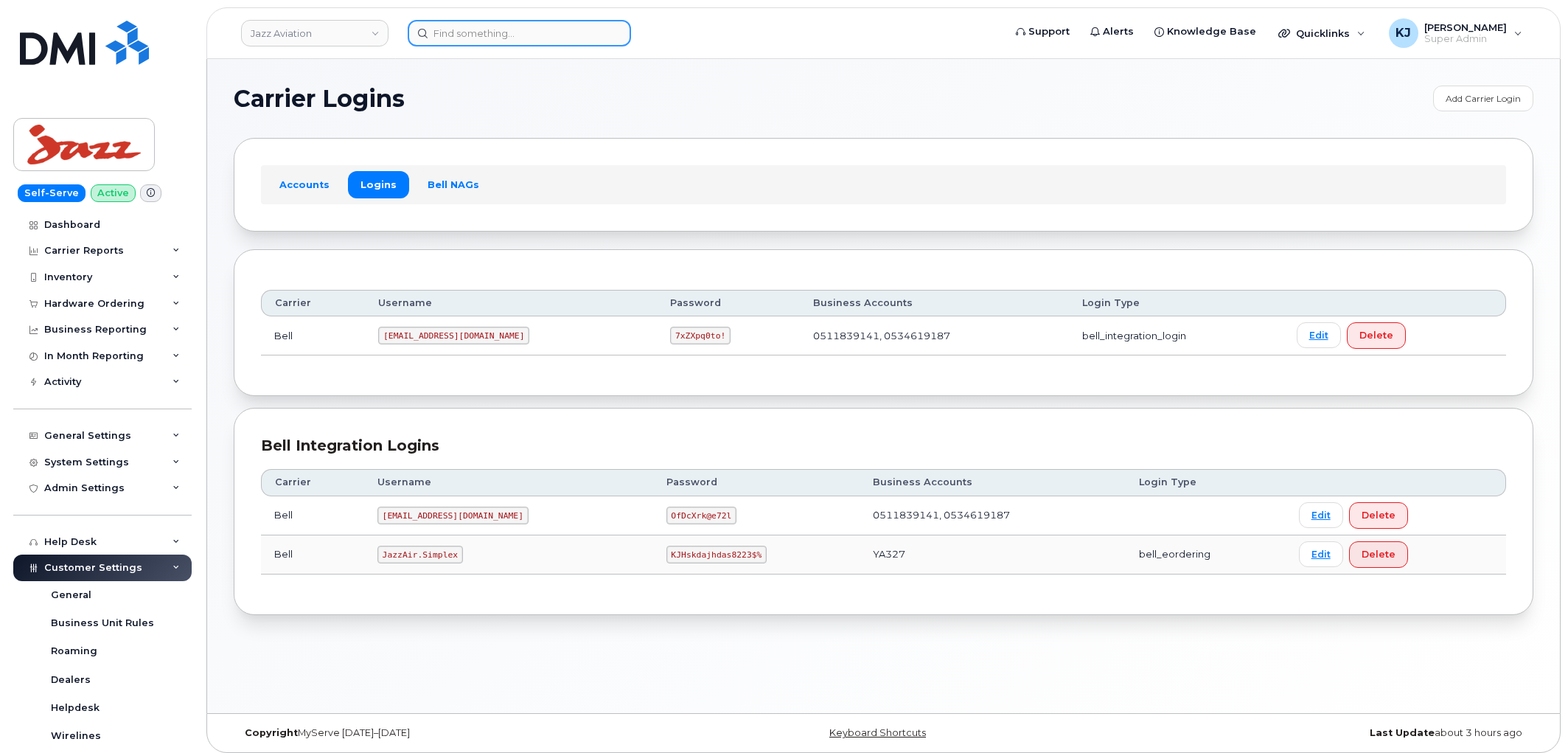
click at [496, 30] on input at bounding box center [519, 33] width 224 height 26
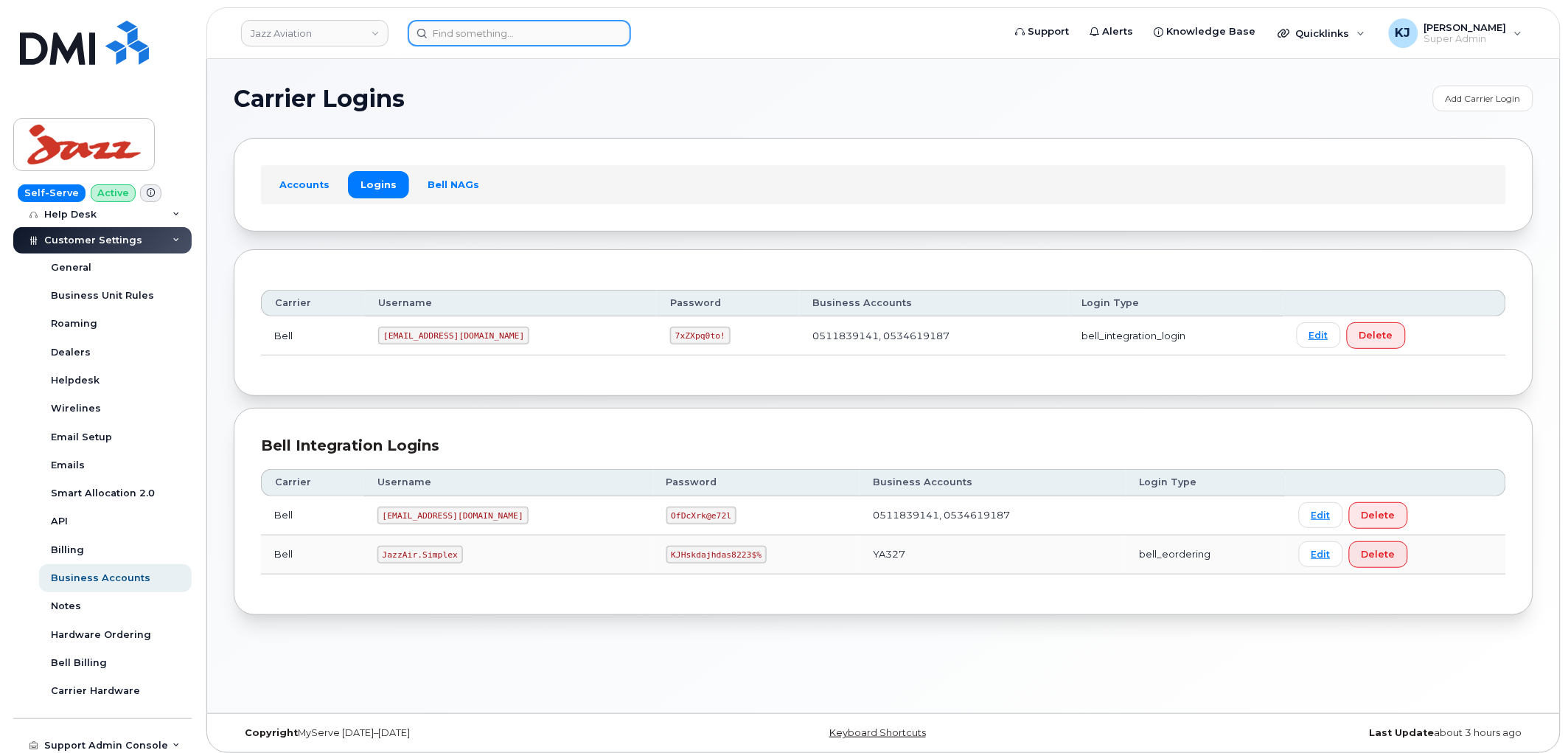
paste input "5642414390"
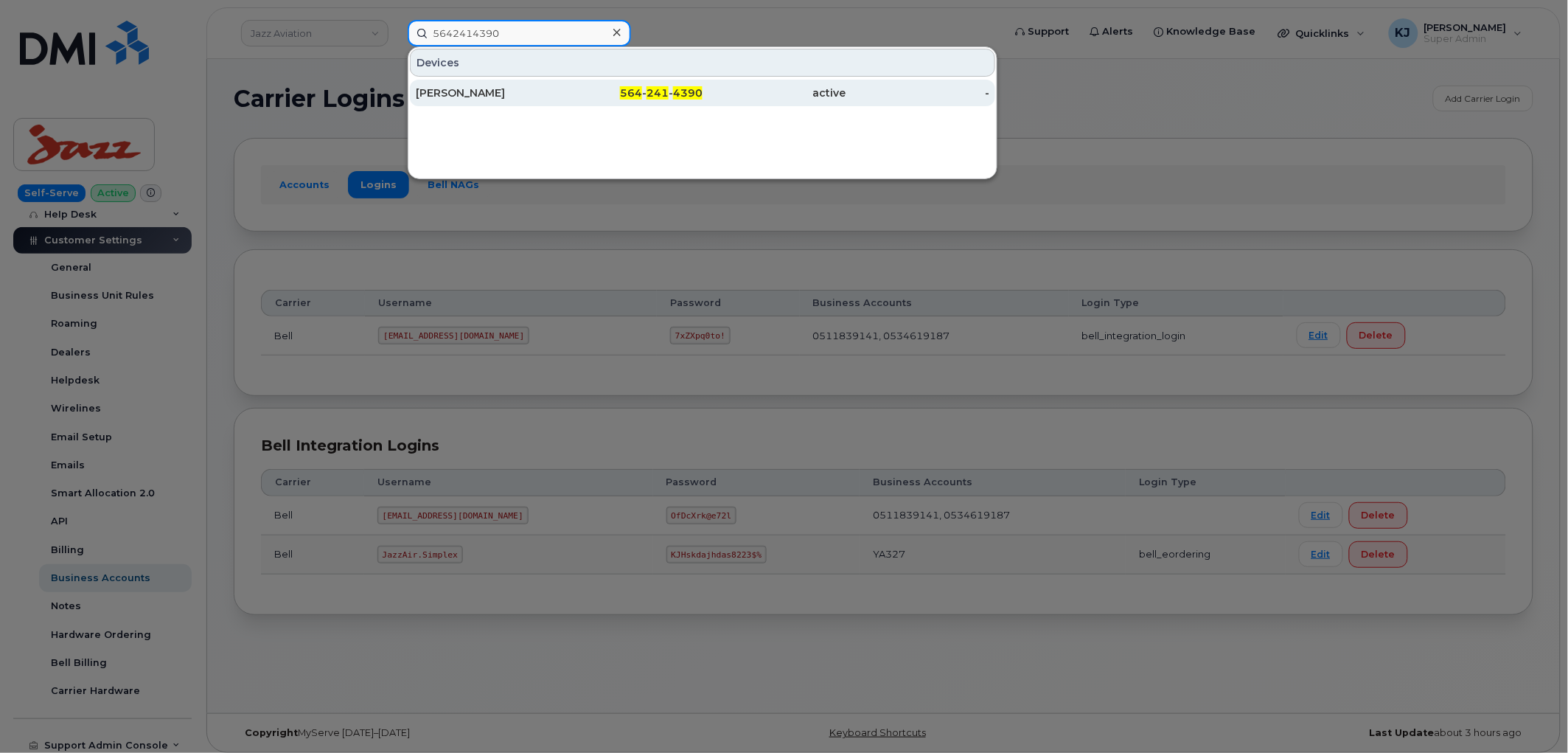
type input "5642414390"
click at [527, 92] on div "[PERSON_NAME]" at bounding box center [487, 93] width 144 height 15
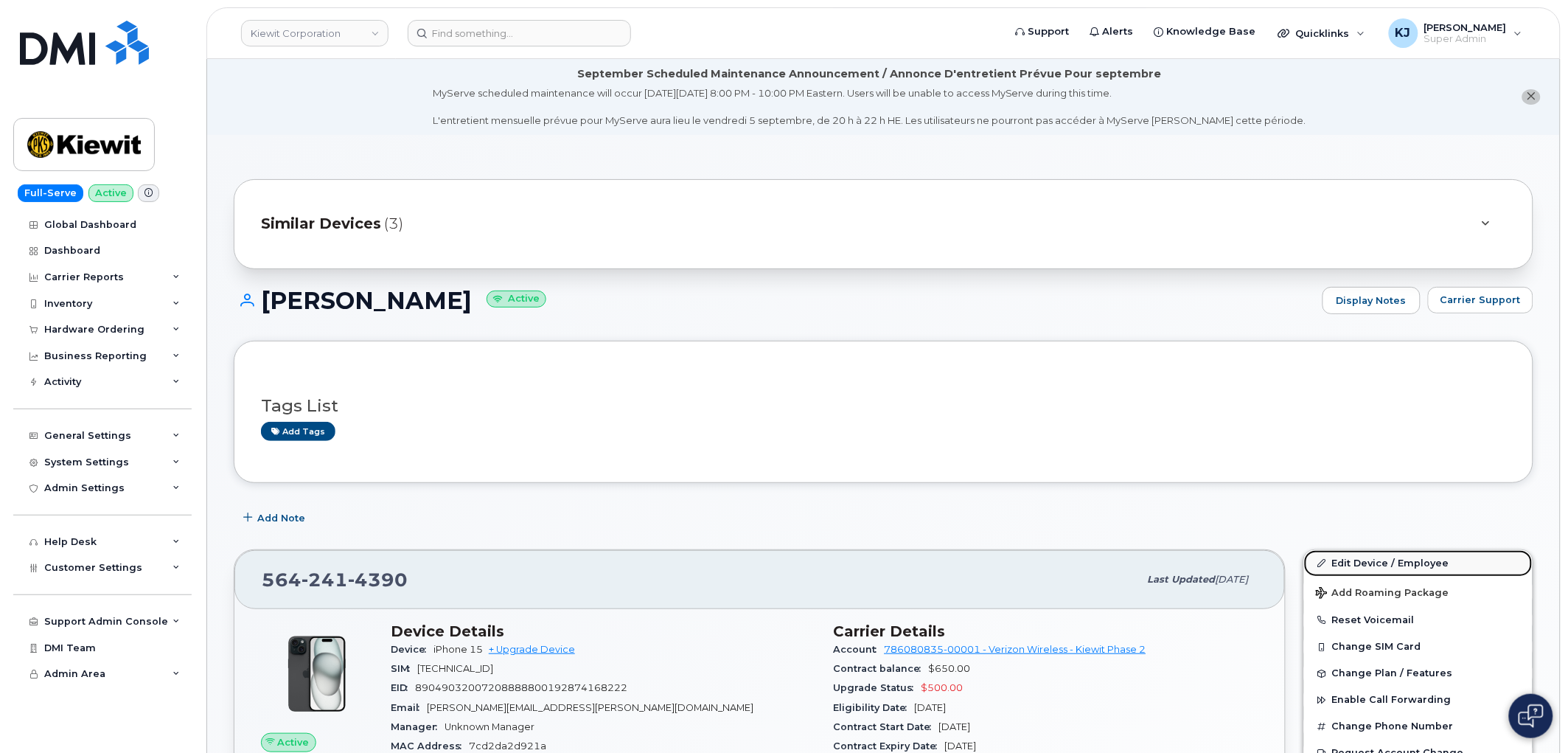
click at [1343, 561] on link "Edit Device / Employee" at bounding box center [1418, 563] width 228 height 26
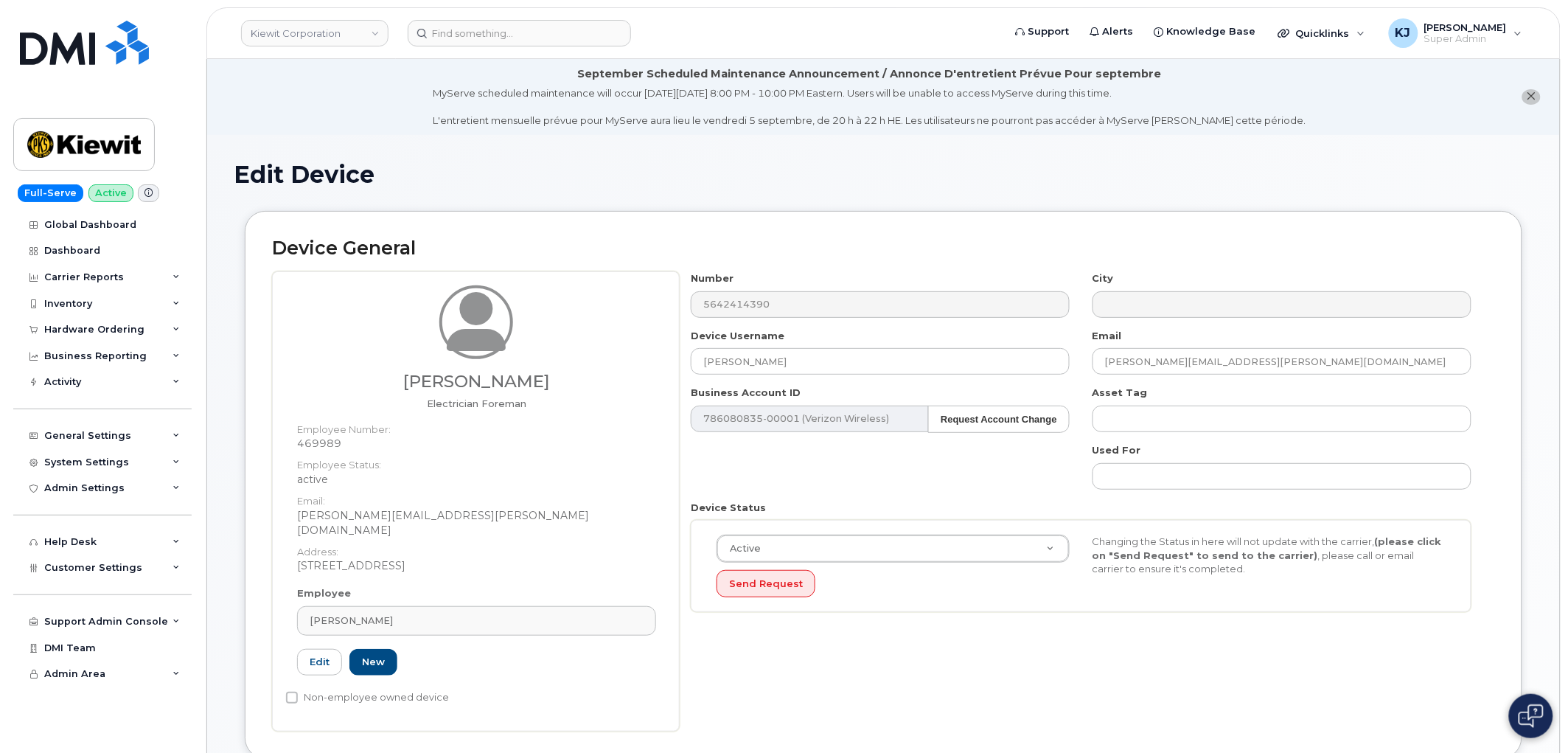
scroll to position [492, 0]
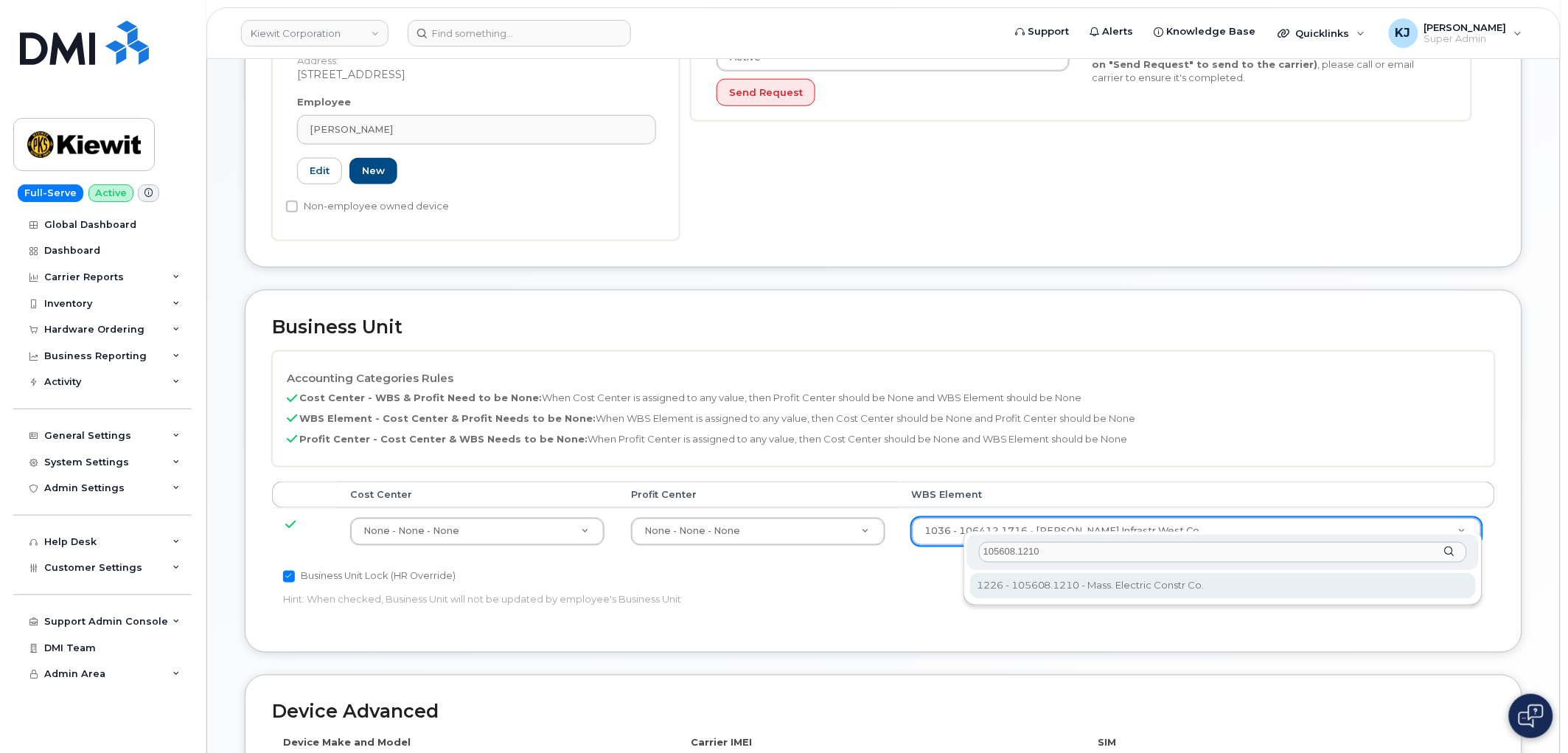
type input "105608.1210"
type input "35004364"
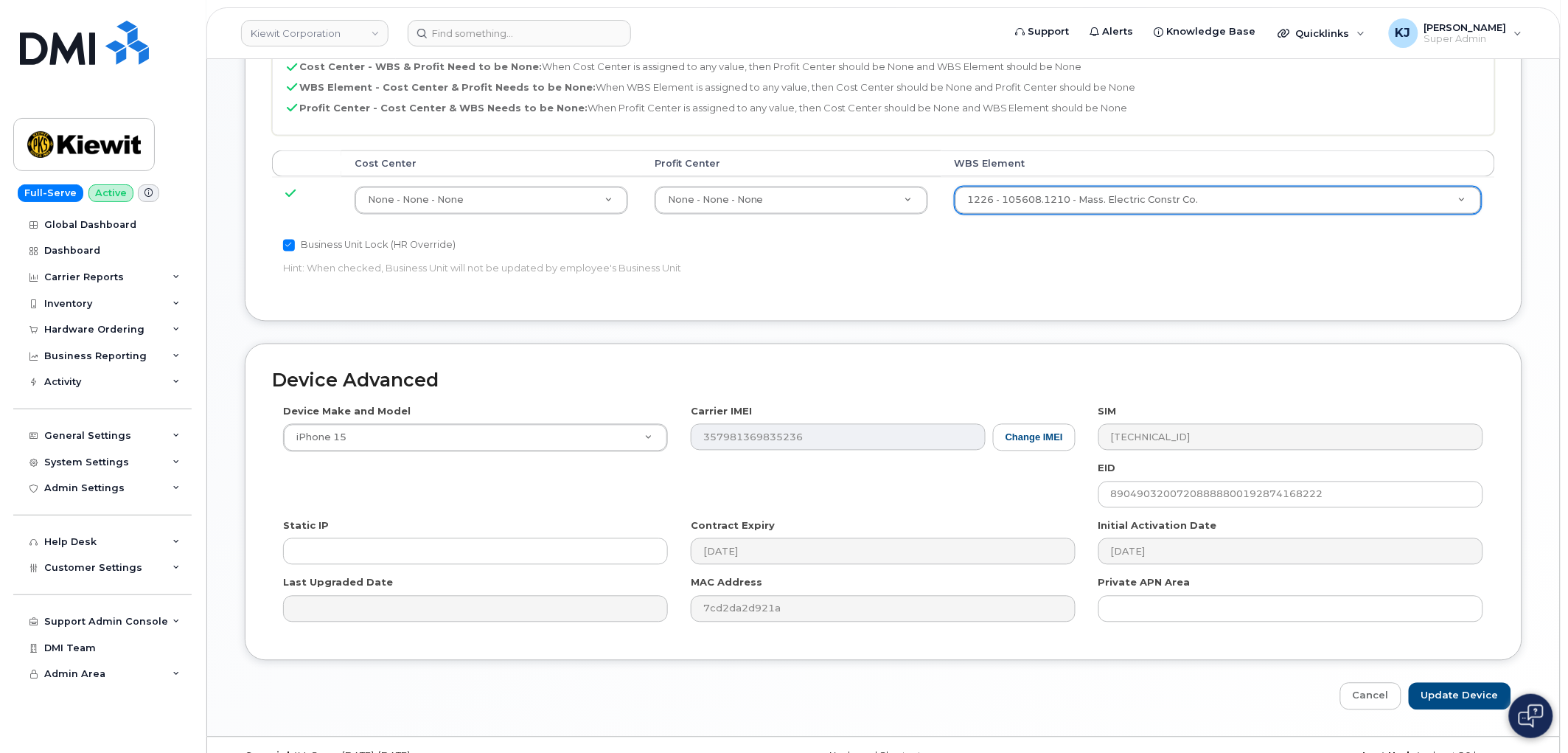
scroll to position [838, 0]
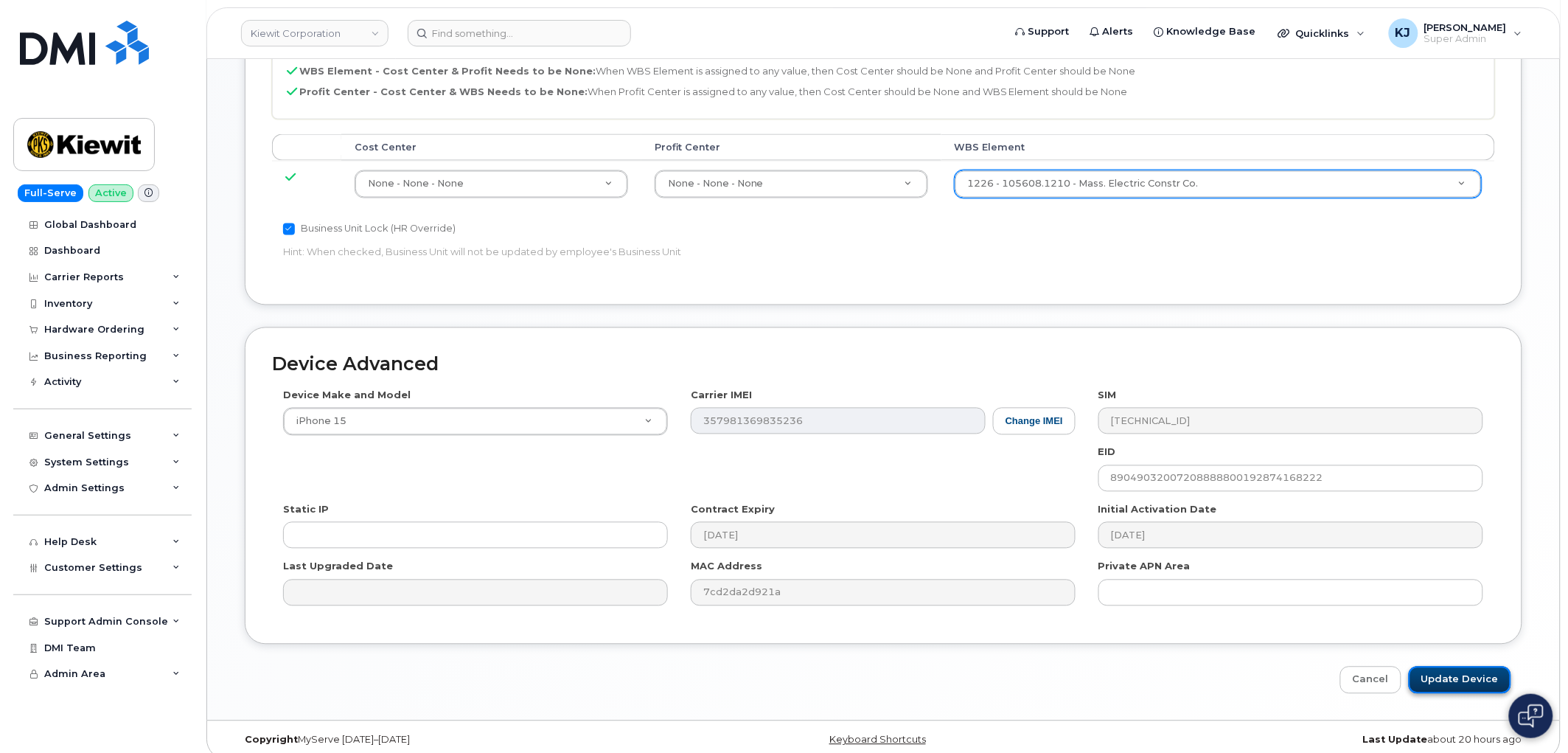
click at [1471, 671] on input "Update Device" at bounding box center [1460, 680] width 103 height 27
type input "Saving..."
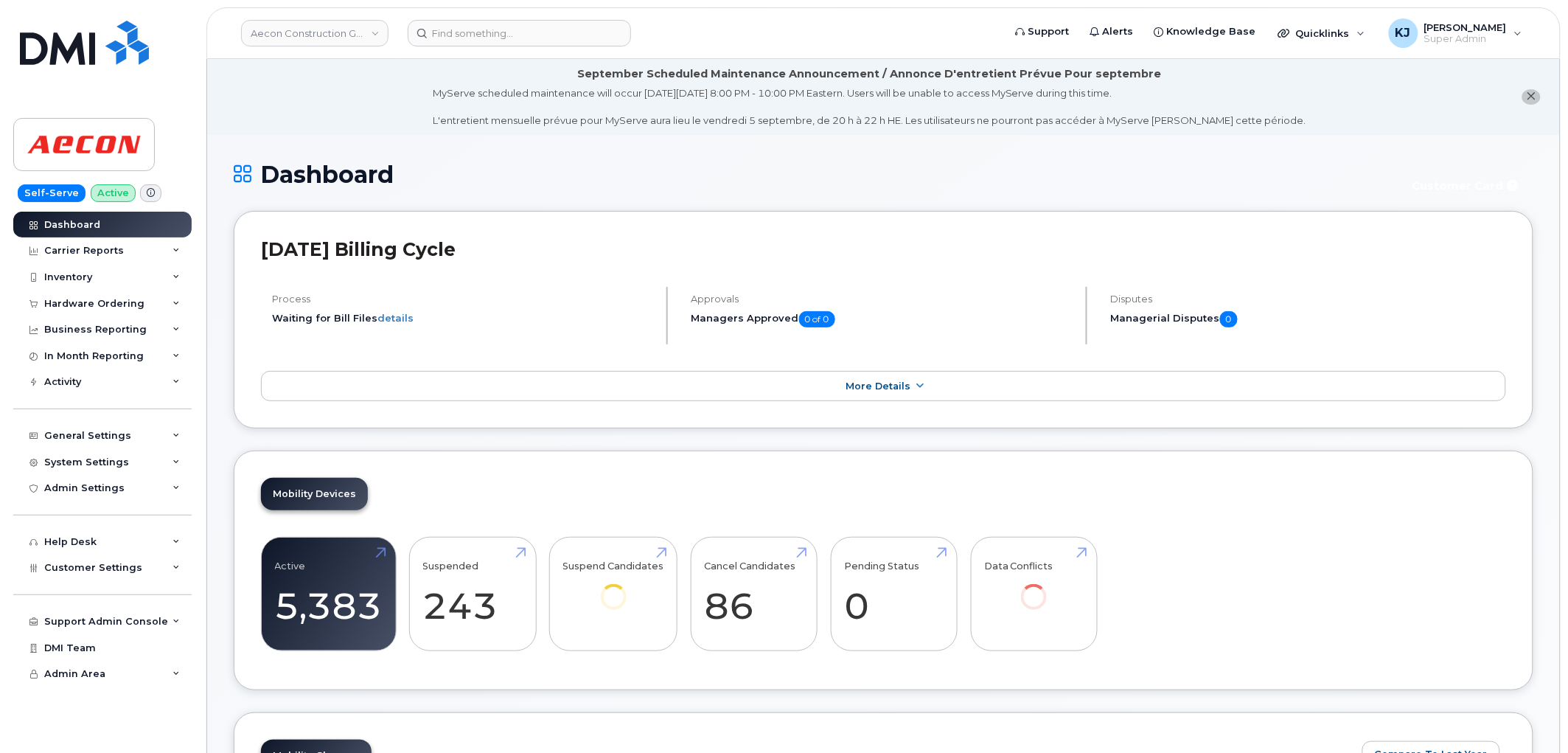
click at [140, 573] on div "Customer Settings" at bounding box center [102, 568] width 178 height 26
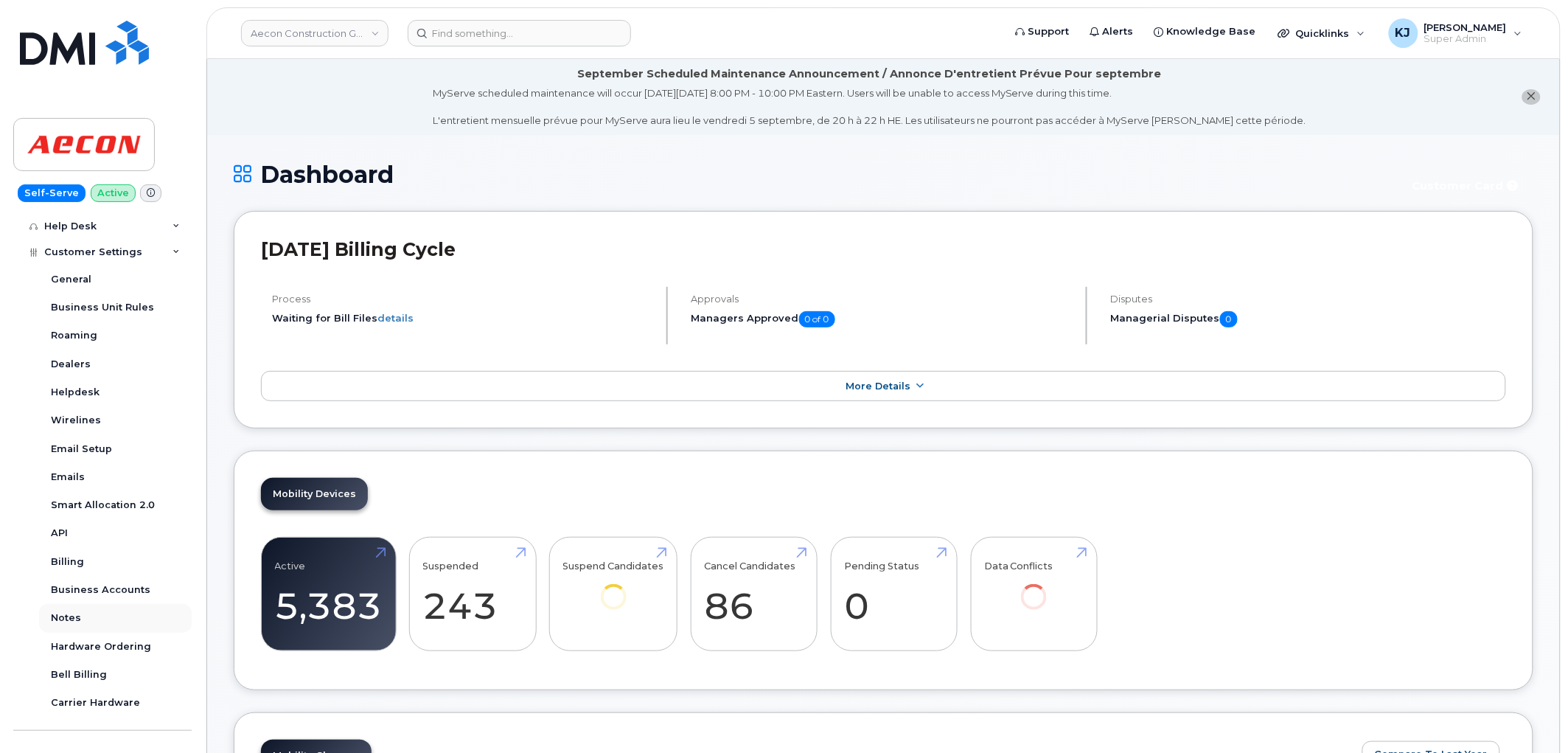
scroll to position [327, 0]
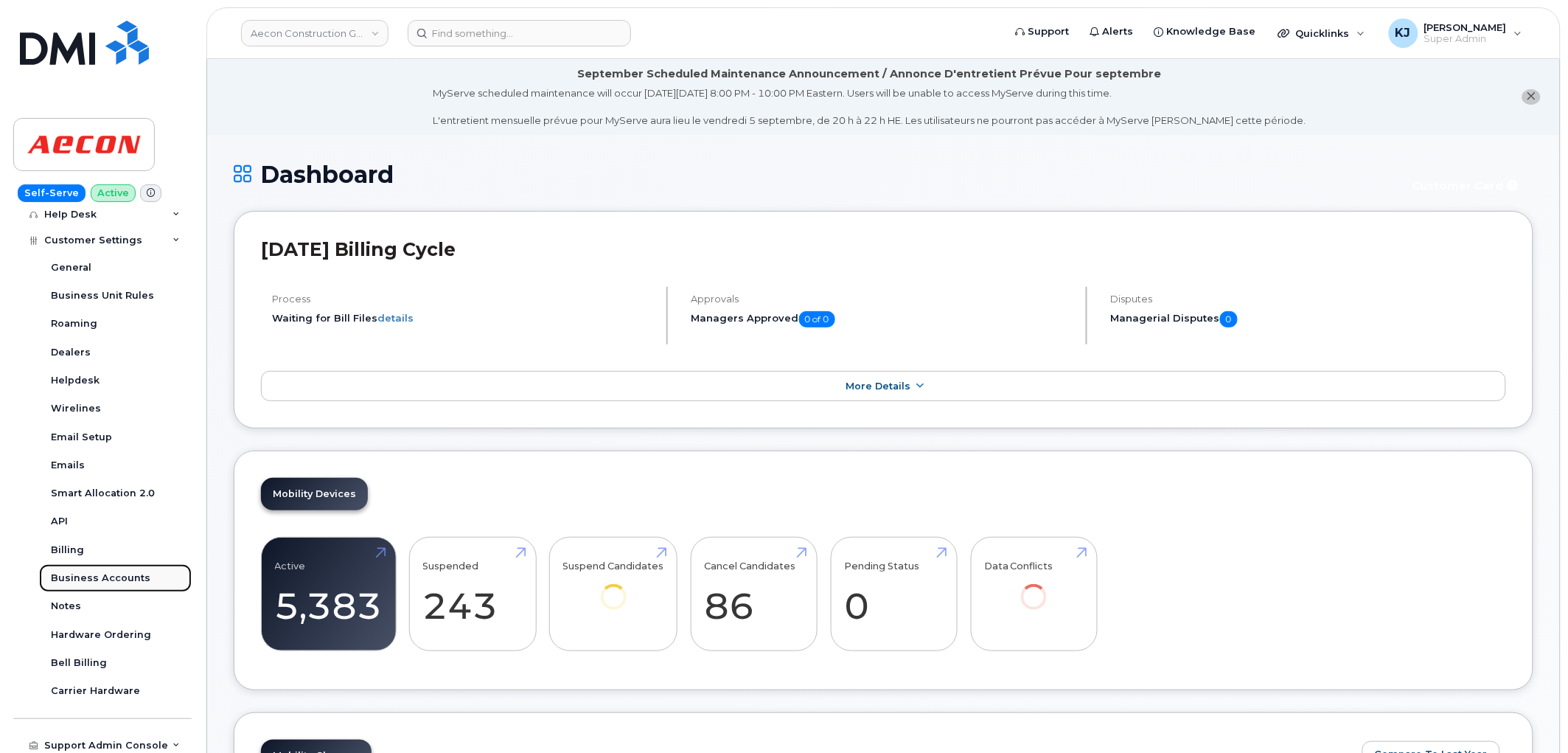
click at [112, 580] on div "Business Accounts" at bounding box center [100, 578] width 99 height 13
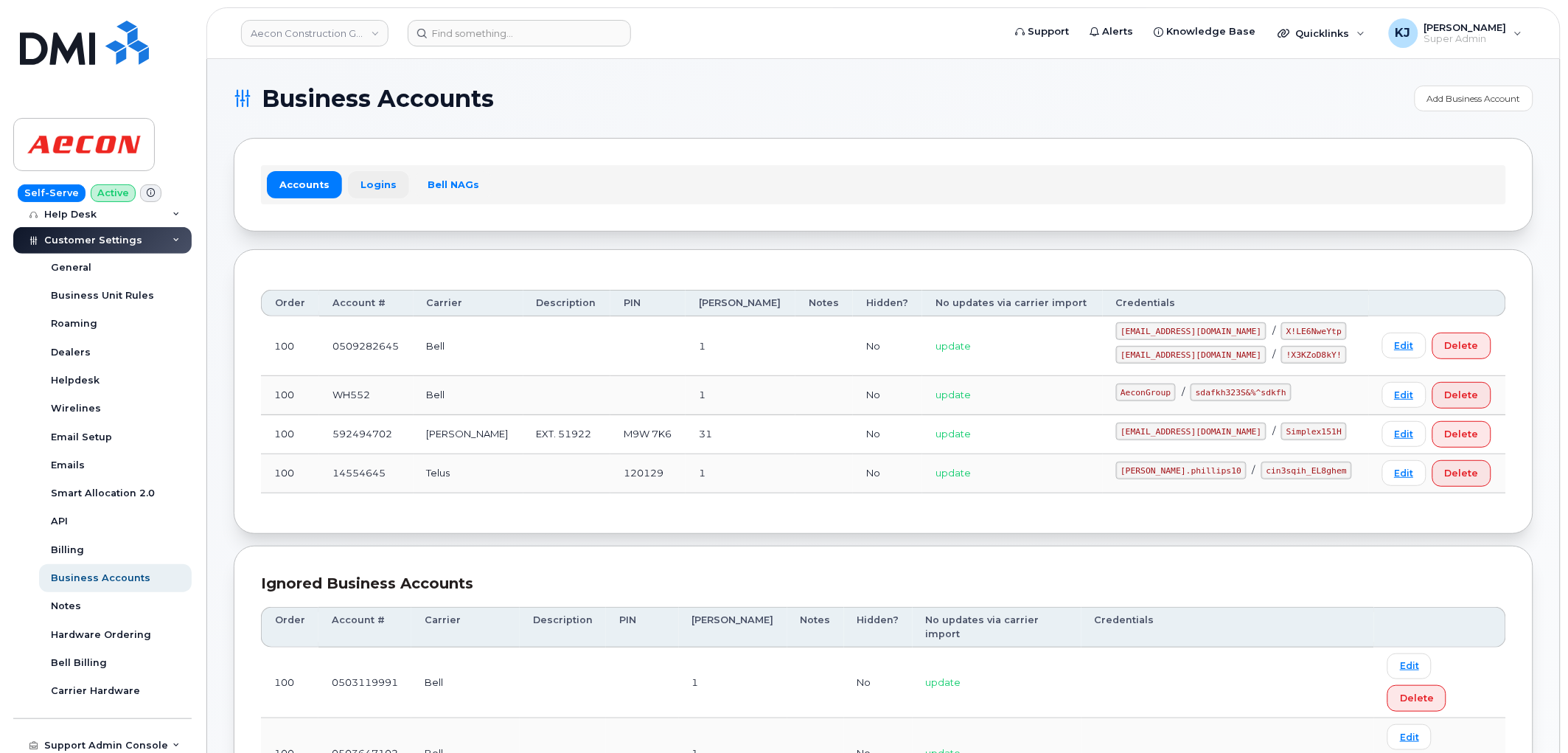
click at [367, 181] on link "Logins" at bounding box center [378, 184] width 61 height 26
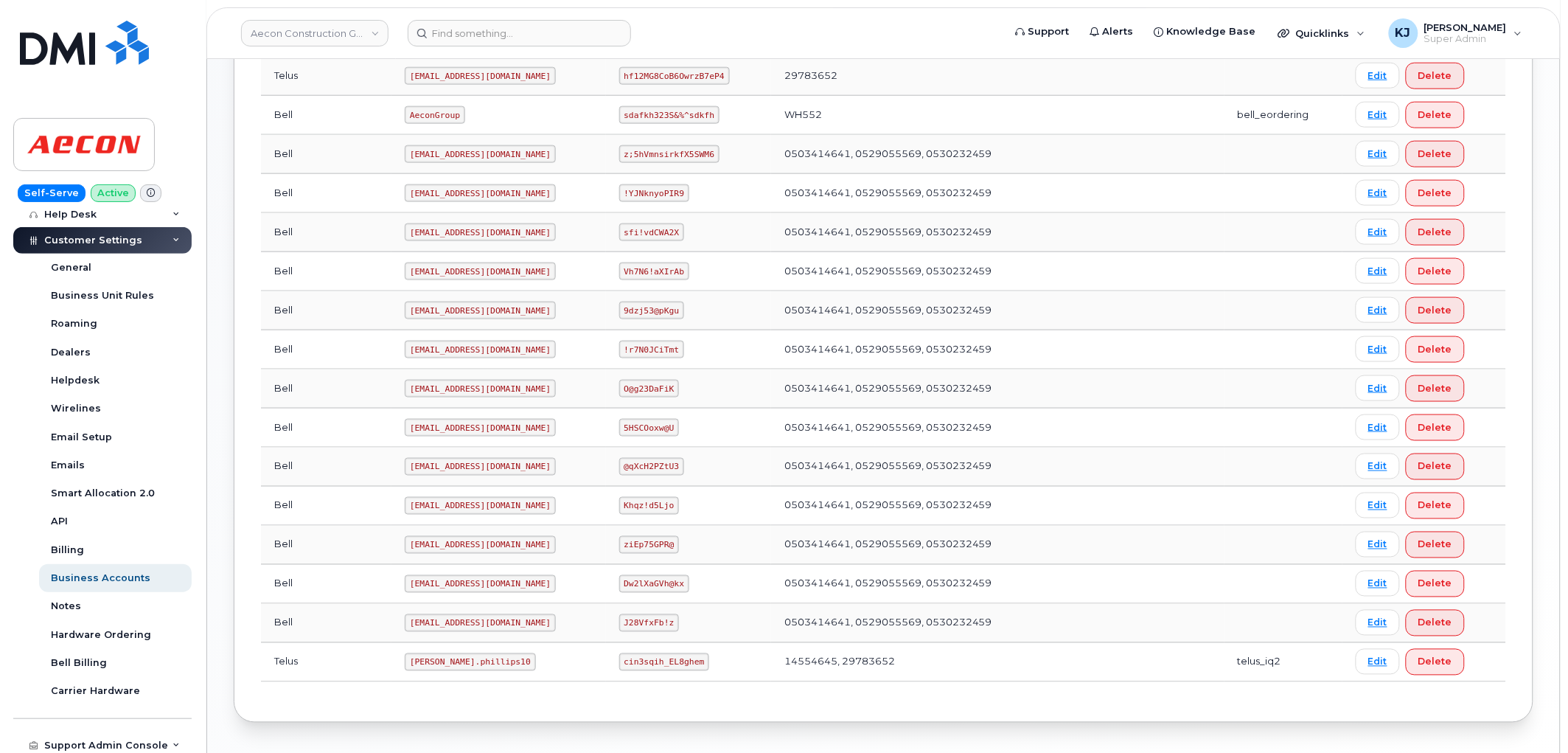
scroll to position [613, 0]
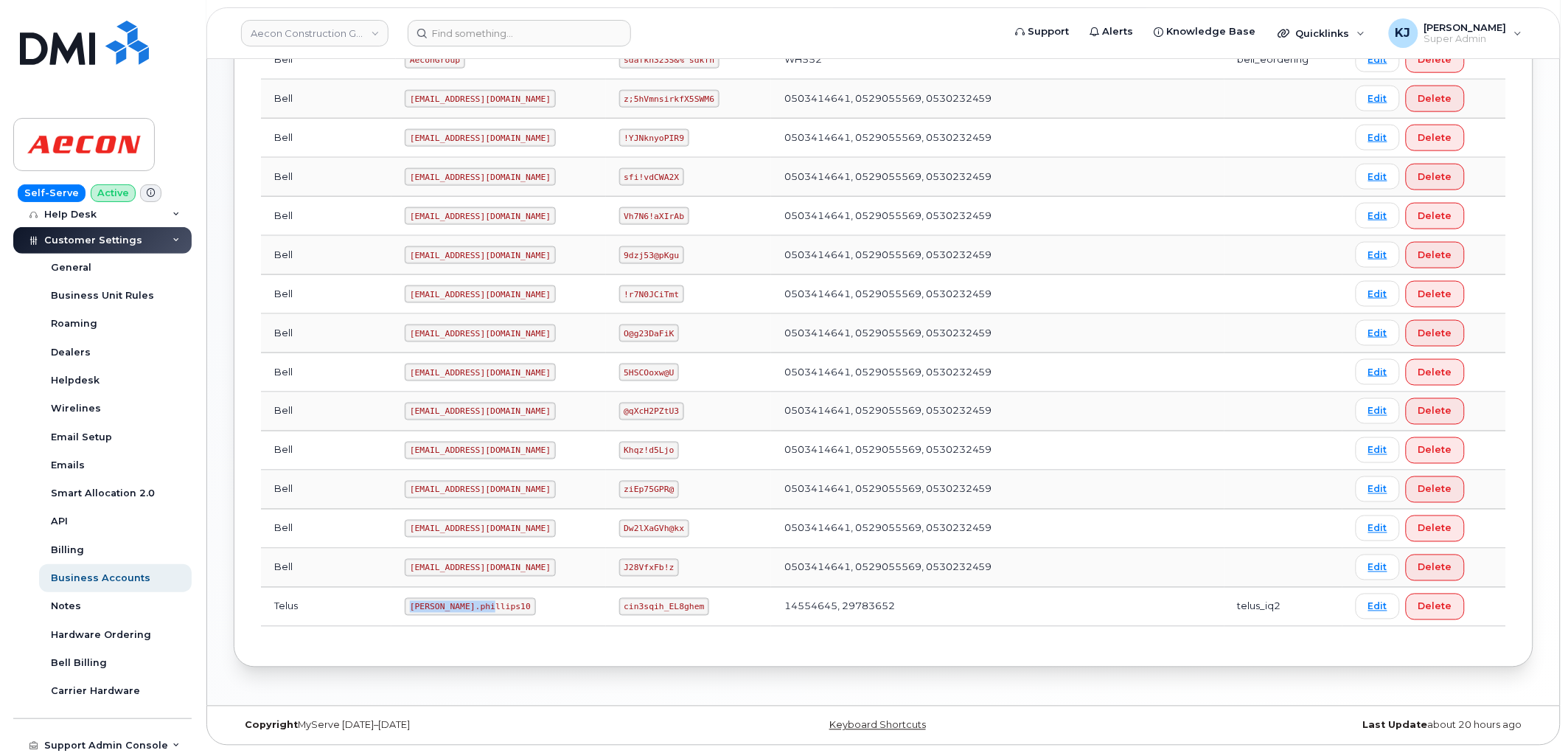
drag, startPoint x: 355, startPoint y: 605, endPoint x: 437, endPoint y: 608, distance: 82.1
click at [437, 608] on code "Taylor.phillips10" at bounding box center [471, 607] width 131 height 18
copy code "Taylor.phillips10"
drag, startPoint x: 602, startPoint y: 607, endPoint x: 678, endPoint y: 607, distance: 76.0
click at [678, 607] on code "cin3sqih_EL8ghem" at bounding box center [665, 607] width 90 height 18
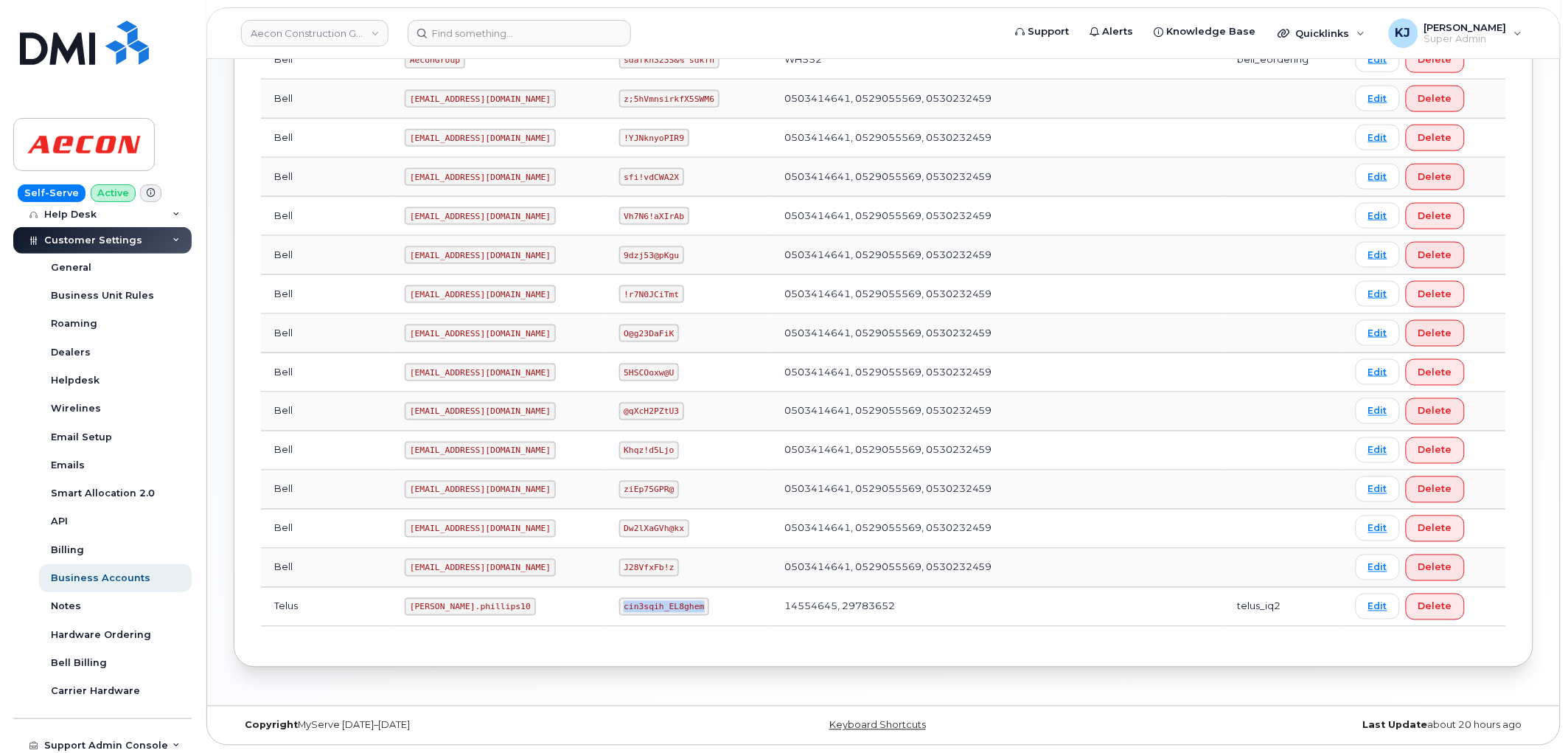
copy code "cin3sqih_EL8ghem"
click at [325, 31] on link "Aecon Construction Group Inc" at bounding box center [314, 33] width 147 height 26
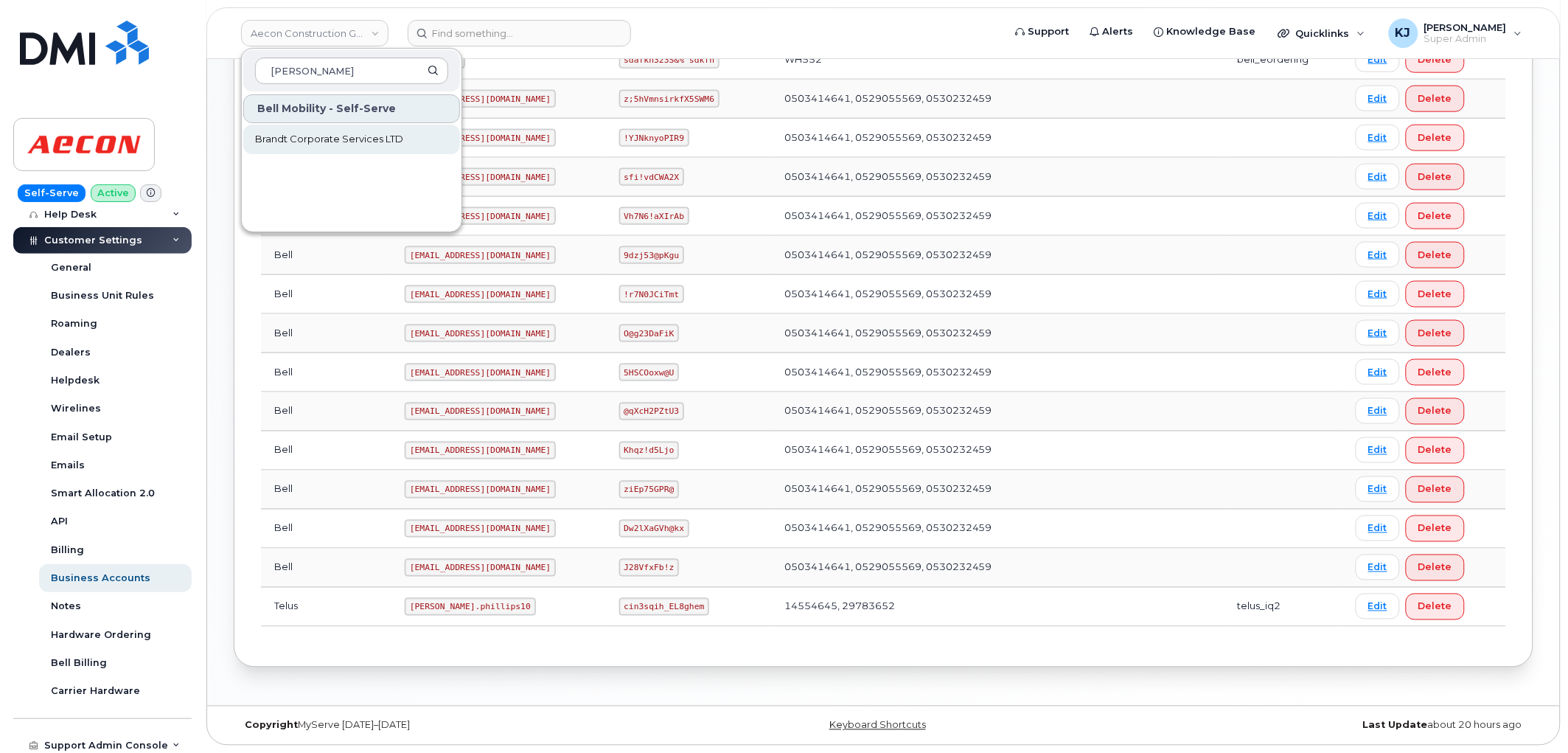
type input "brandt"
click at [389, 141] on span "Brandt Corporate Services LTD" at bounding box center [329, 140] width 148 height 15
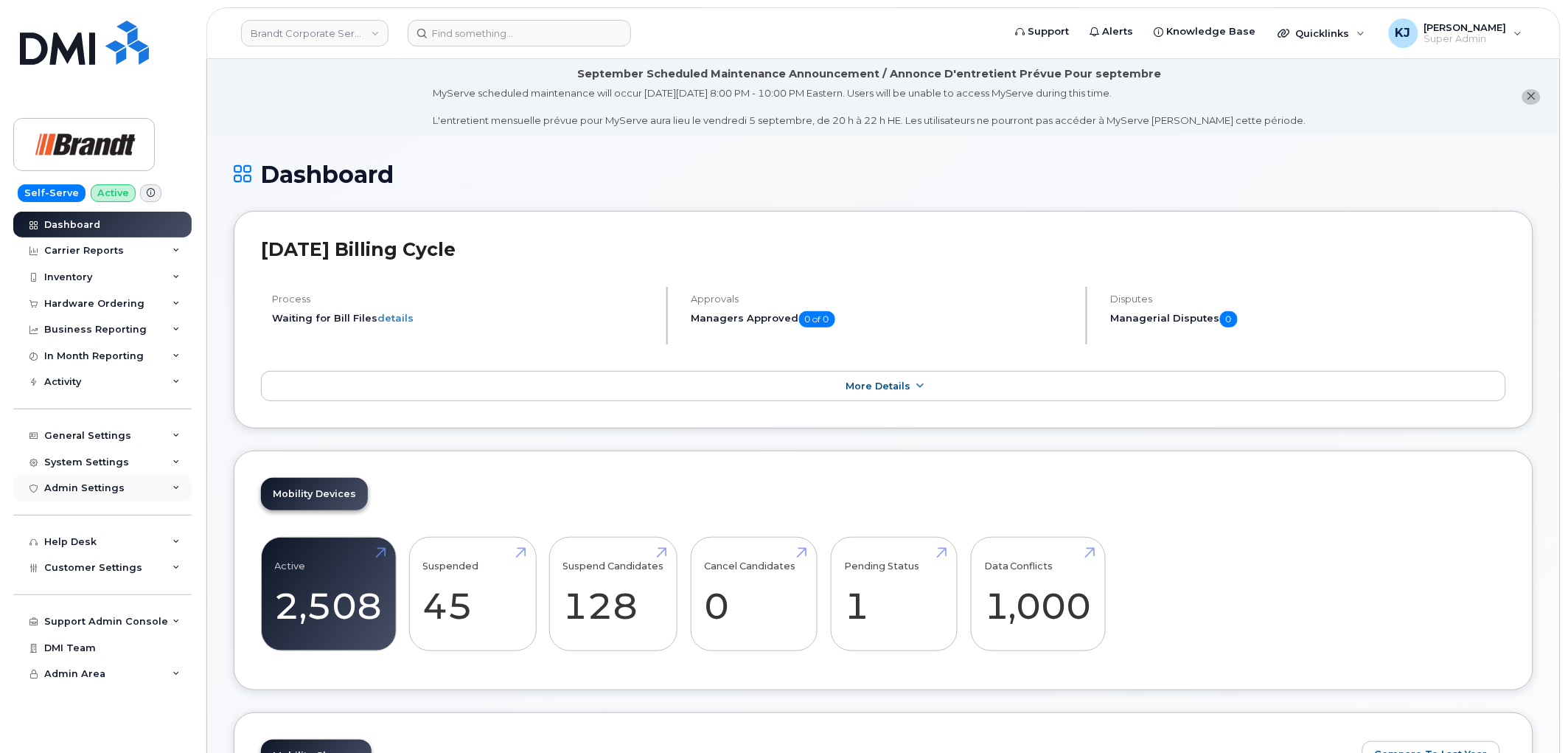
click at [156, 481] on div "Admin Settings" at bounding box center [102, 488] width 178 height 26
click at [149, 482] on div "Admin Settings" at bounding box center [102, 488] width 178 height 26
click at [155, 463] on div "System Settings" at bounding box center [102, 462] width 178 height 26
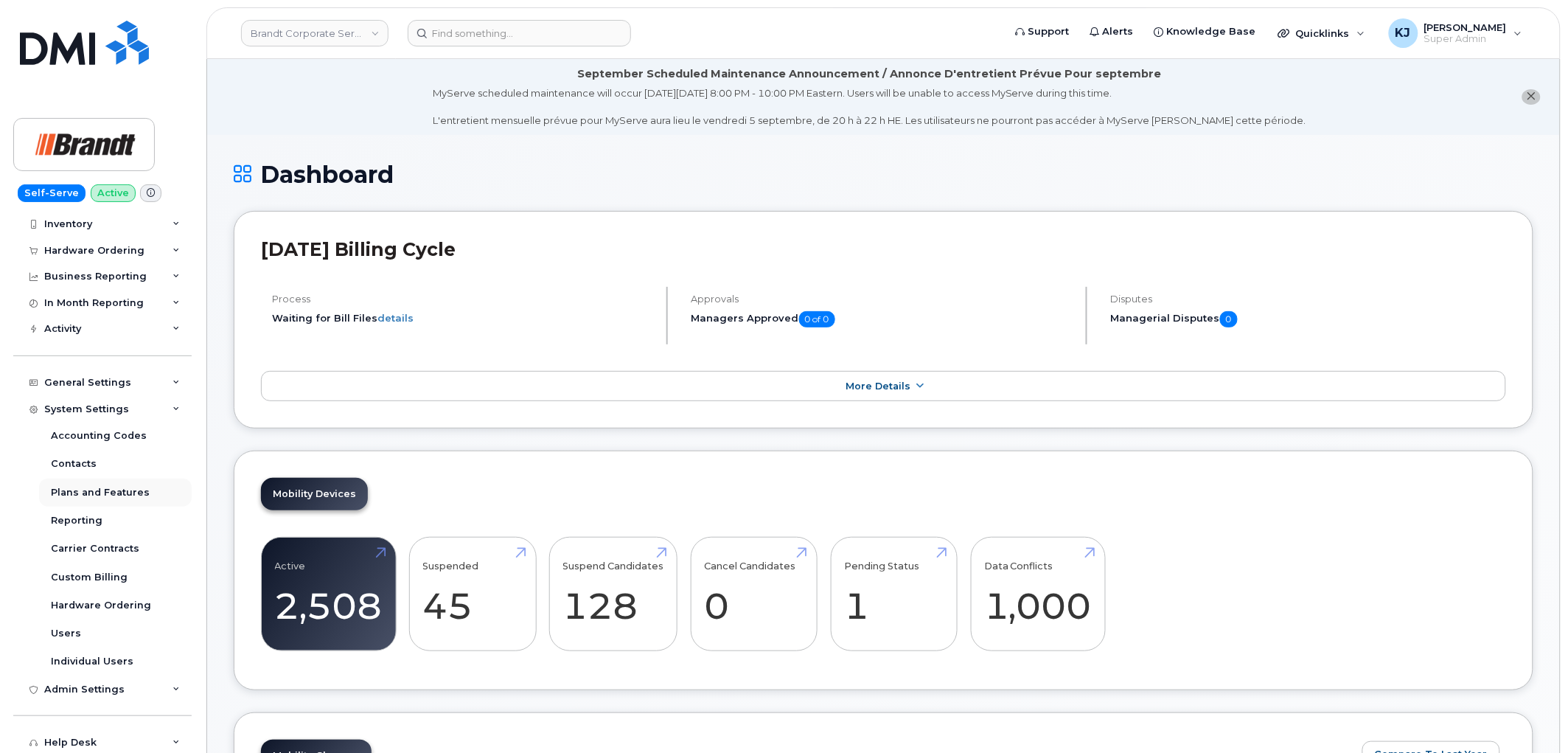
scroll to position [82, 0]
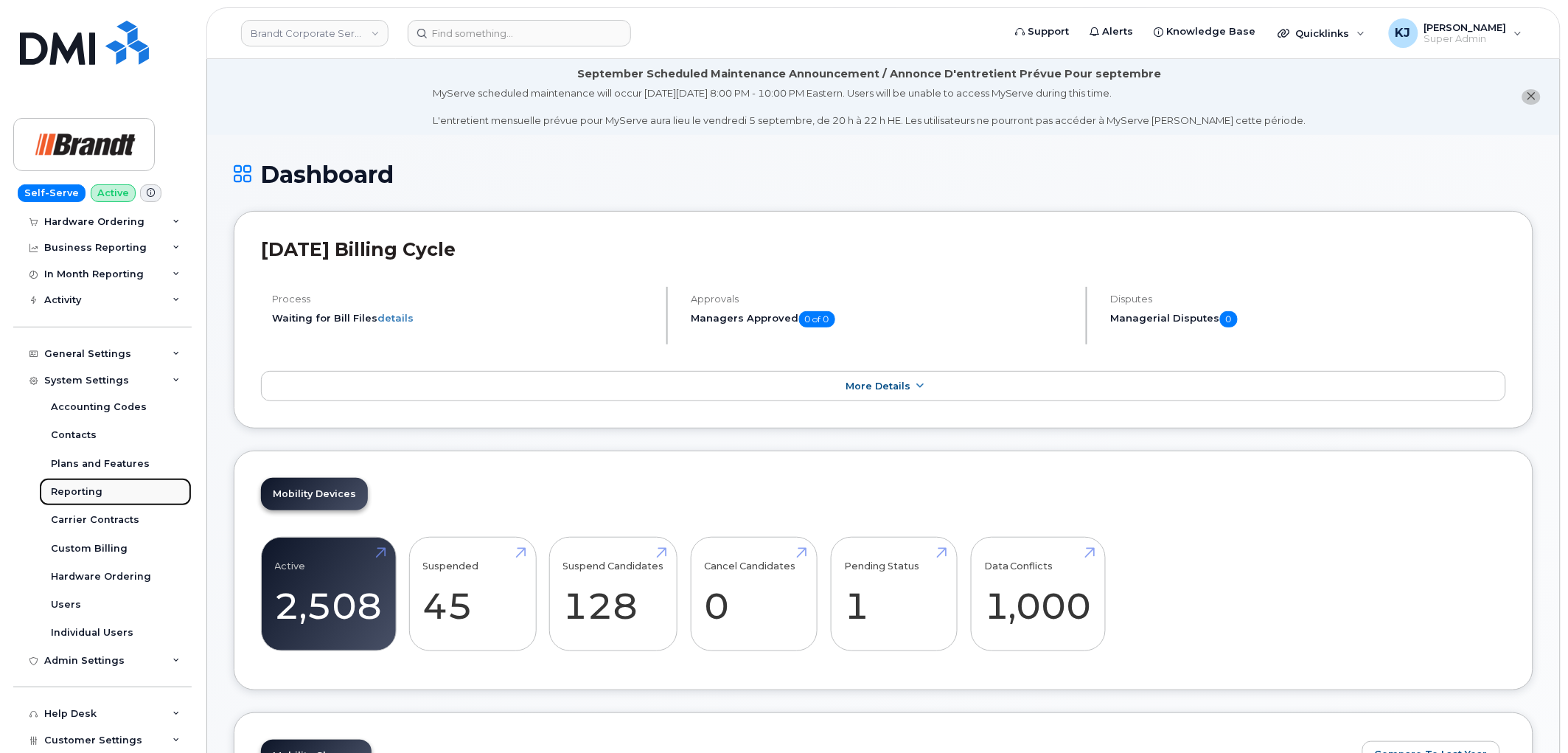
click at [107, 490] on link "Reporting" at bounding box center [116, 492] width 153 height 28
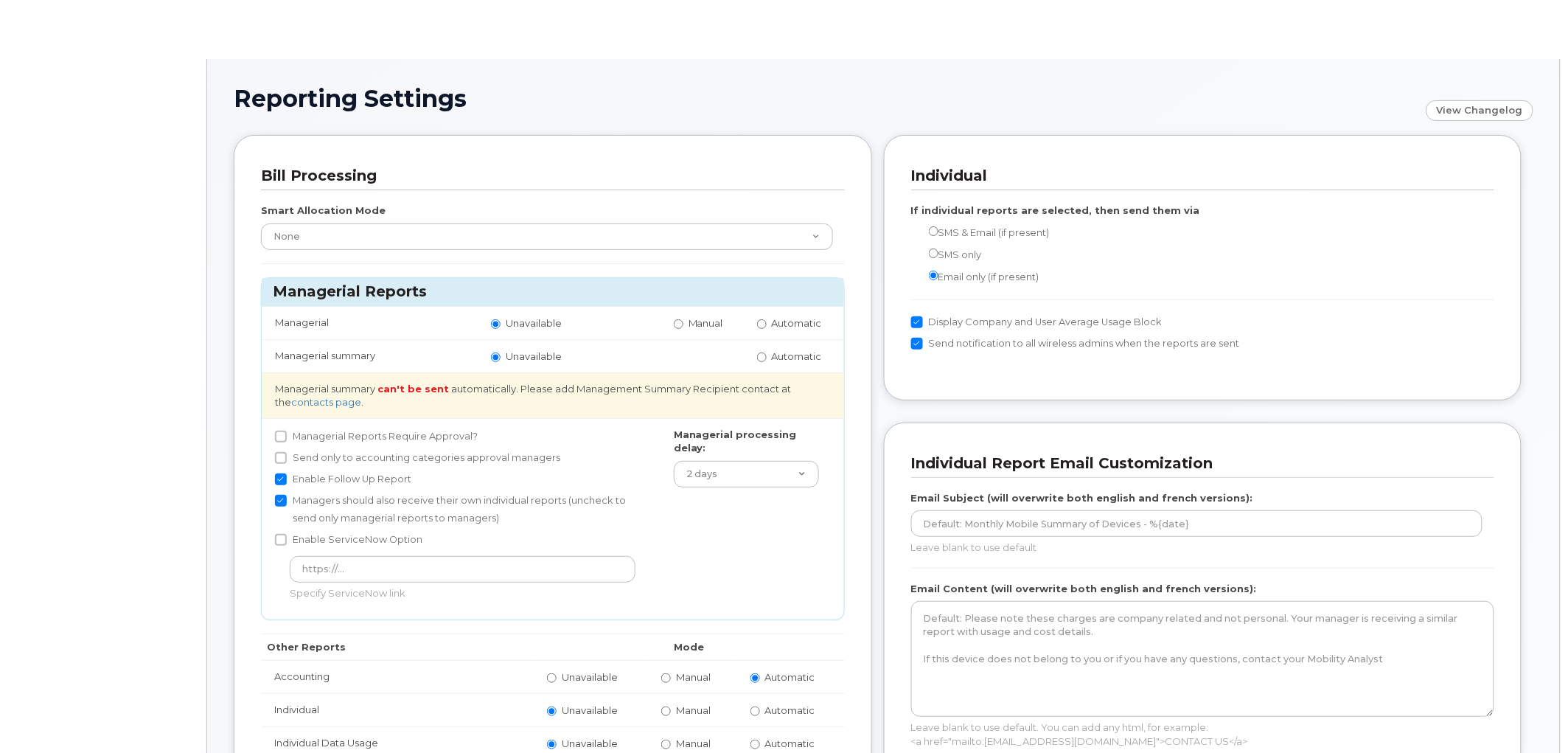
radio input "true"
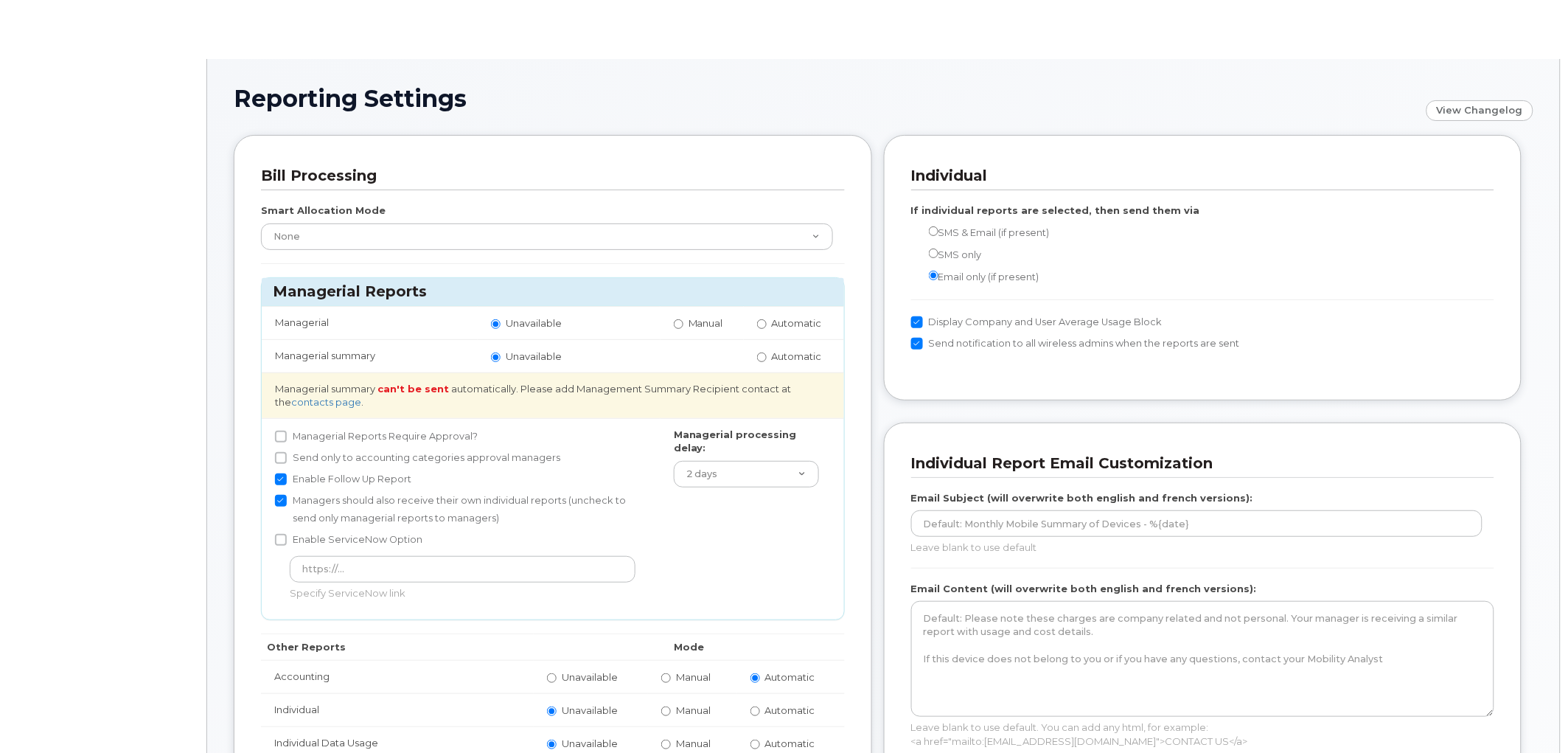
radio input "true"
radio input "false"
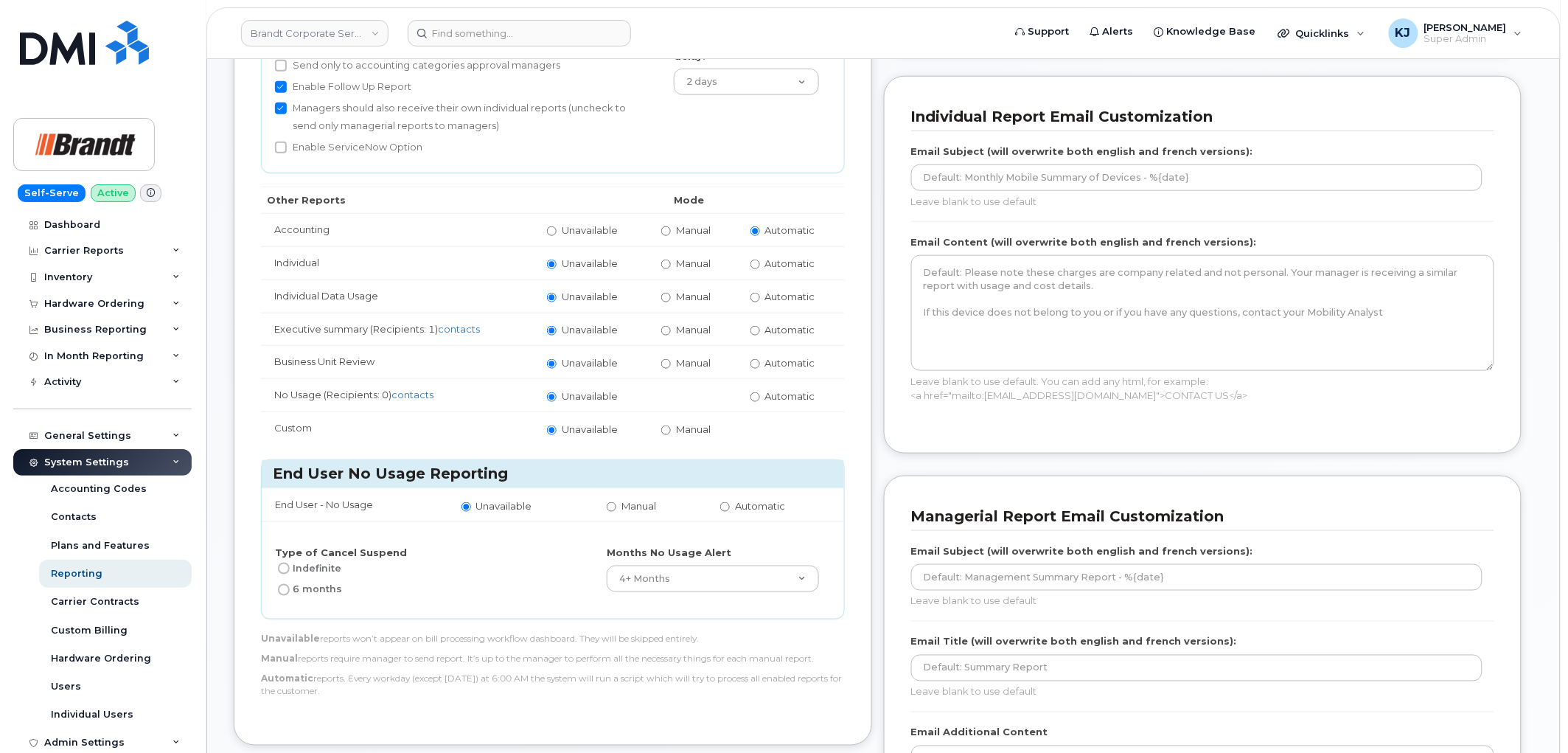
scroll to position [284, 0]
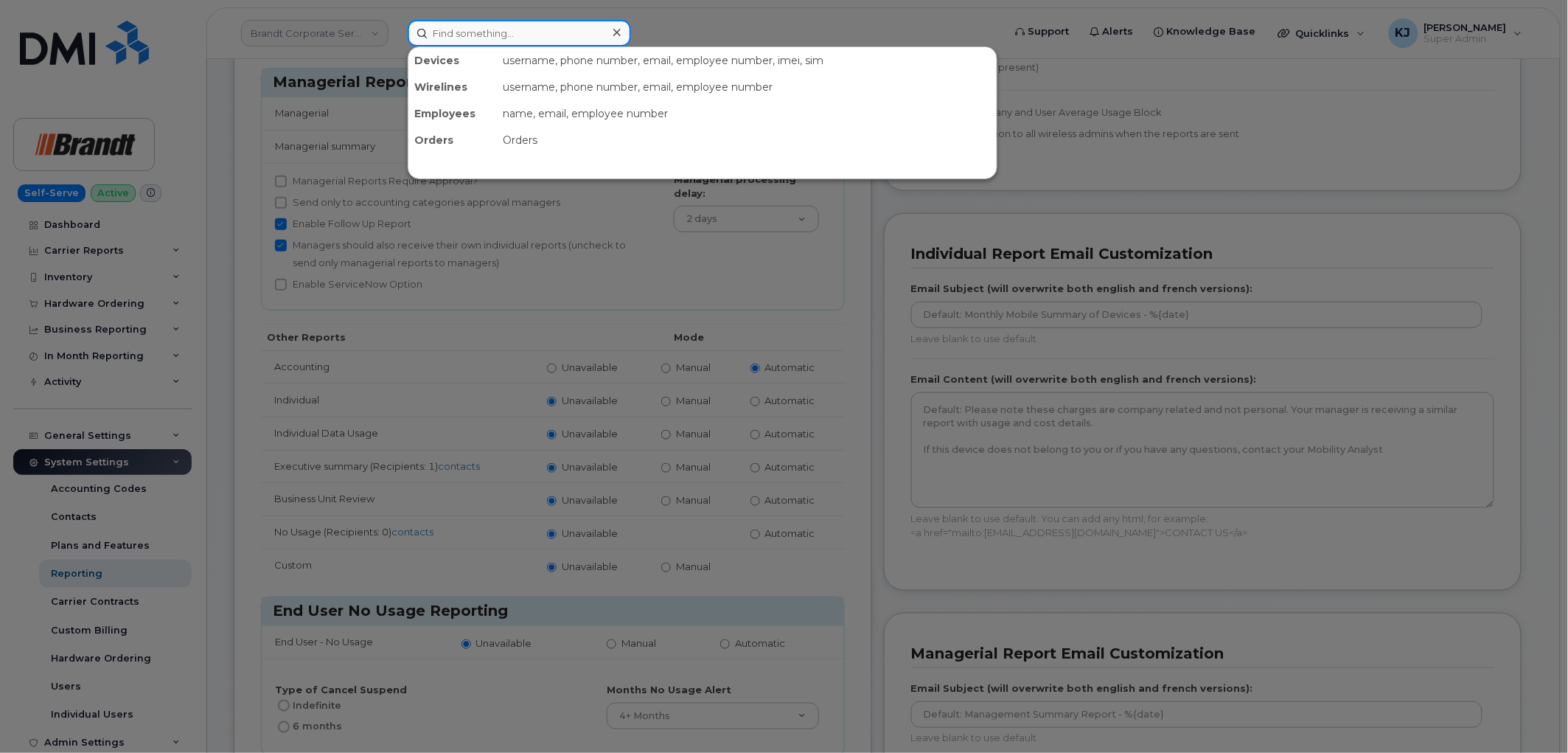
click at [454, 26] on input at bounding box center [519, 33] width 224 height 26
paste input "[PERSON_NAME]"
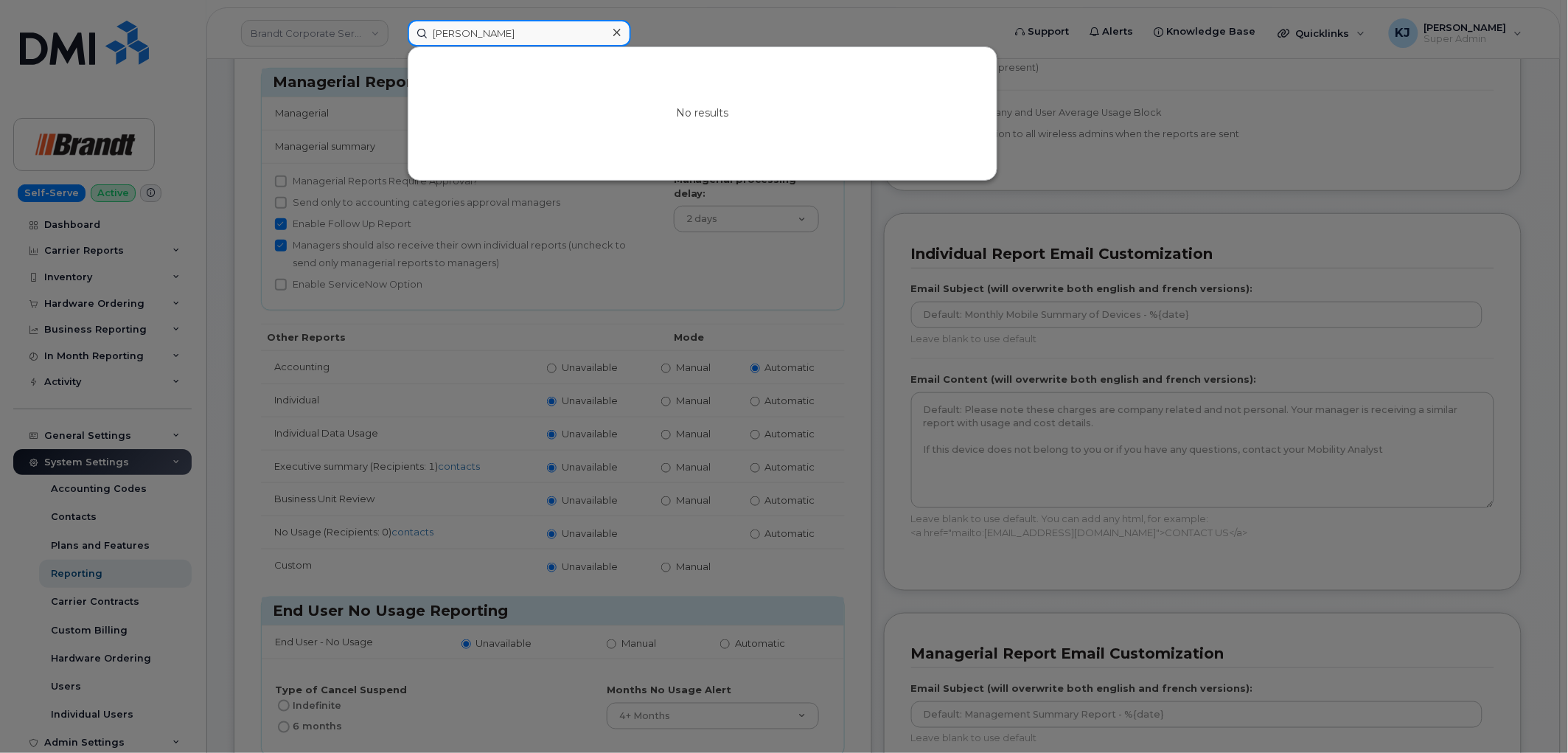
type input "[PERSON_NAME]"
drag, startPoint x: 496, startPoint y: 30, endPoint x: 372, endPoint y: 38, distance: 124.3
click at [396, 38] on div "Gloria Koshman No results" at bounding box center [701, 33] width 610 height 26
click at [186, 39] on div at bounding box center [784, 376] width 1568 height 753
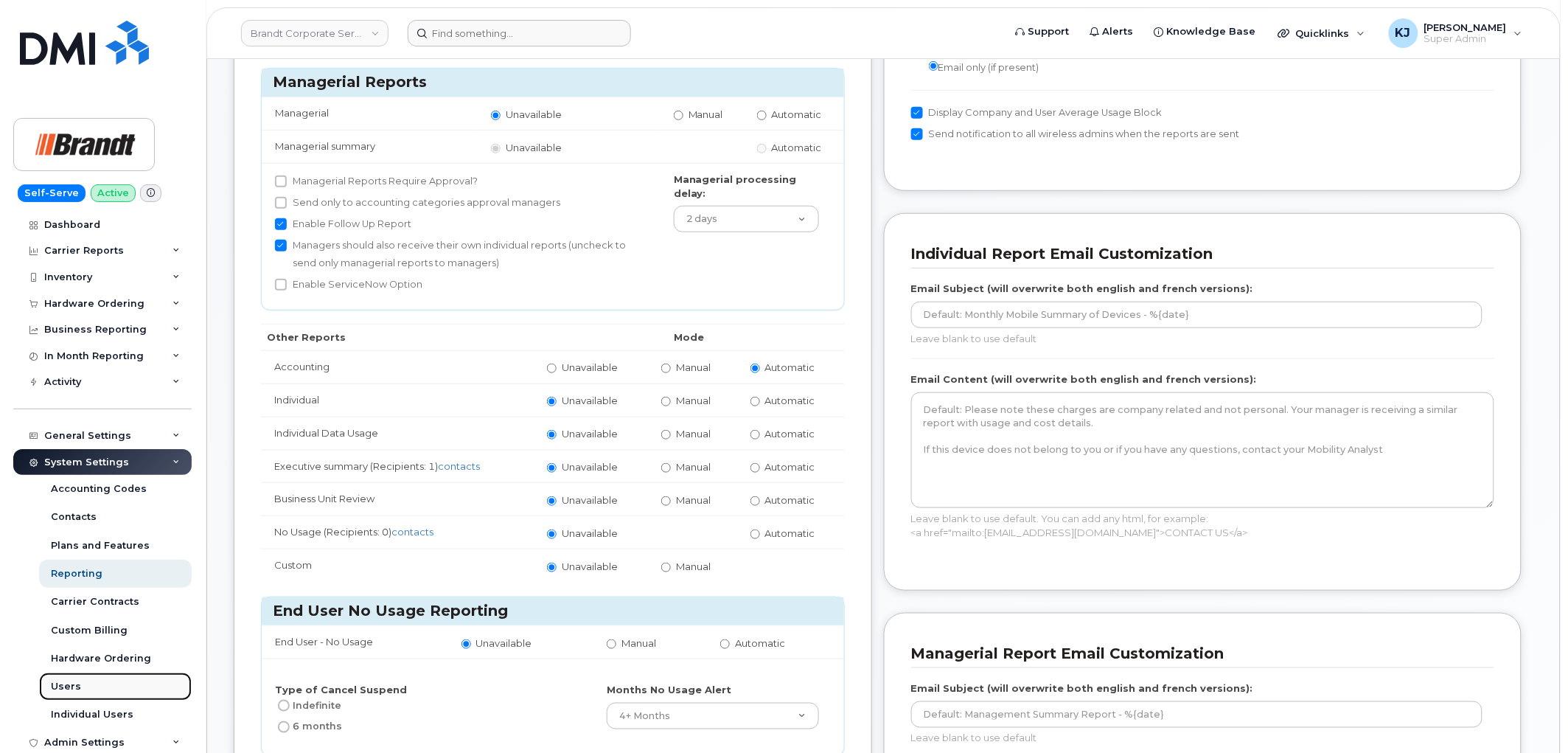
click at [80, 691] on link "Users" at bounding box center [116, 686] width 153 height 28
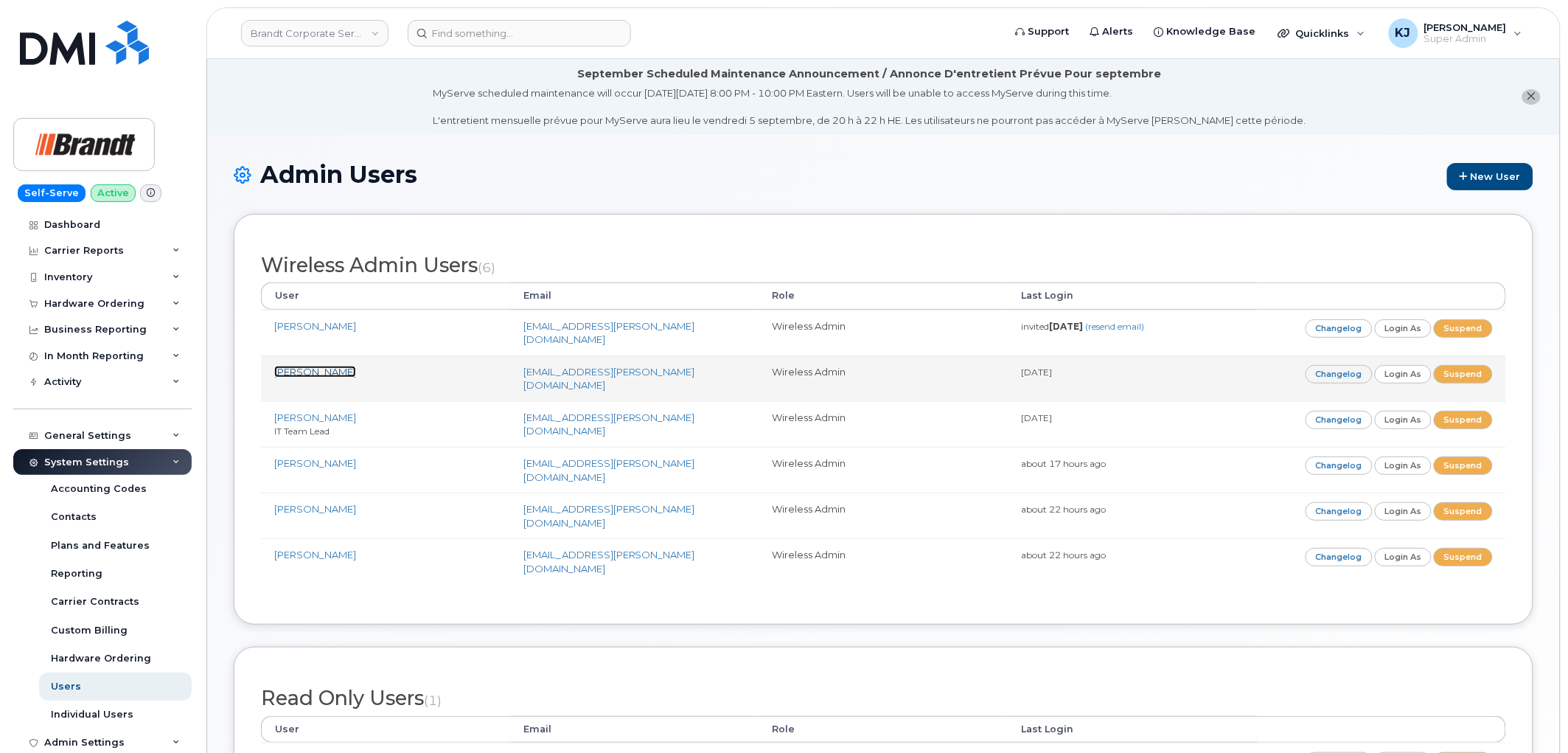
click at [325, 366] on link "[PERSON_NAME]" at bounding box center [316, 372] width 82 height 12
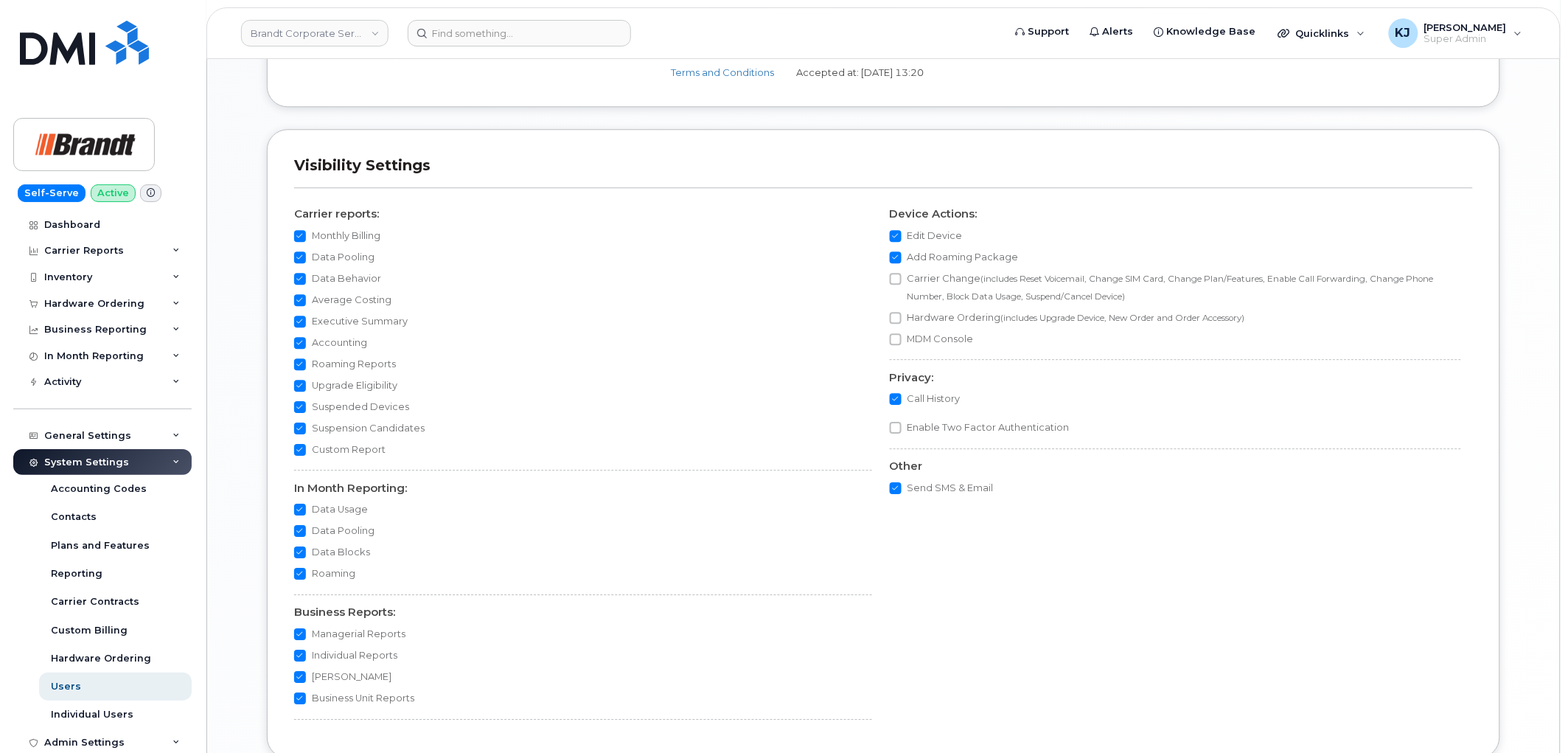
scroll to position [1393, 0]
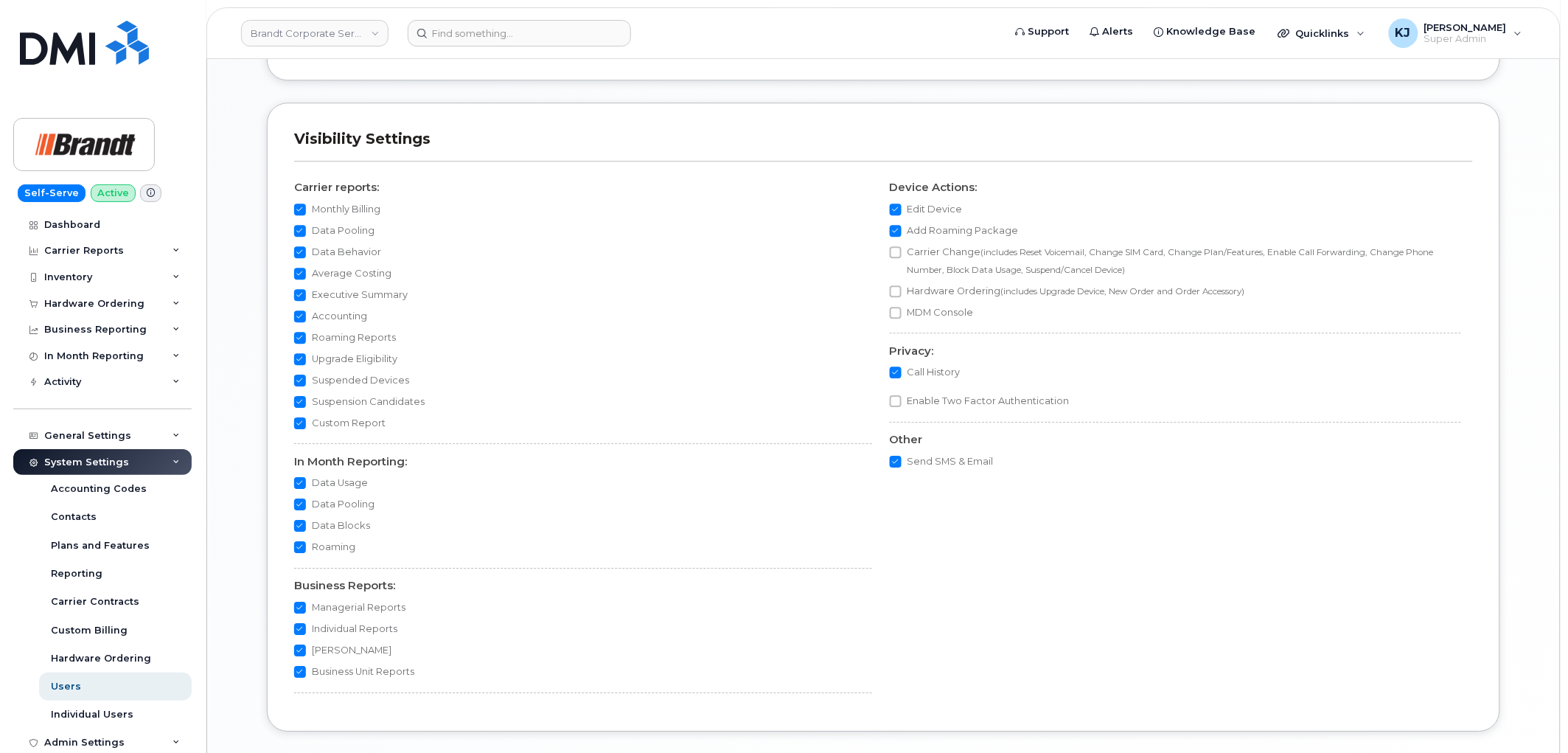
click at [303, 233] on input "Data Pooling" at bounding box center [300, 231] width 12 height 12
checkbox input "false"
click at [301, 502] on input "Data Pooling" at bounding box center [300, 505] width 12 height 12
checkbox input "false"
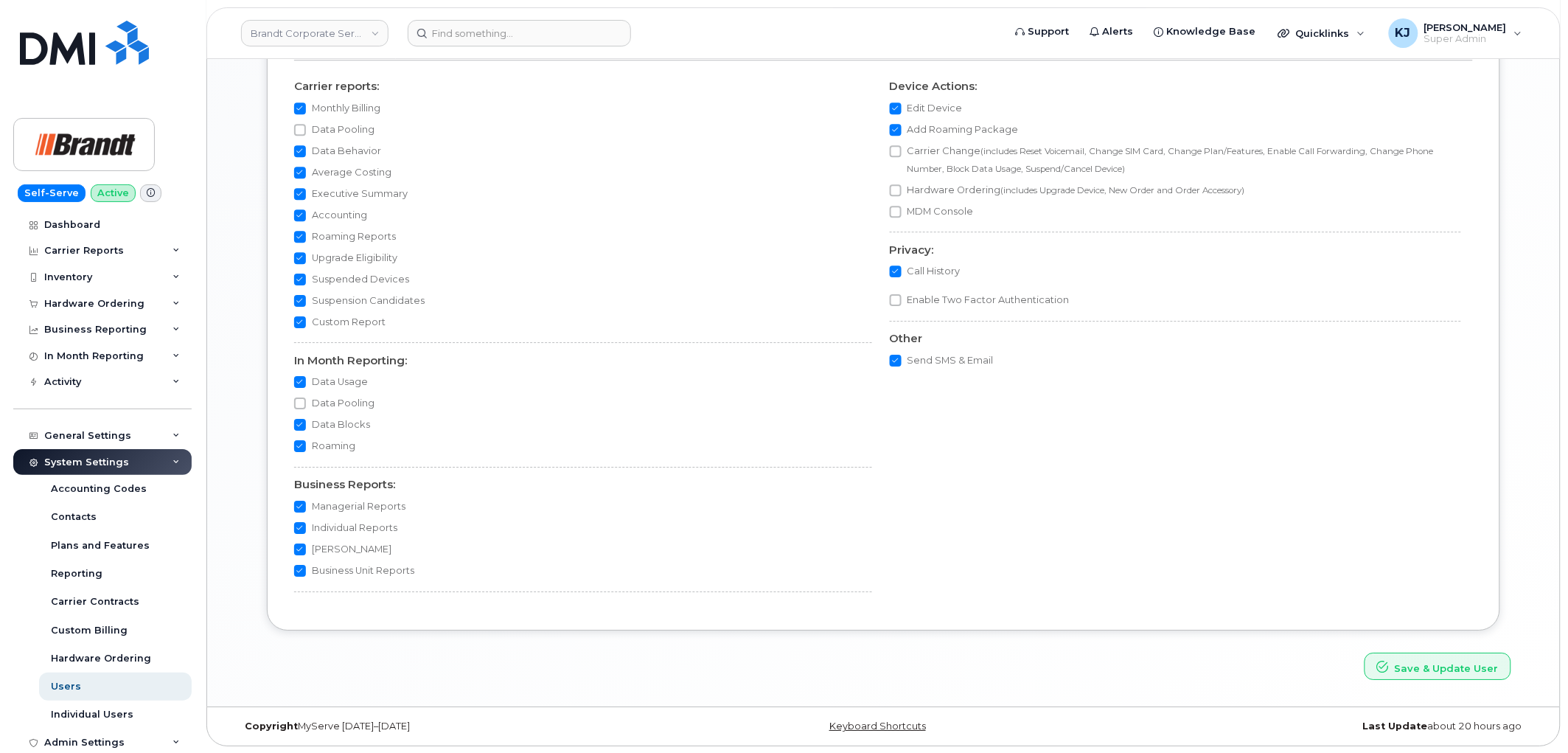
scroll to position [1495, 0]
click at [1432, 663] on button "Save & Update User" at bounding box center [1438, 665] width 147 height 27
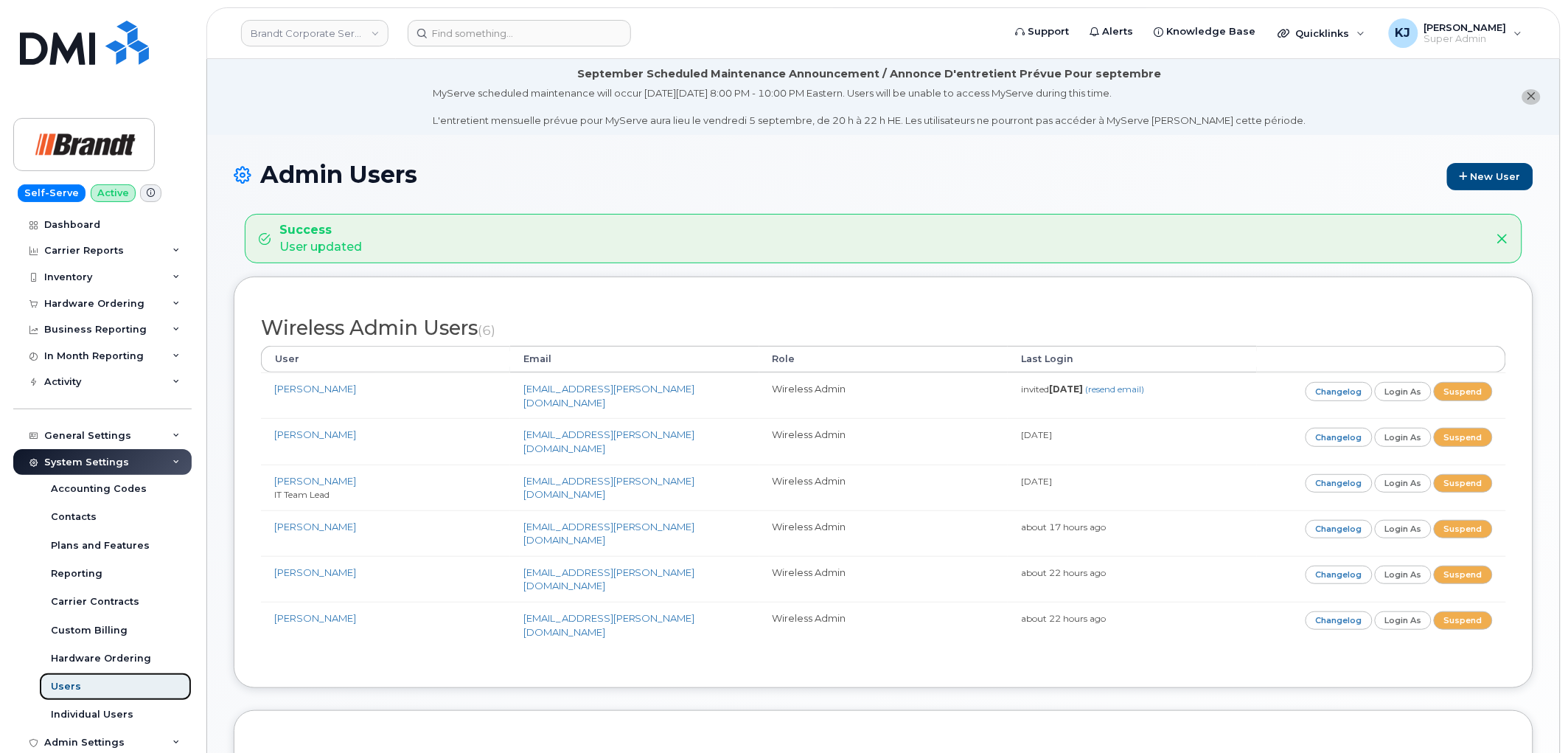
click at [100, 694] on link "Users" at bounding box center [116, 686] width 153 height 28
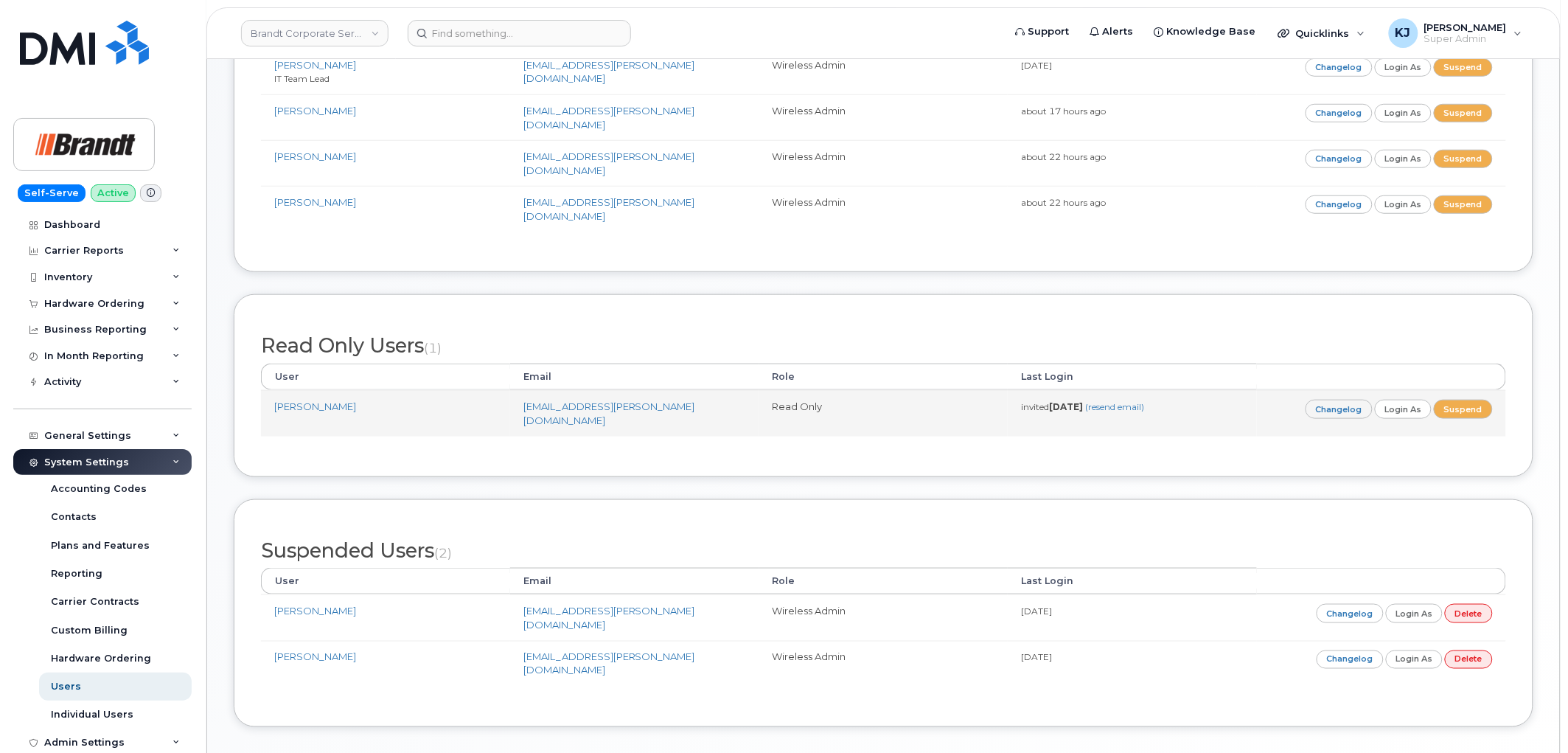
scroll to position [355, 0]
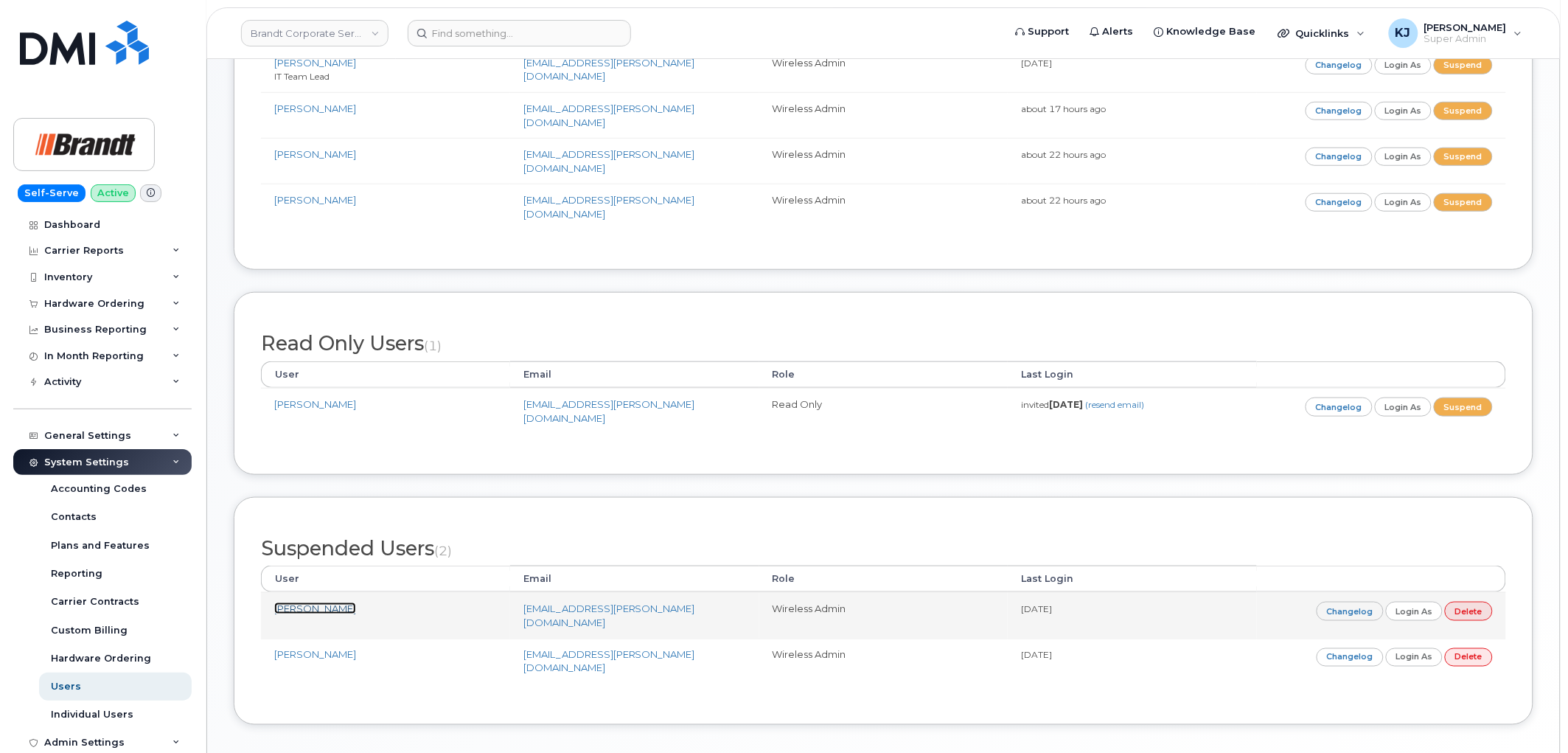
click at [333, 603] on link "[PERSON_NAME]" at bounding box center [316, 608] width 82 height 12
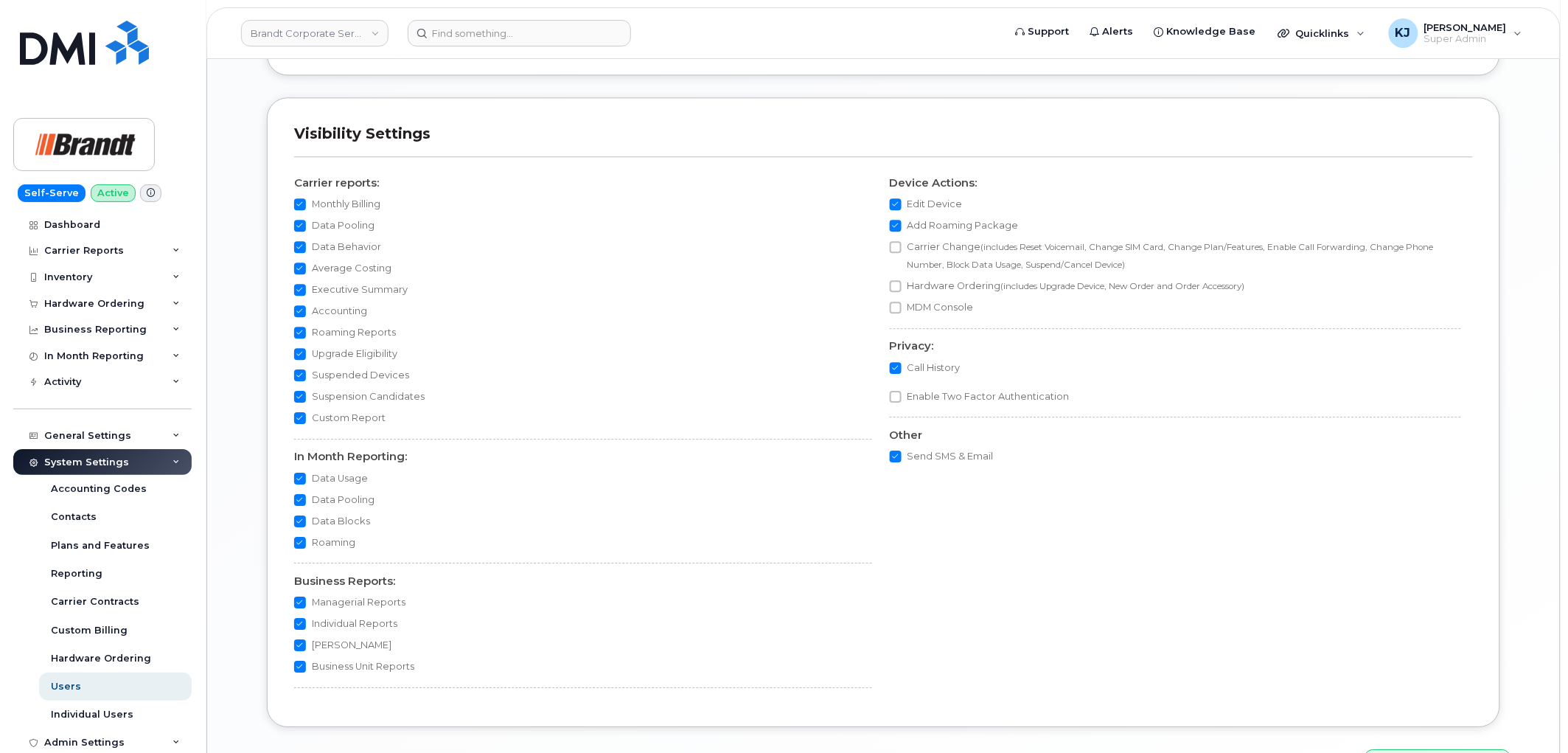
scroll to position [1331, 0]
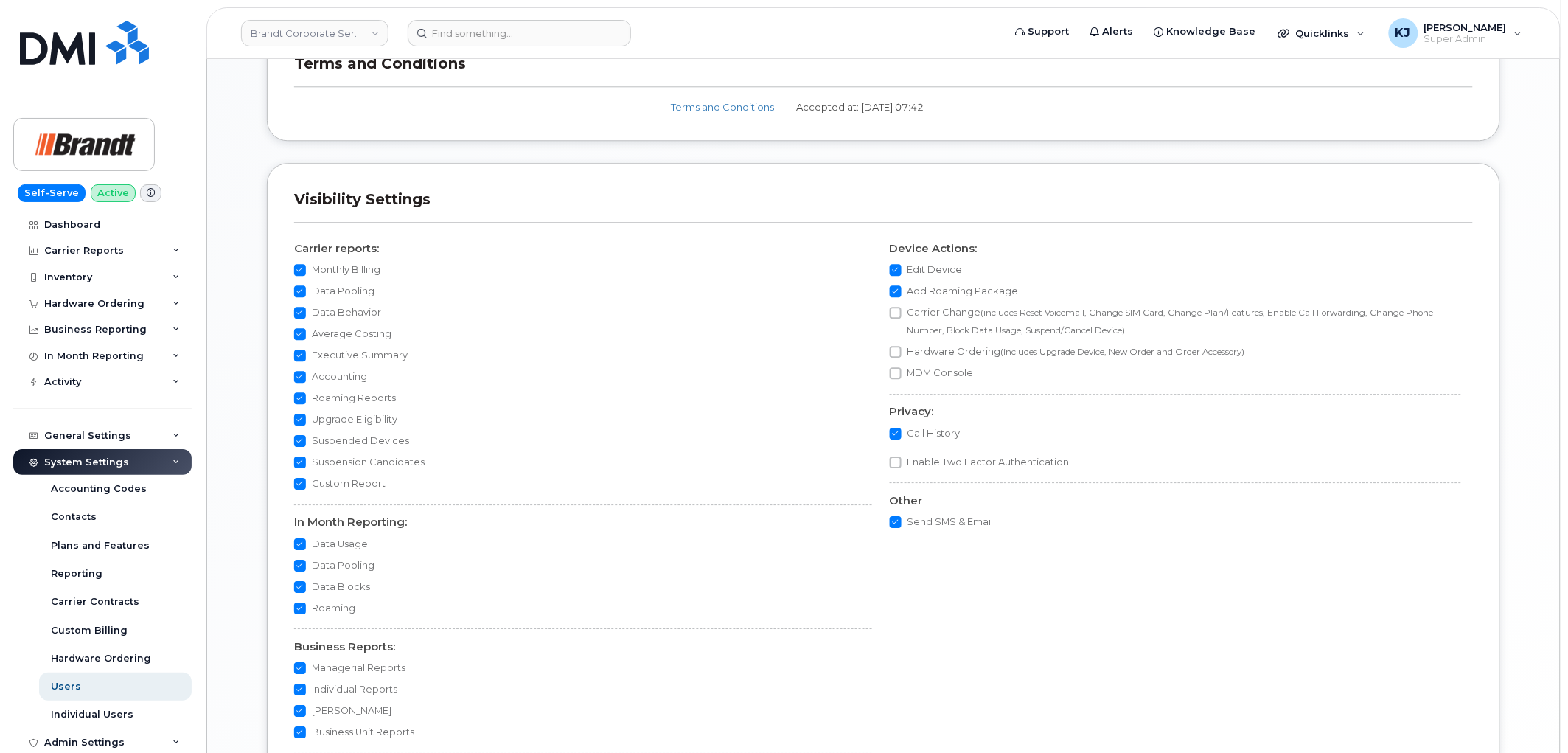
click at [306, 563] on label "Data Pooling" at bounding box center [334, 566] width 81 height 18
click at [306, 563] on input "Data Pooling" at bounding box center [300, 566] width 12 height 12
checkbox input "false"
click at [298, 291] on input "Data Pooling" at bounding box center [300, 291] width 12 height 12
checkbox input "false"
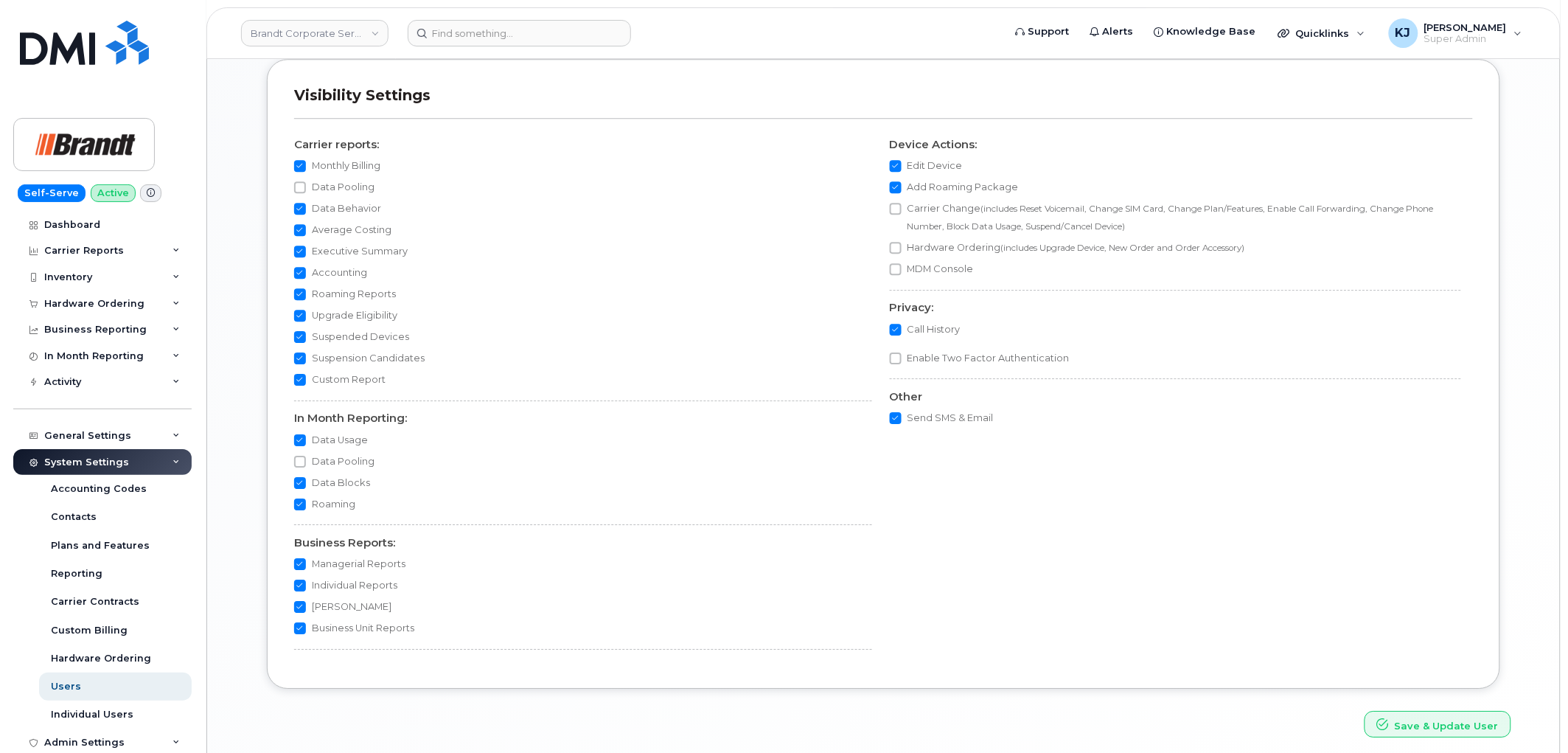
scroll to position [1494, 0]
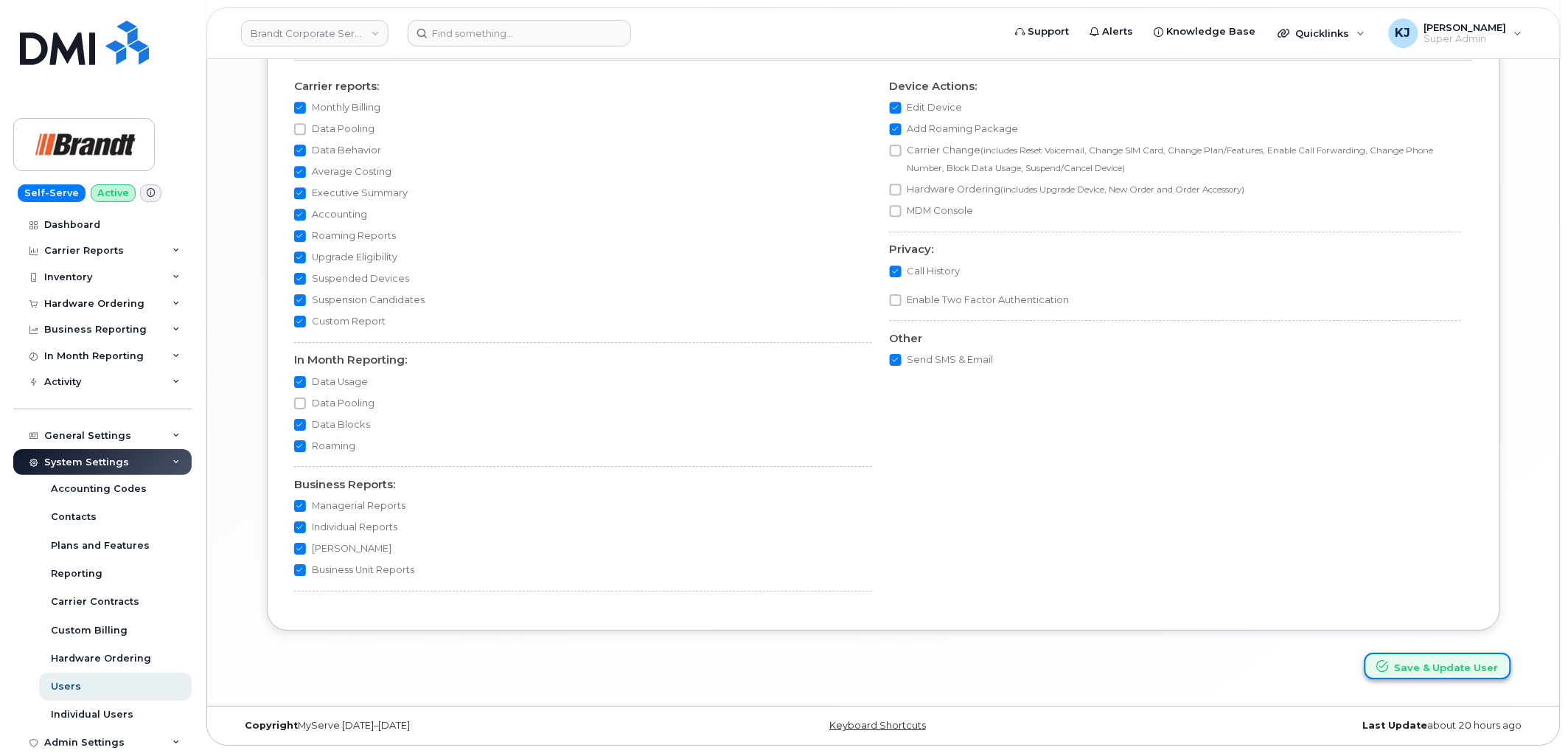
click at [1454, 675] on button "Save & Update User" at bounding box center [1438, 666] width 147 height 27
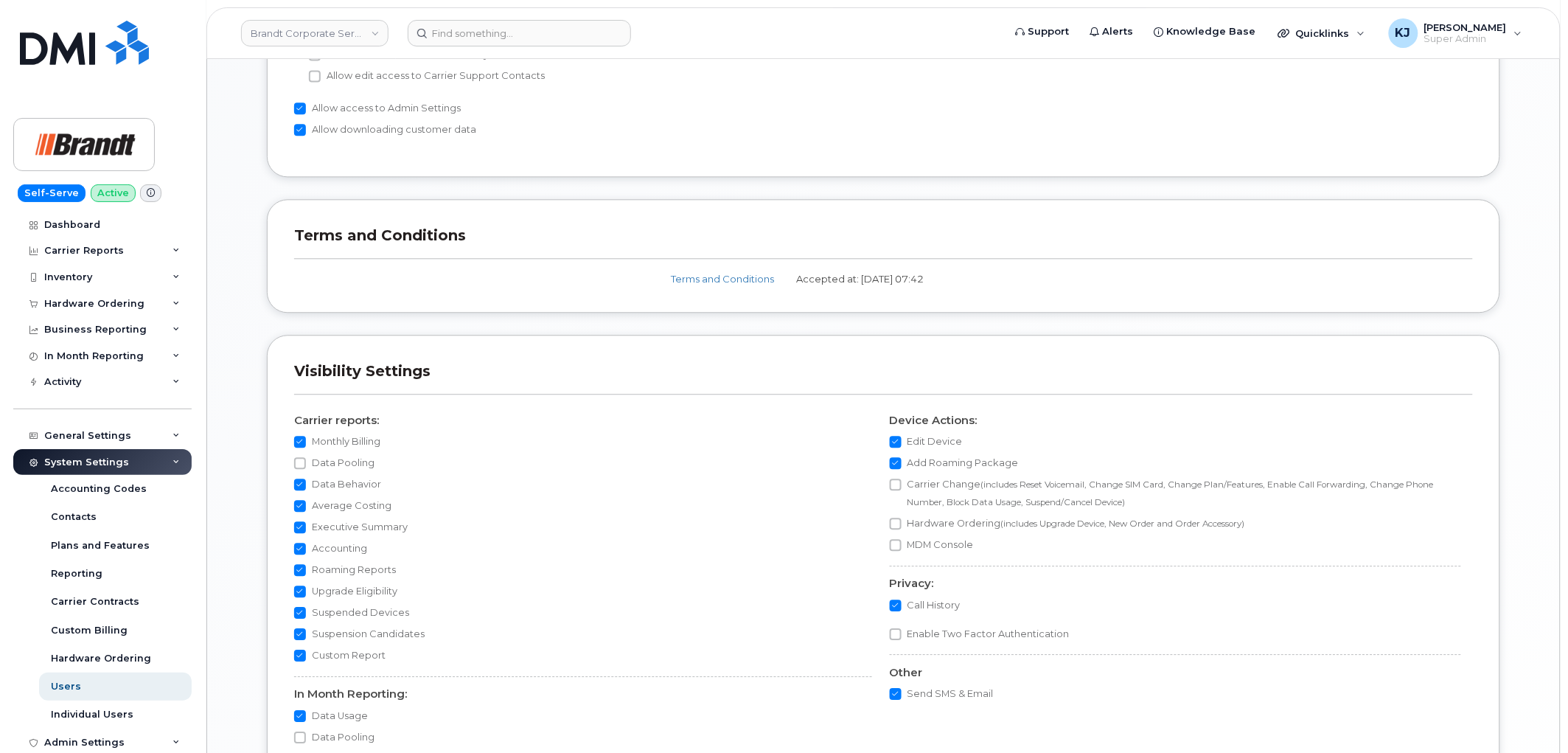
scroll to position [1085, 0]
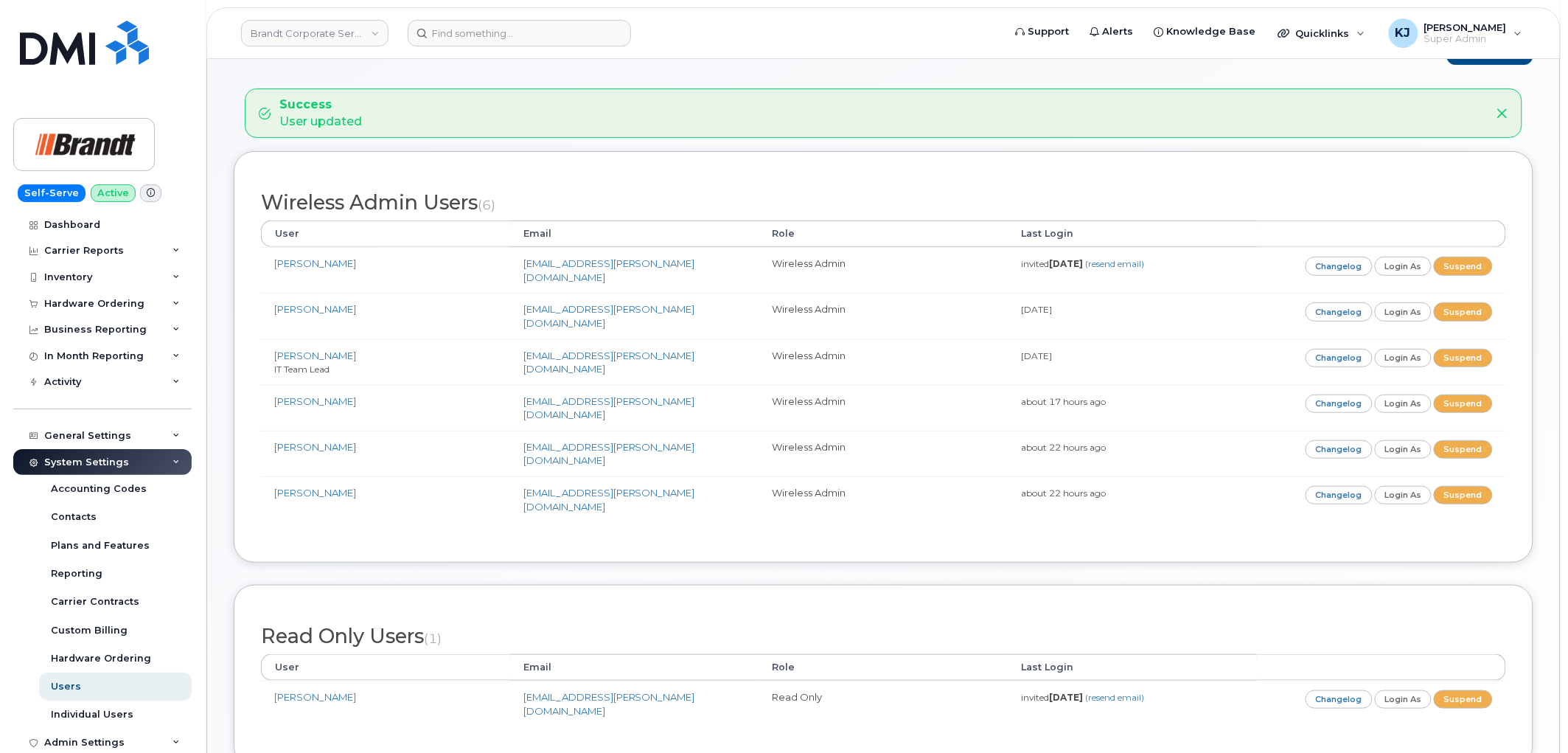
scroll to position [418, 0]
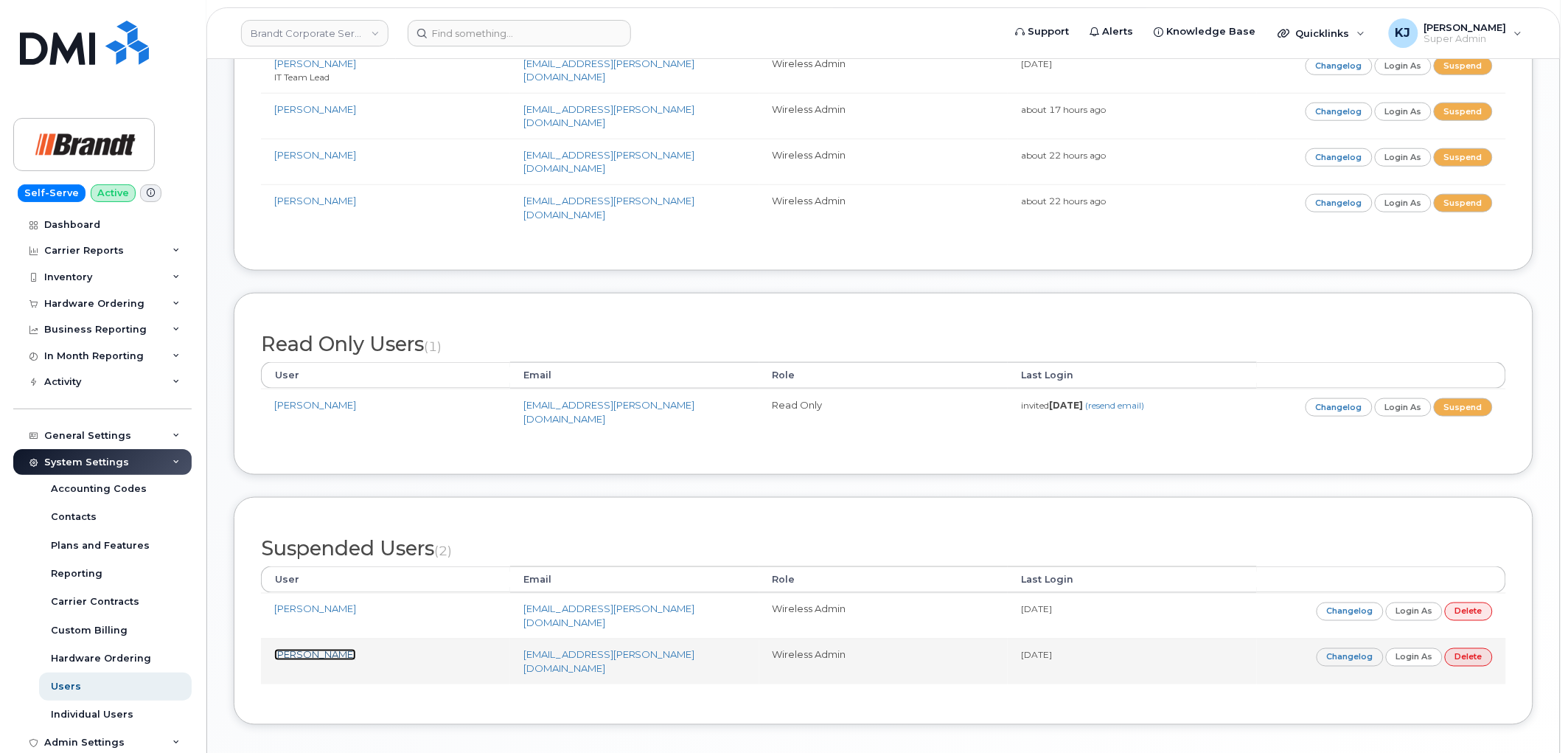
click at [342, 649] on link "[PERSON_NAME]" at bounding box center [316, 655] width 82 height 12
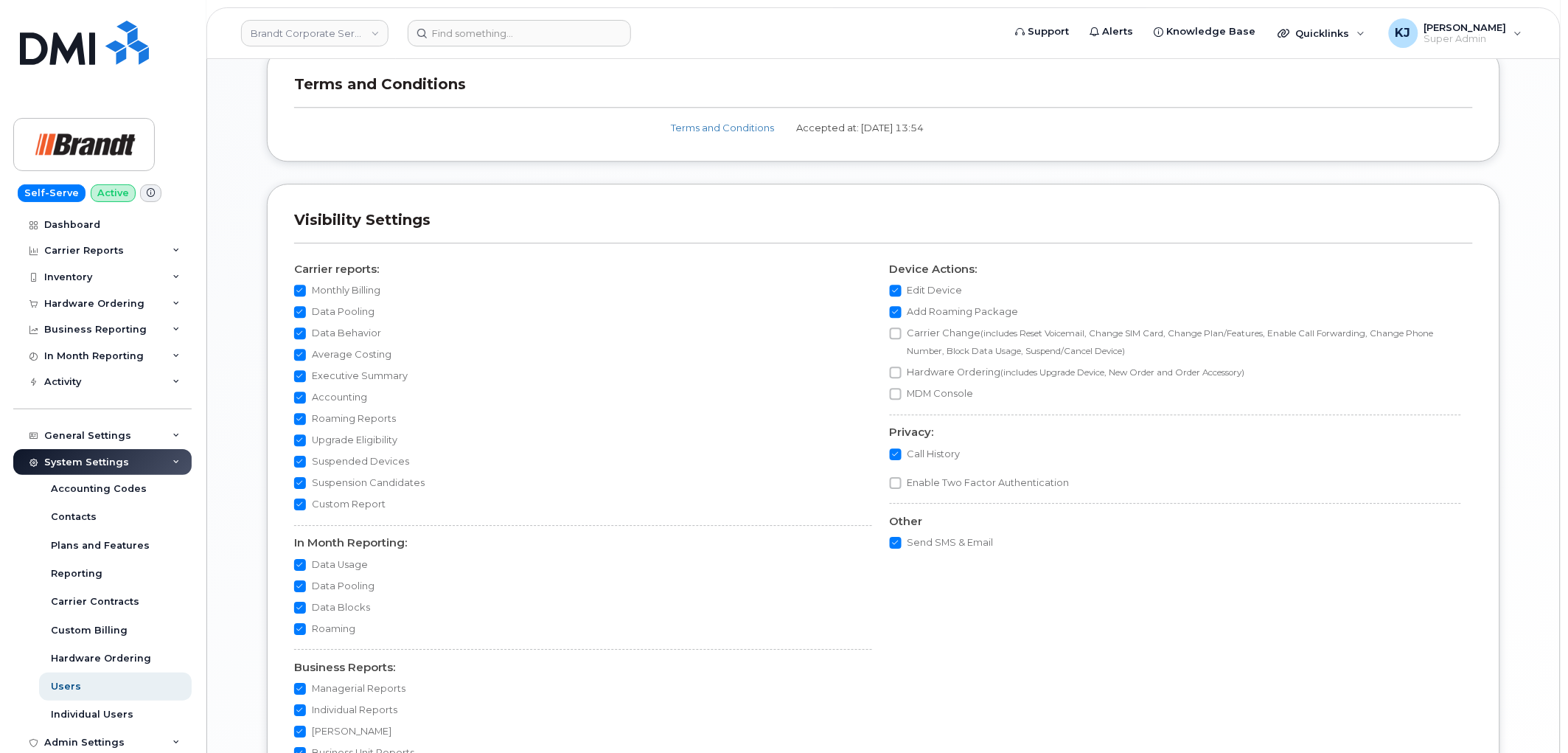
scroll to position [1310, 0]
click at [301, 580] on input "Data Pooling" at bounding box center [300, 585] width 12 height 12
checkbox input "false"
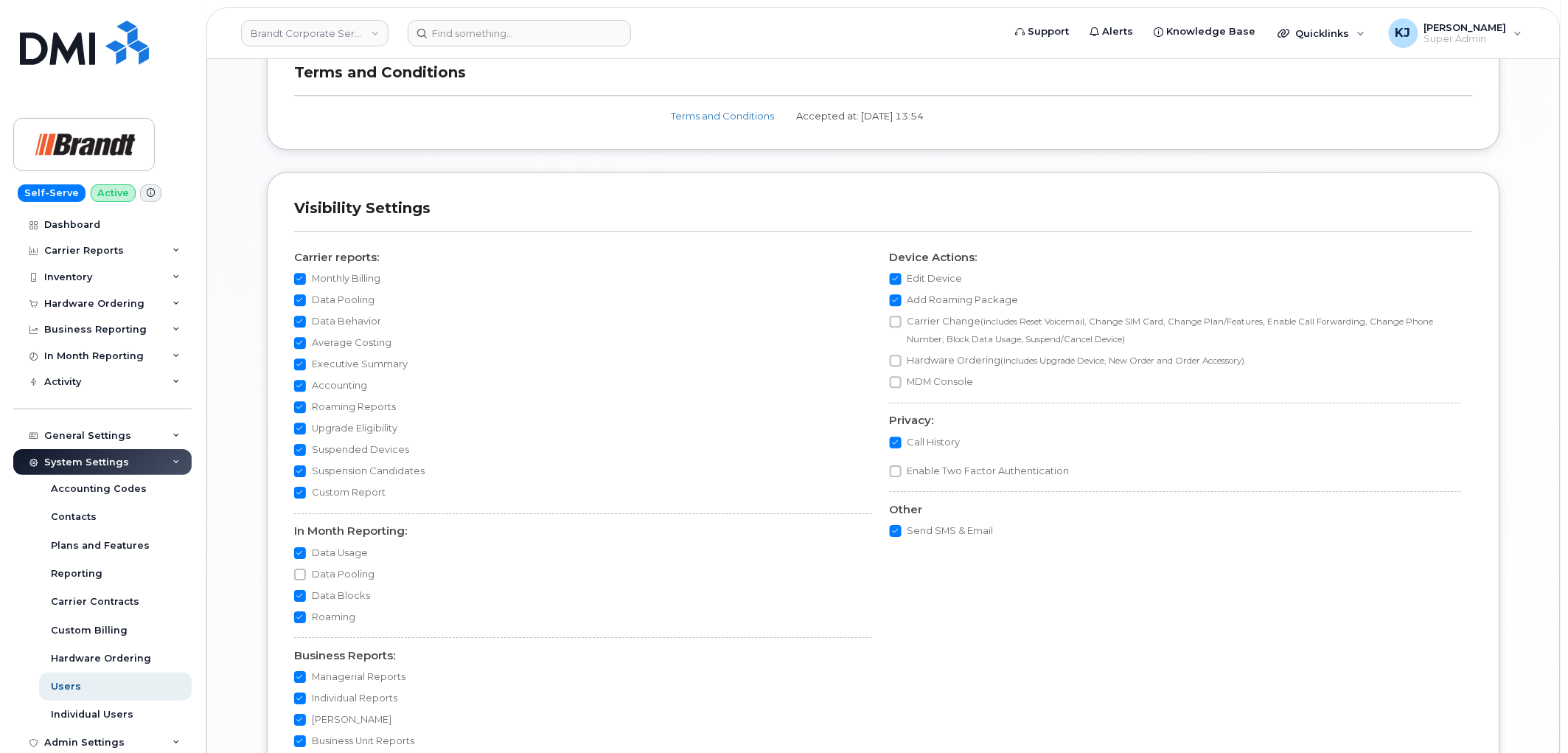
scroll to position [1475, 0]
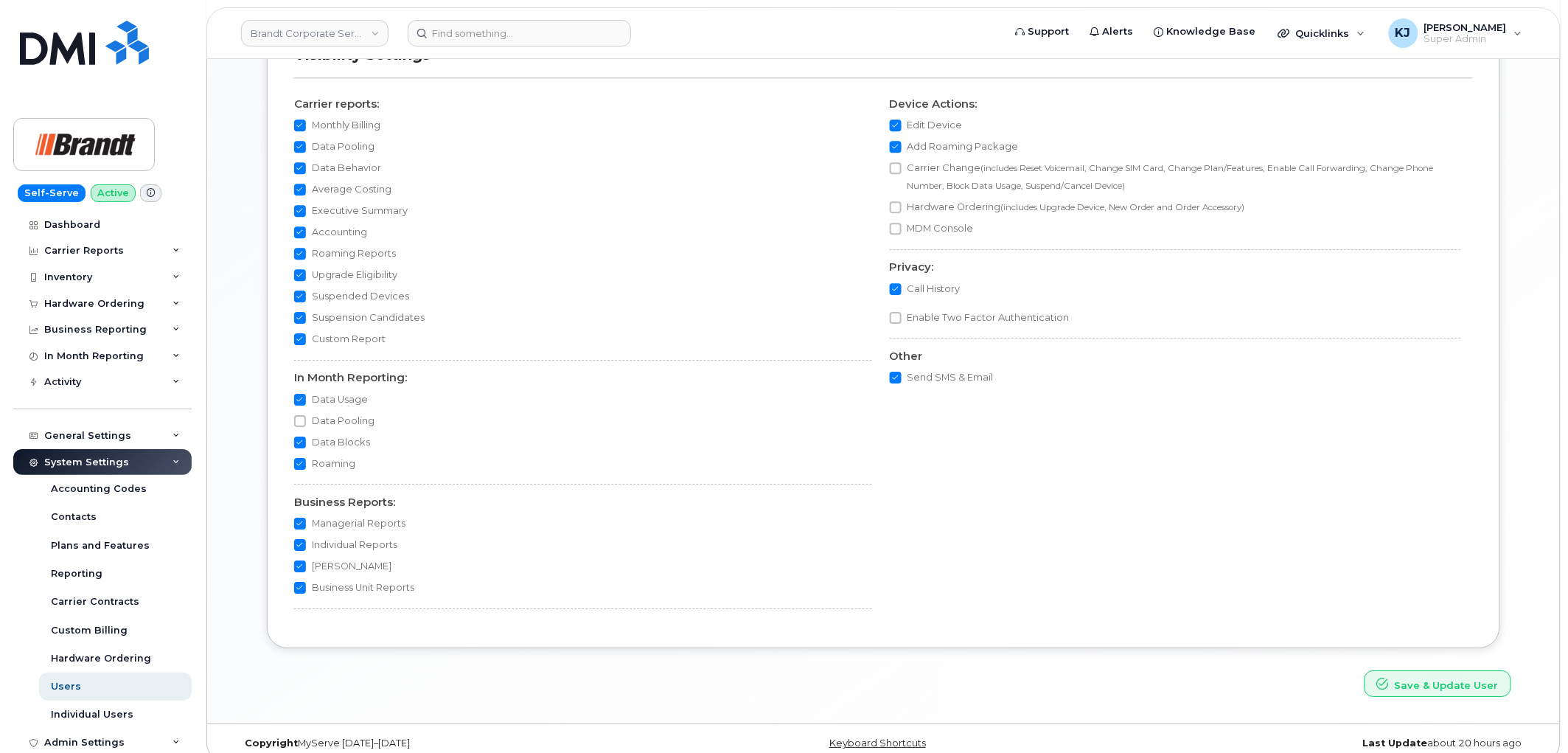
click at [300, 152] on input "Data Pooling" at bounding box center [300, 146] width 12 height 12
checkbox input "false"
click at [1461, 679] on button "Save & Update User" at bounding box center [1438, 684] width 147 height 27
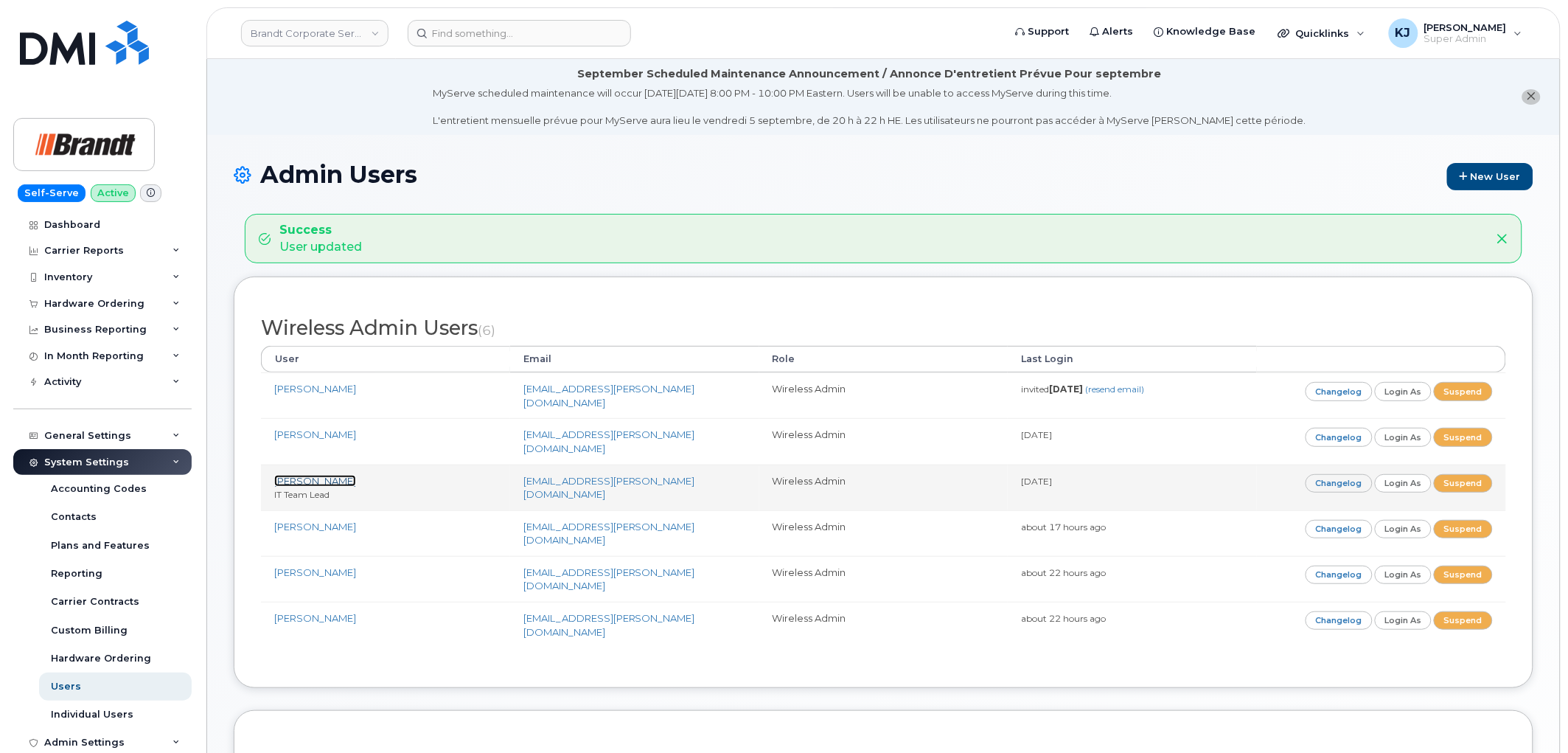
click at [334, 475] on link "[PERSON_NAME]" at bounding box center [316, 481] width 82 height 12
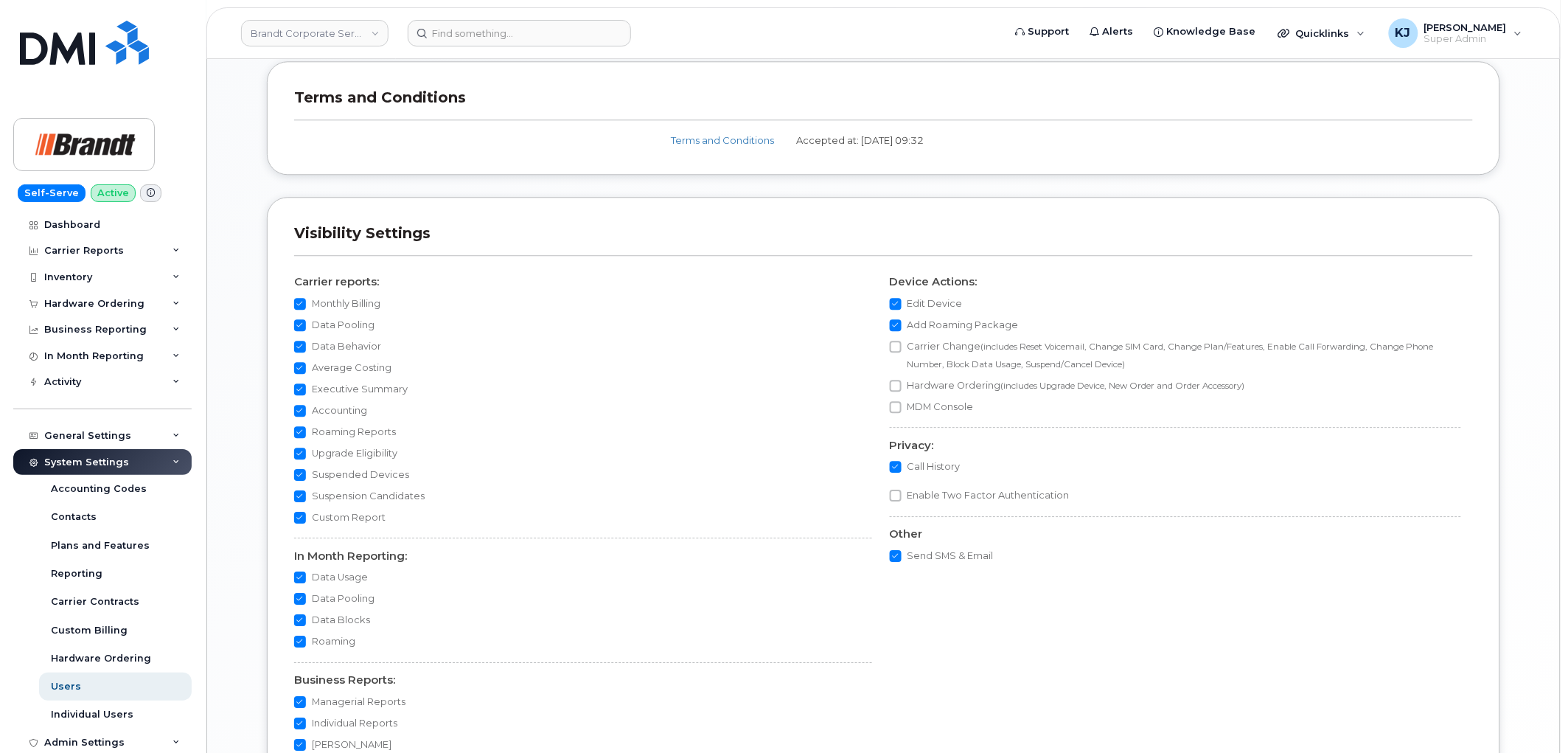
scroll to position [1310, 0]
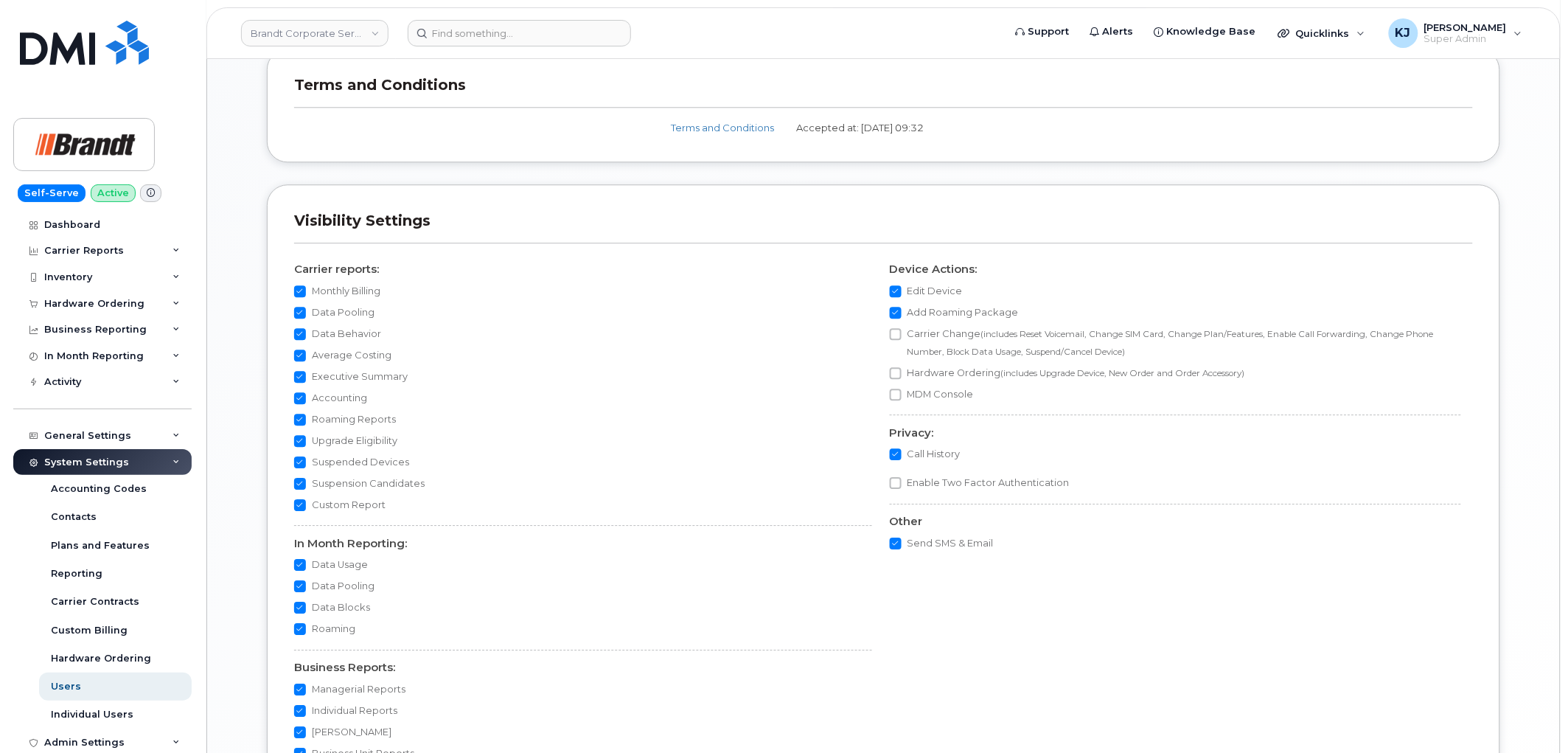
click at [296, 312] on input "Data Pooling" at bounding box center [300, 312] width 12 height 12
checkbox input "false"
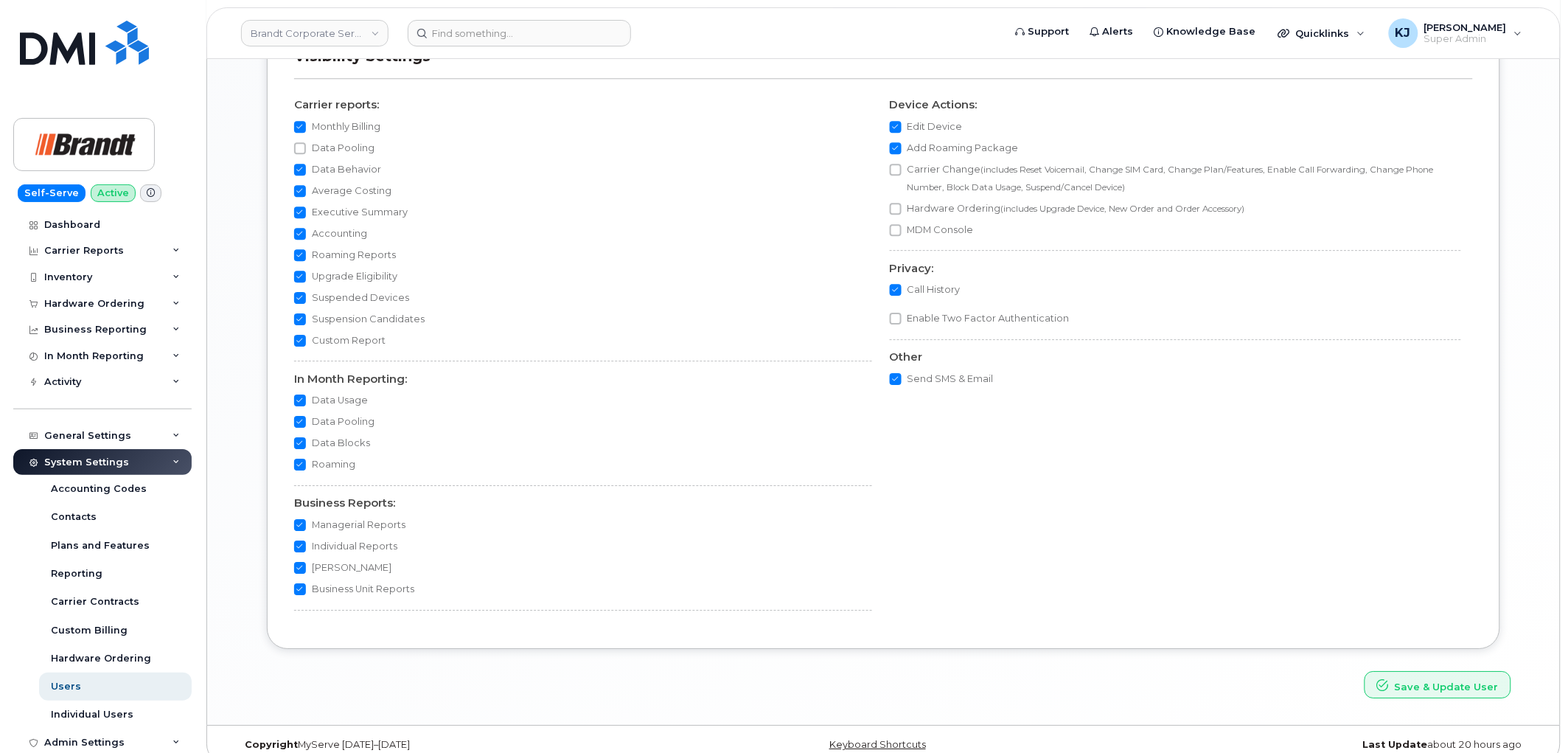
click at [299, 424] on input "Data Pooling" at bounding box center [300, 422] width 12 height 12
checkbox input "false"
click at [1464, 692] on button "Save & Update User" at bounding box center [1438, 684] width 147 height 27
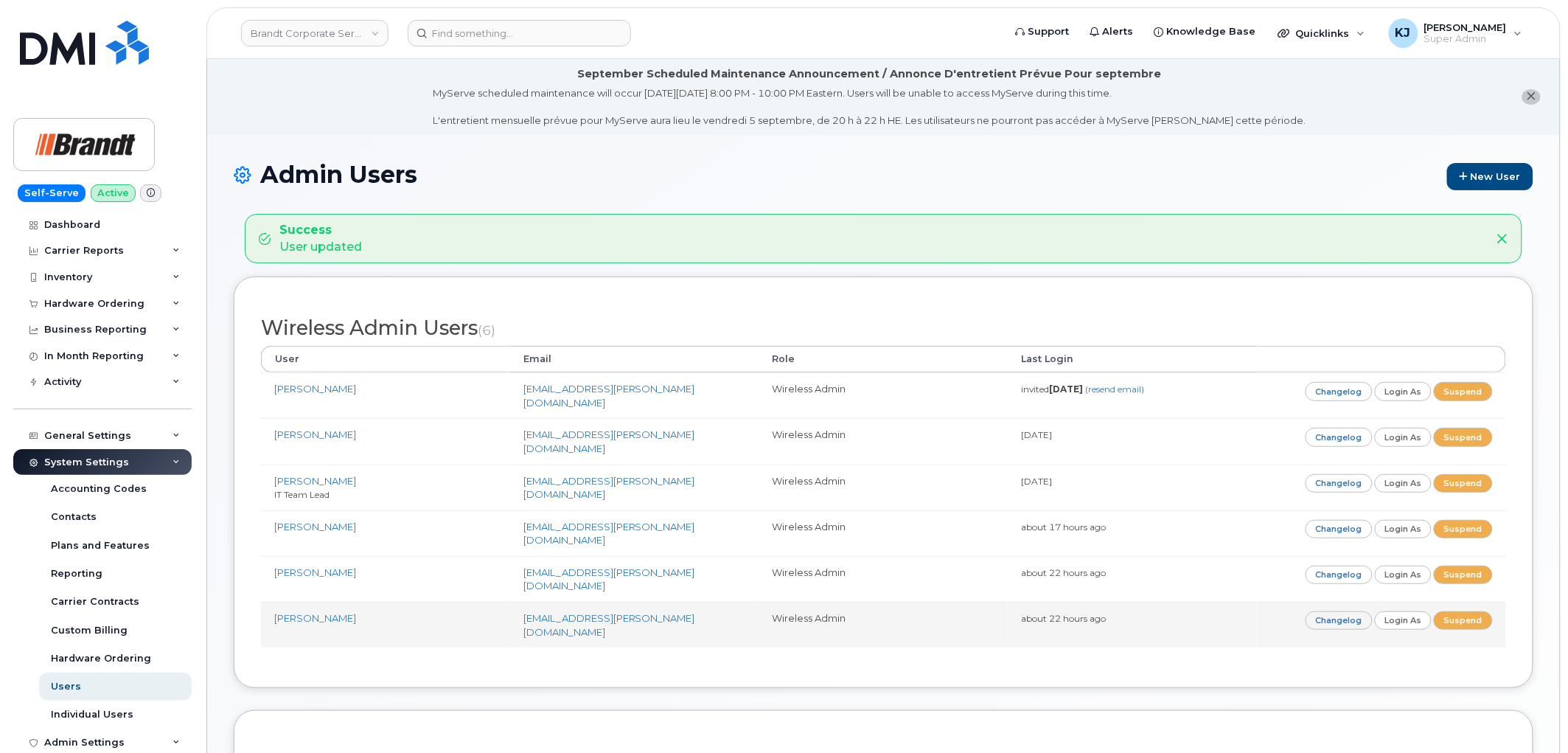
click at [312, 602] on td "[PERSON_NAME]" at bounding box center [385, 625] width 249 height 46
click at [318, 612] on link "[PERSON_NAME]" at bounding box center [316, 618] width 82 height 12
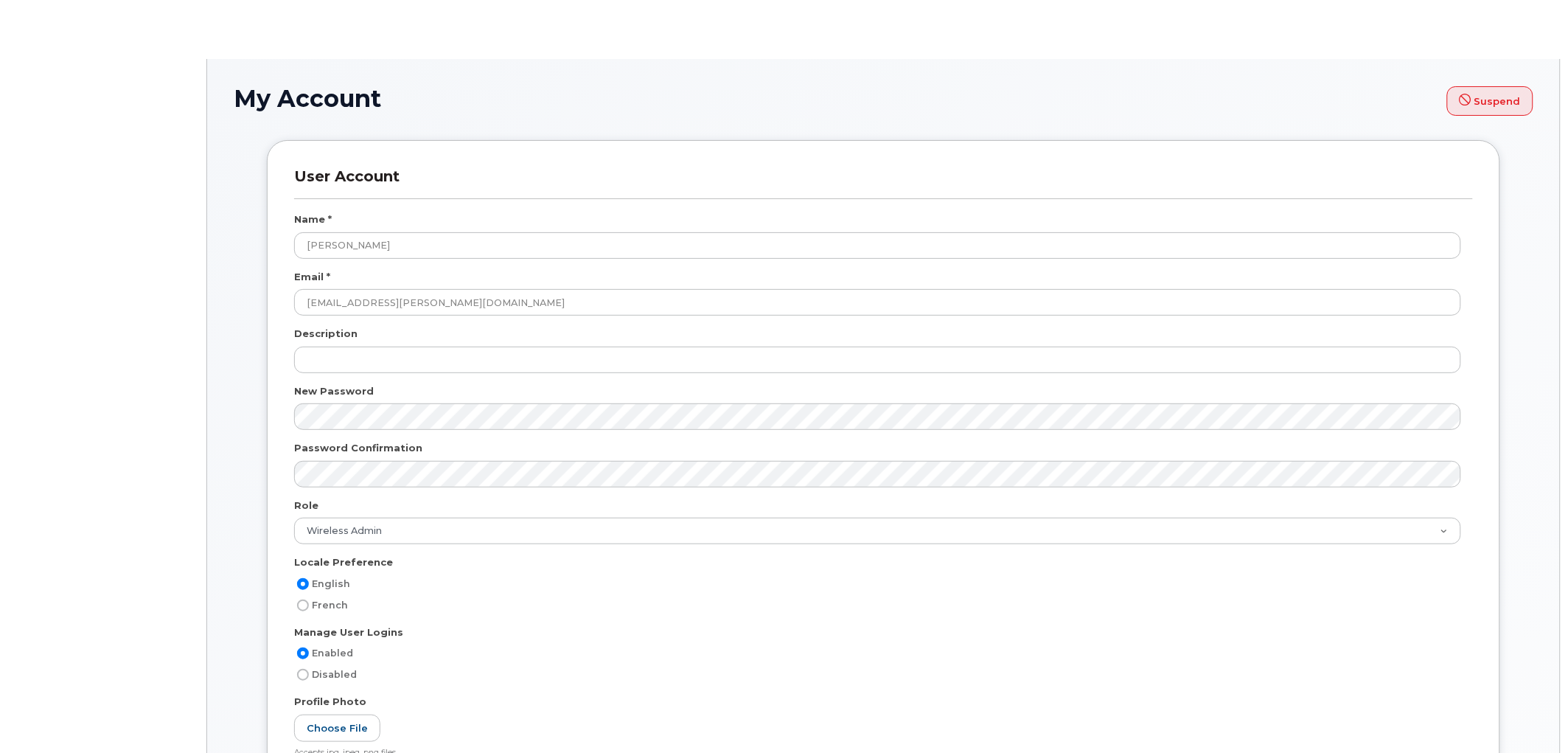
select select "wireless_admin"
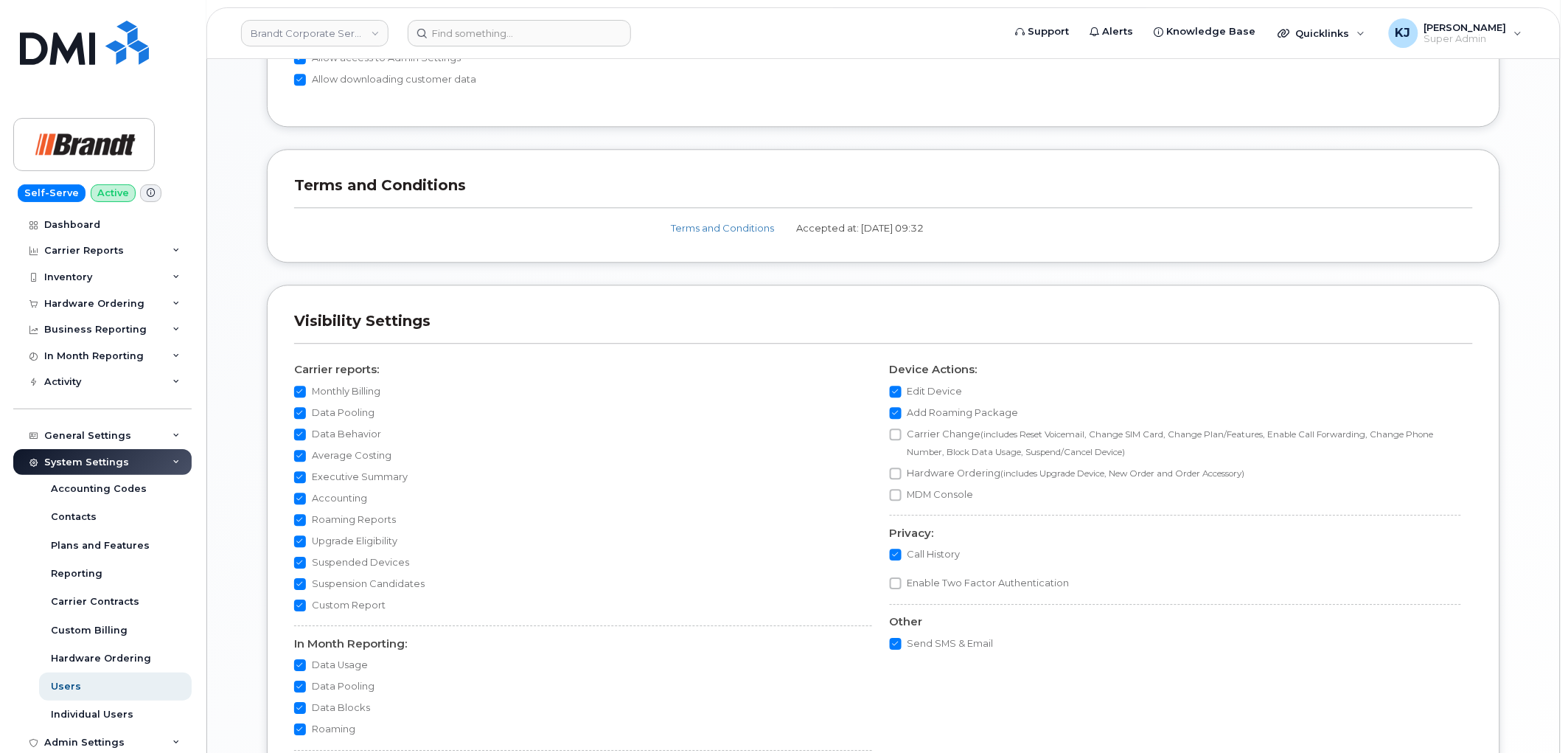
scroll to position [1468, 0]
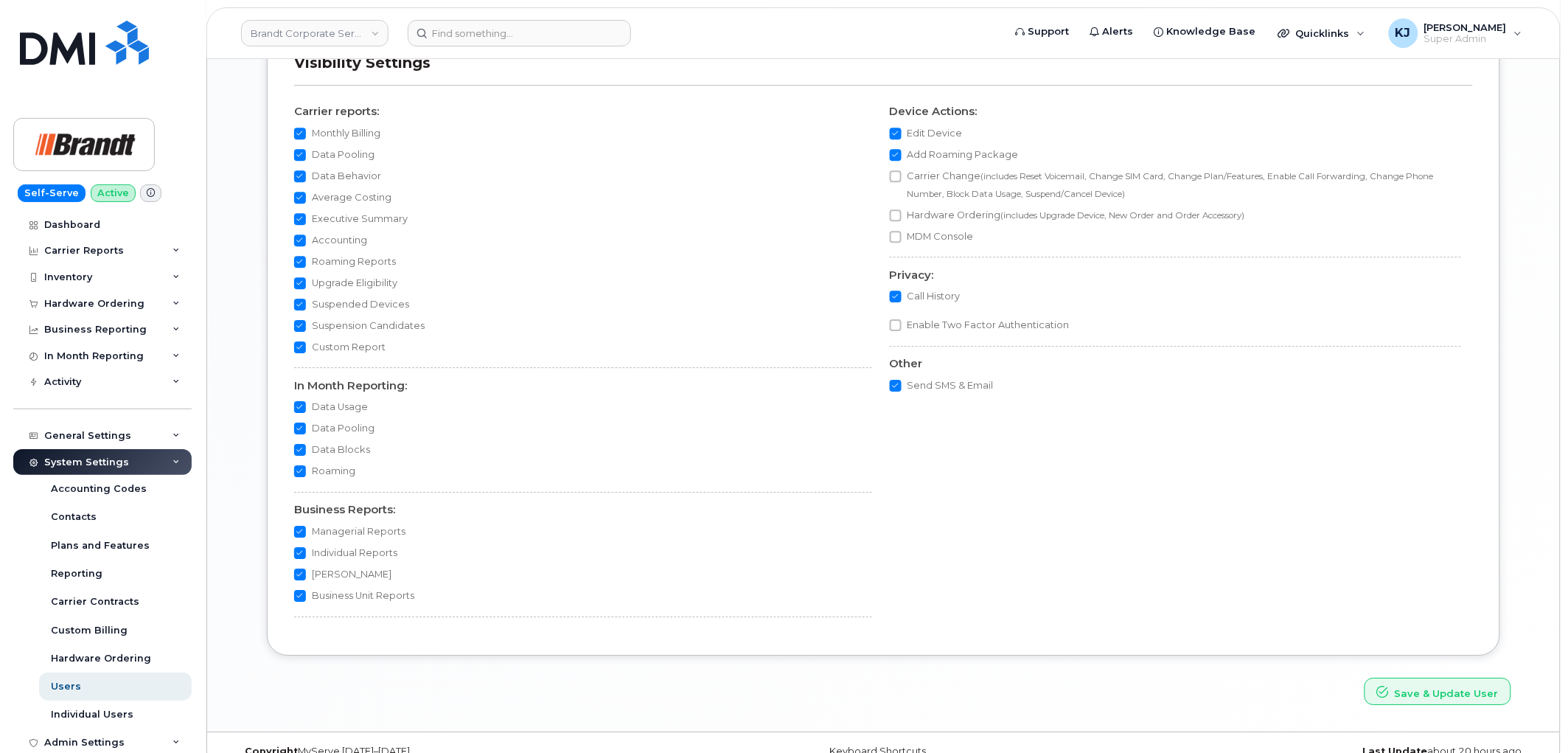
click at [299, 160] on input "Data Pooling" at bounding box center [300, 155] width 12 height 12
checkbox input "false"
click at [297, 432] on input "Data Pooling" at bounding box center [300, 428] width 12 height 12
checkbox input "false"
click at [1388, 694] on icon "submit" at bounding box center [1383, 691] width 12 height 12
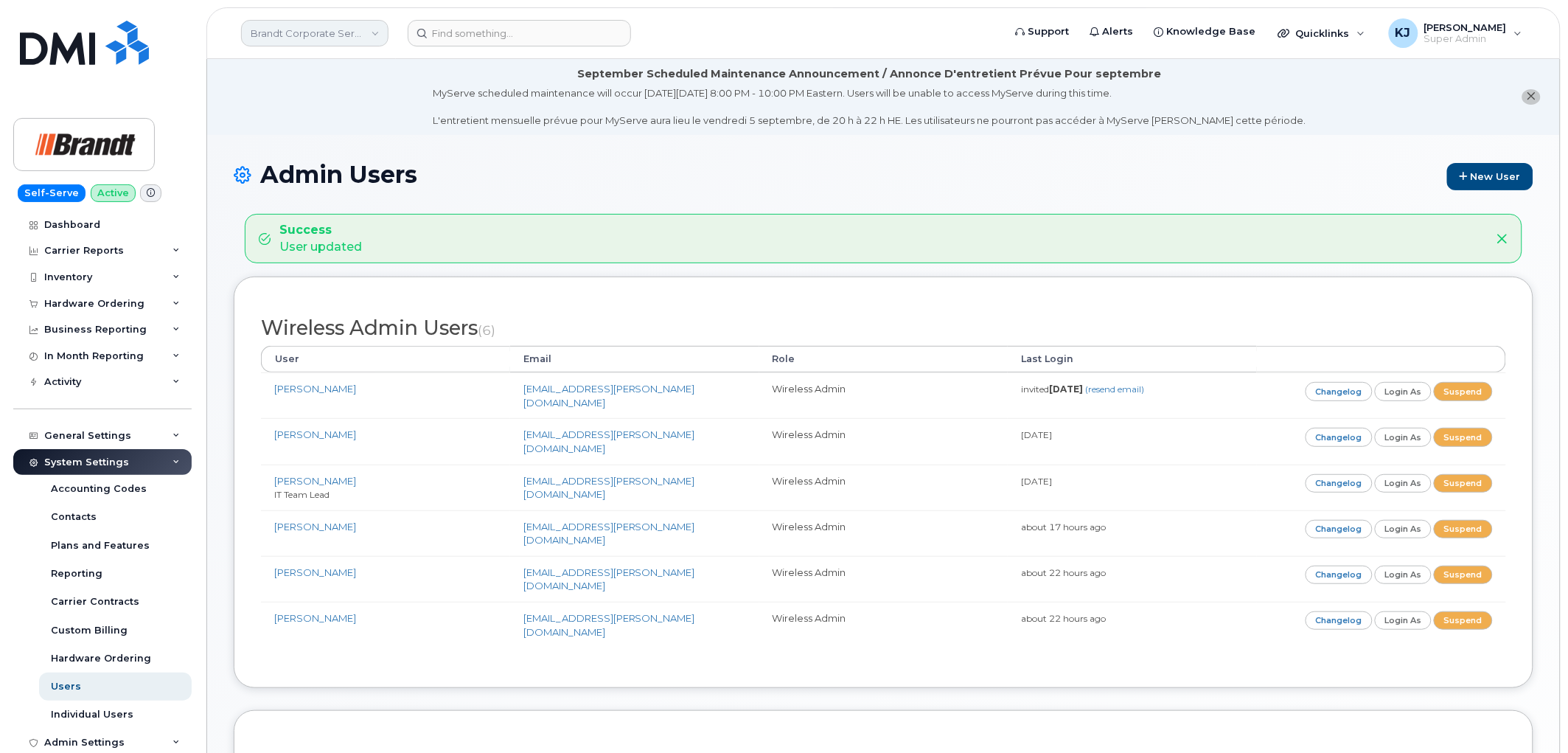
click at [273, 32] on link "Brandt Corporate Services LTD" at bounding box center [314, 33] width 147 height 26
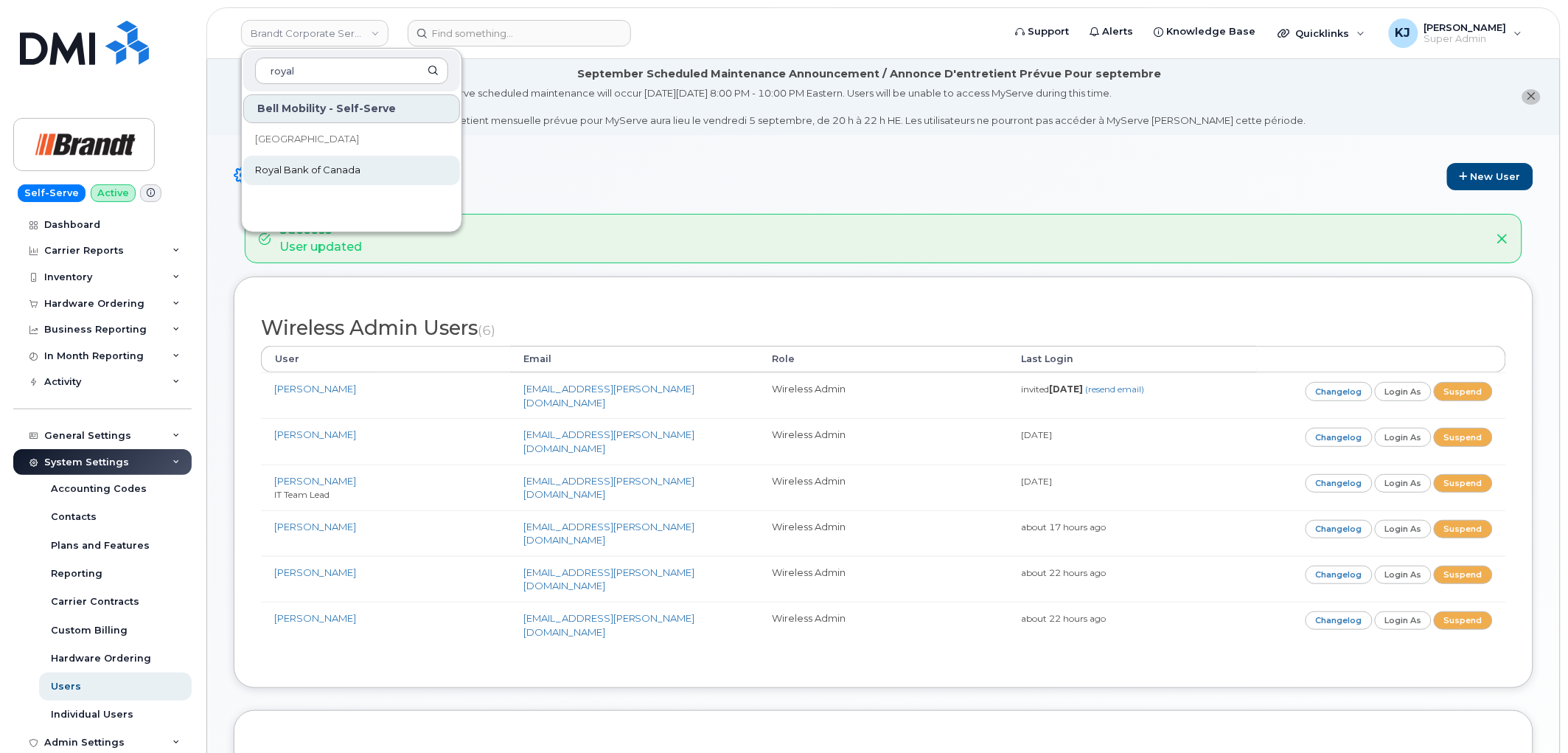
type input "royal"
click at [288, 182] on link "Royal Bank of Canada" at bounding box center [352, 170] width 217 height 30
